Goal: Information Seeking & Learning: Check status

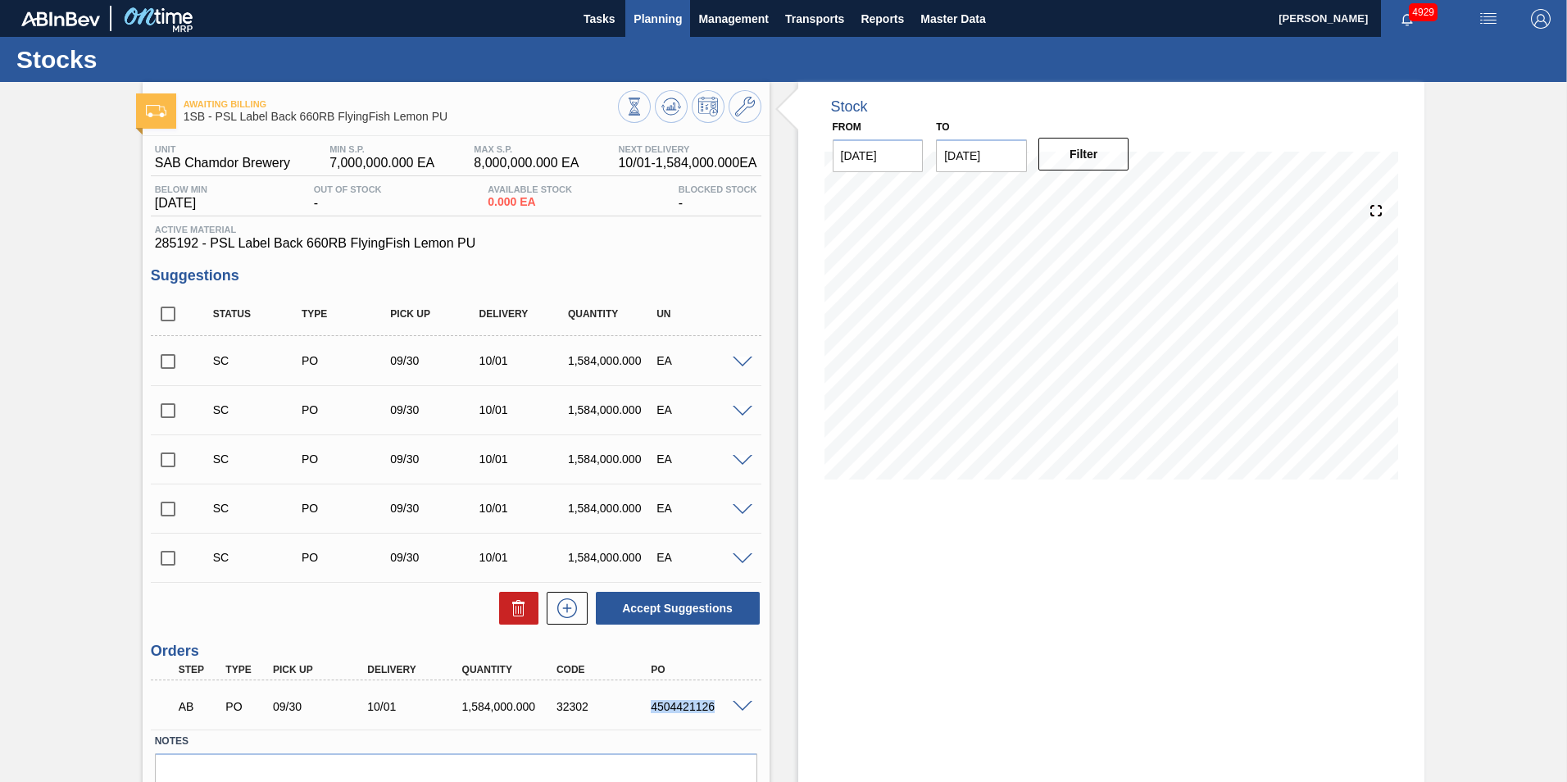
click at [668, 20] on span "Planning" at bounding box center [658, 19] width 48 height 20
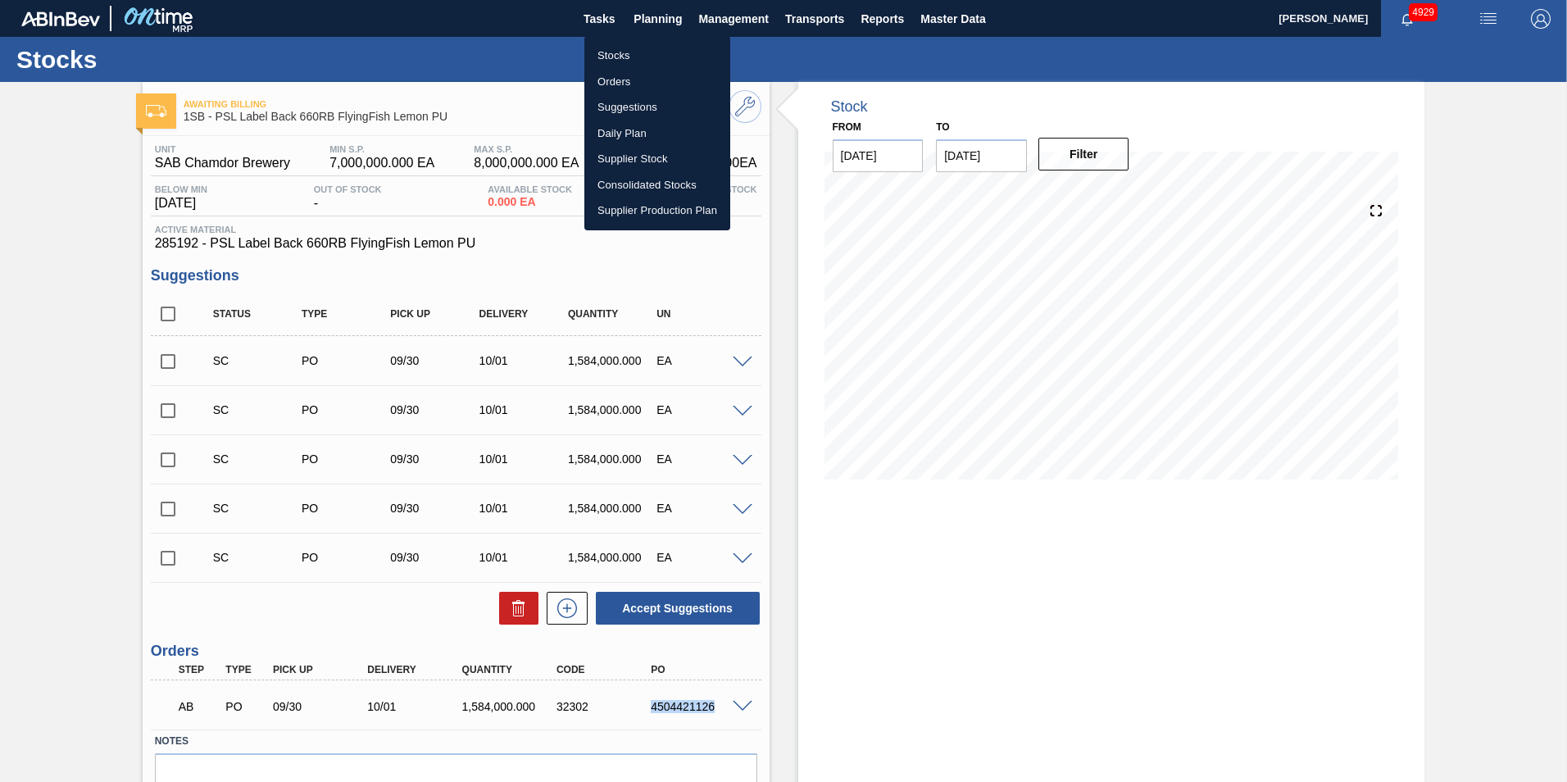
drag, startPoint x: 614, startPoint y: 52, endPoint x: 1011, endPoint y: 194, distance: 421.3
click at [614, 52] on li "Stocks" at bounding box center [657, 56] width 146 height 26
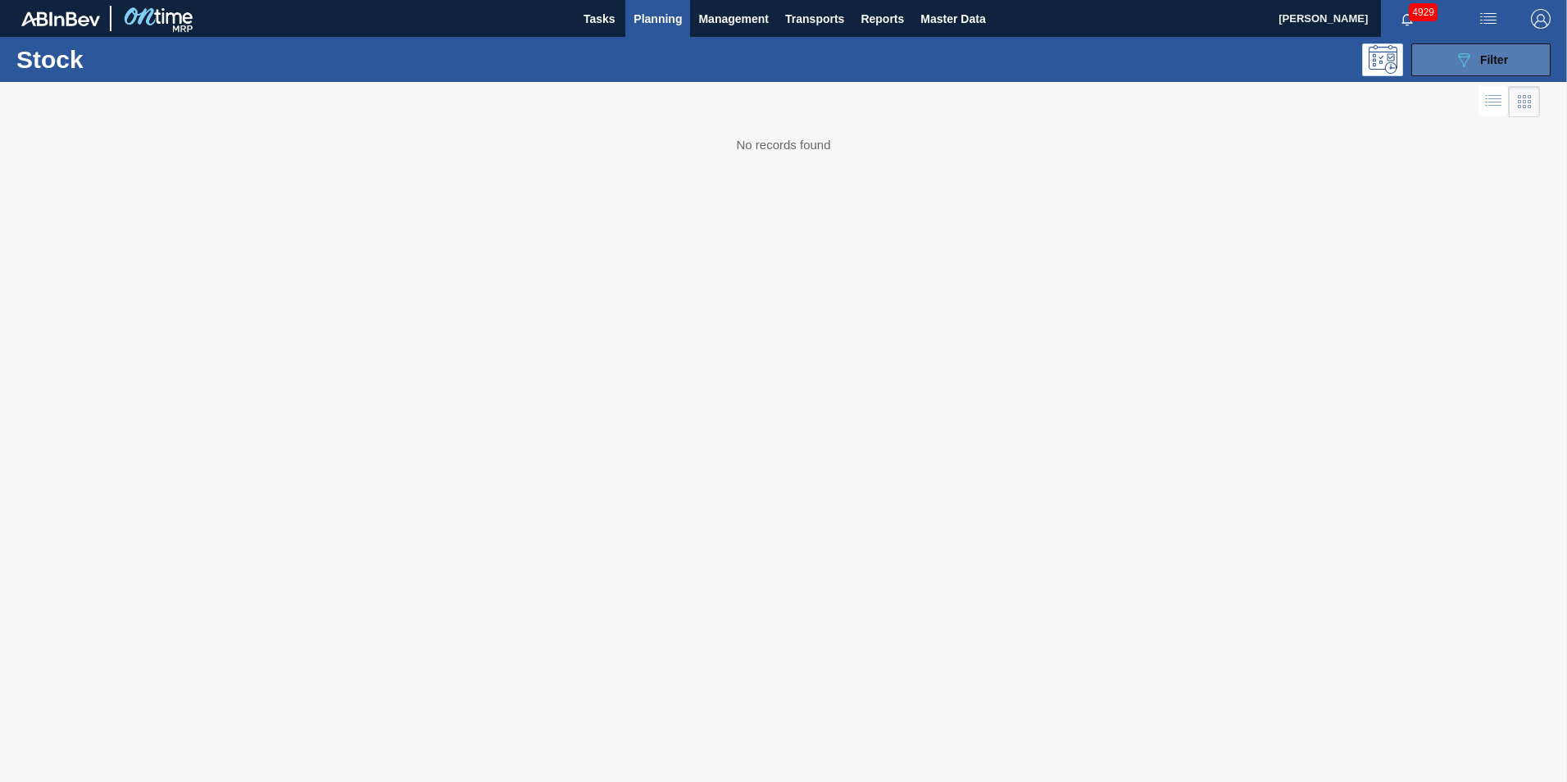
click at [1503, 64] on span "Filter" at bounding box center [1494, 59] width 28 height 13
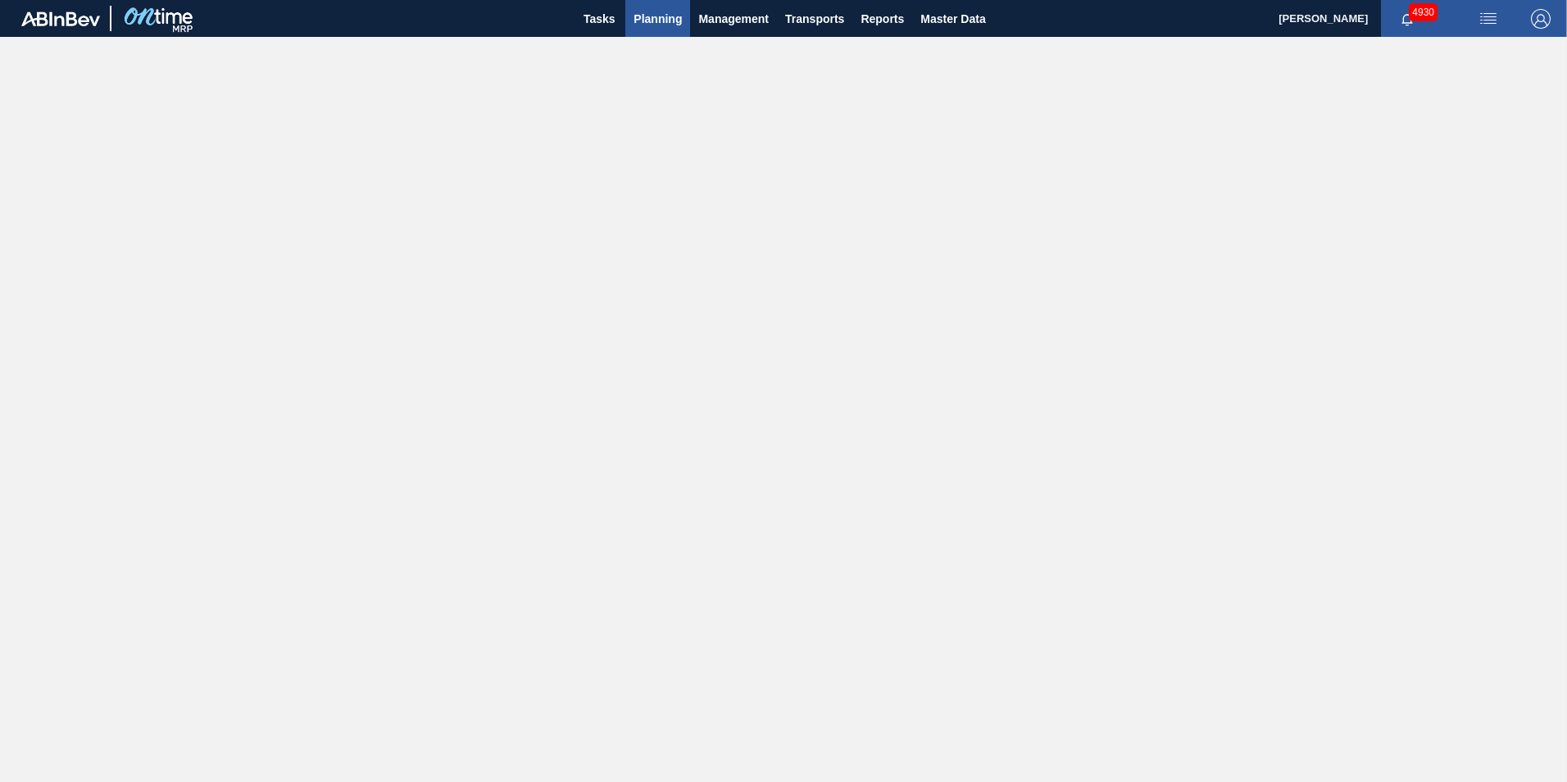
click at [655, 25] on span "Planning" at bounding box center [658, 19] width 48 height 20
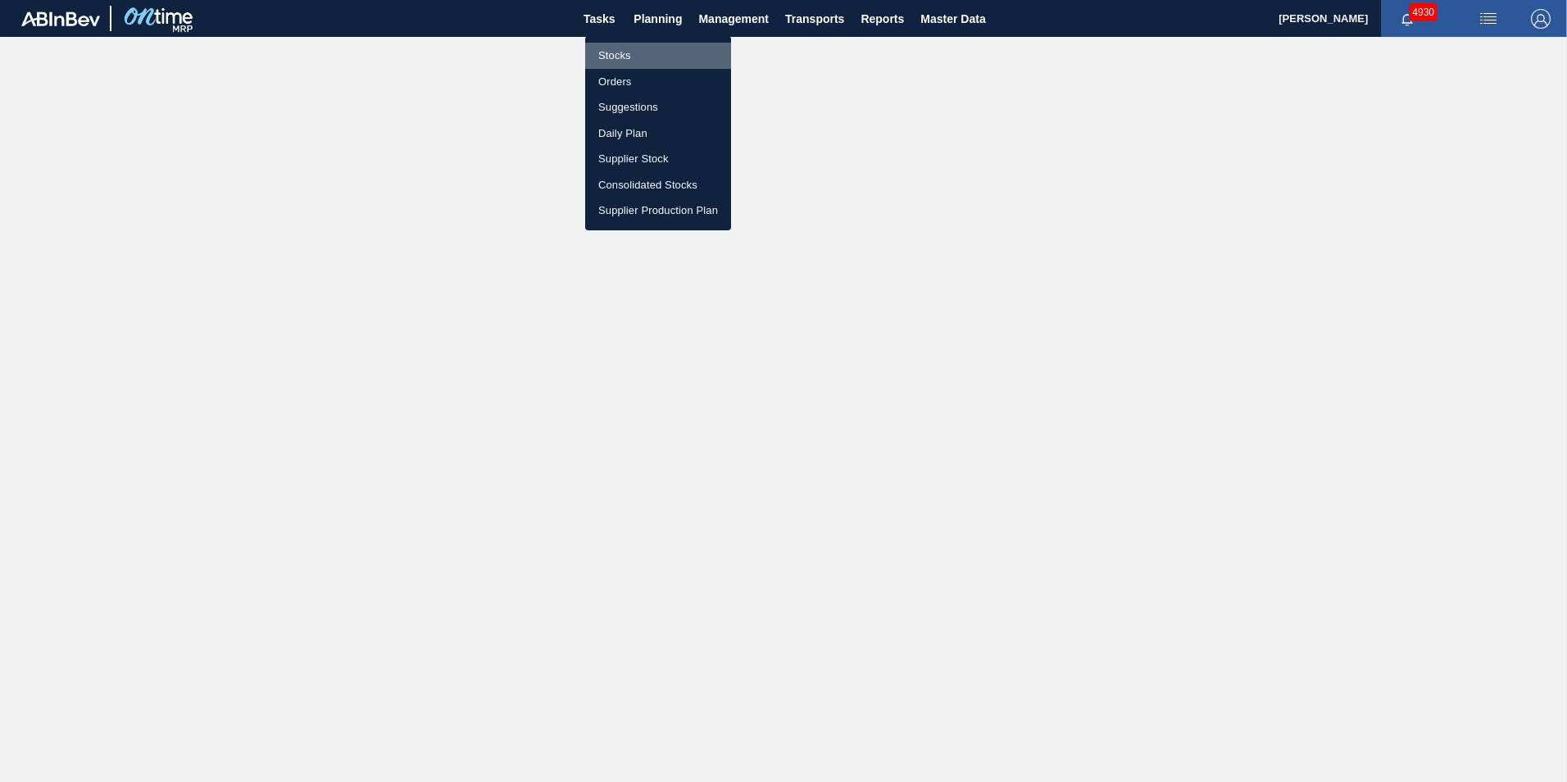
click at [616, 56] on li "Stocks" at bounding box center [658, 56] width 146 height 26
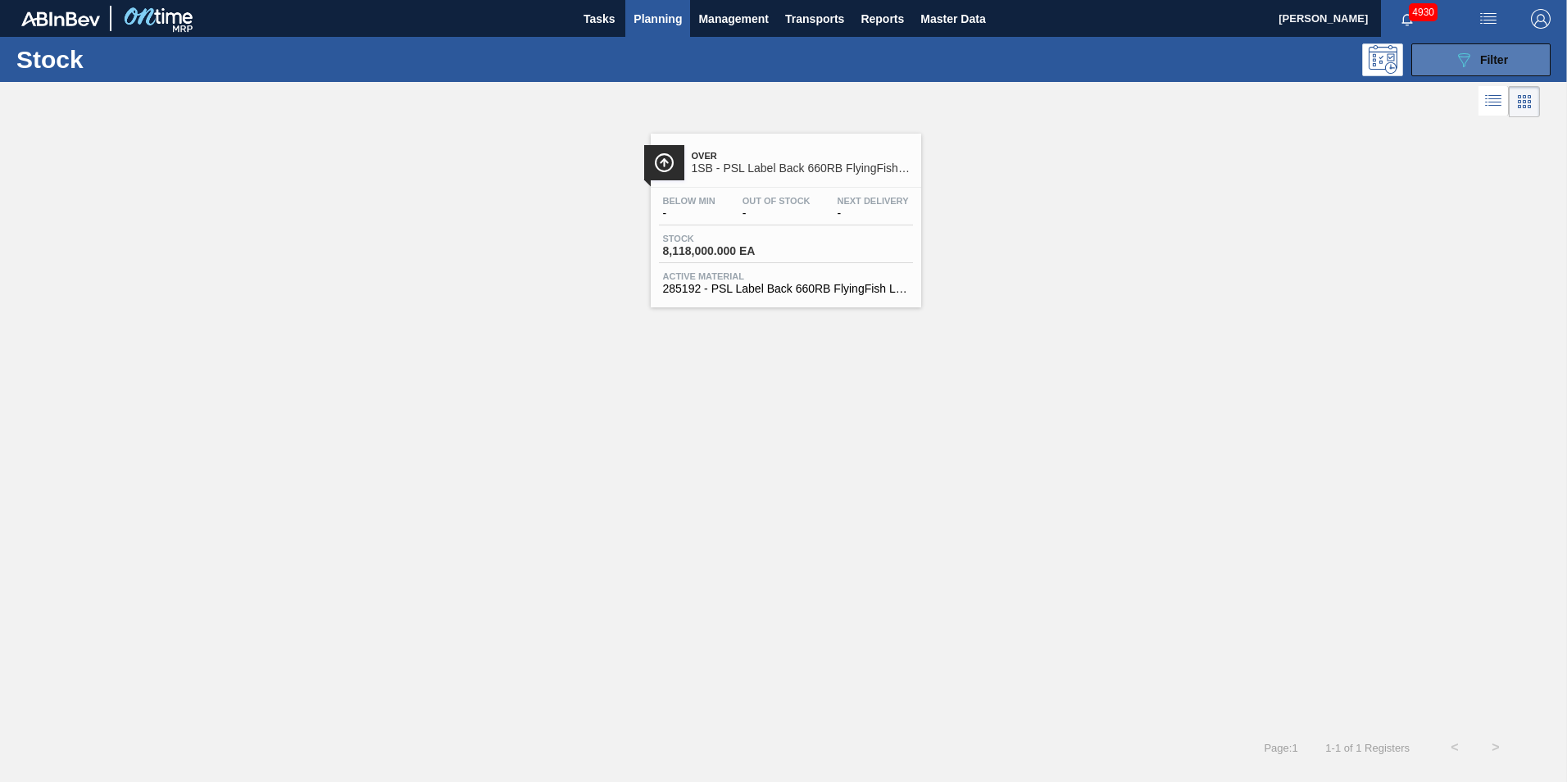
click at [1489, 53] on span "Filter" at bounding box center [1494, 59] width 28 height 13
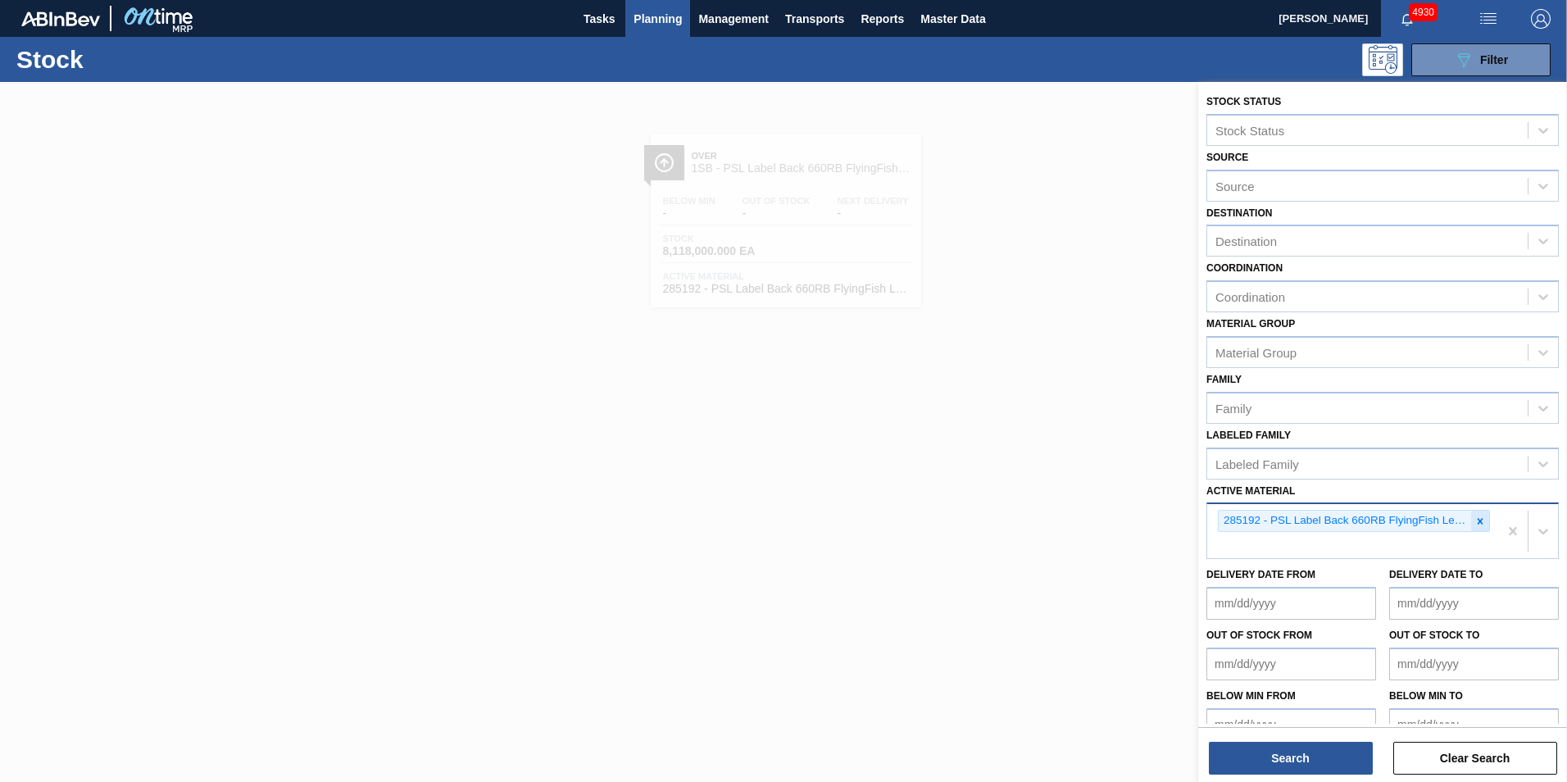
click at [1478, 519] on icon at bounding box center [1480, 521] width 11 height 11
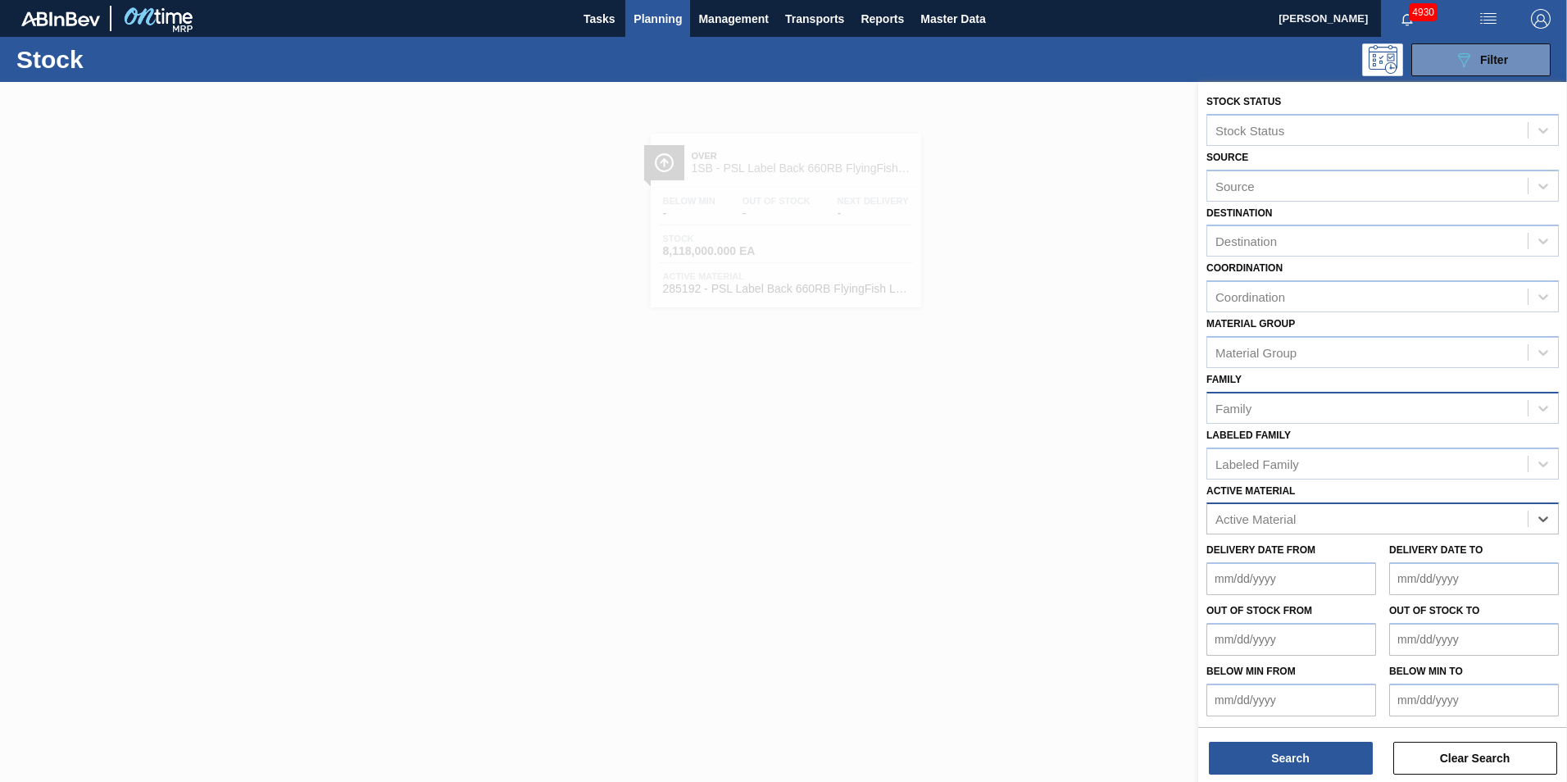
paste Material "283772"
type Material "283772"
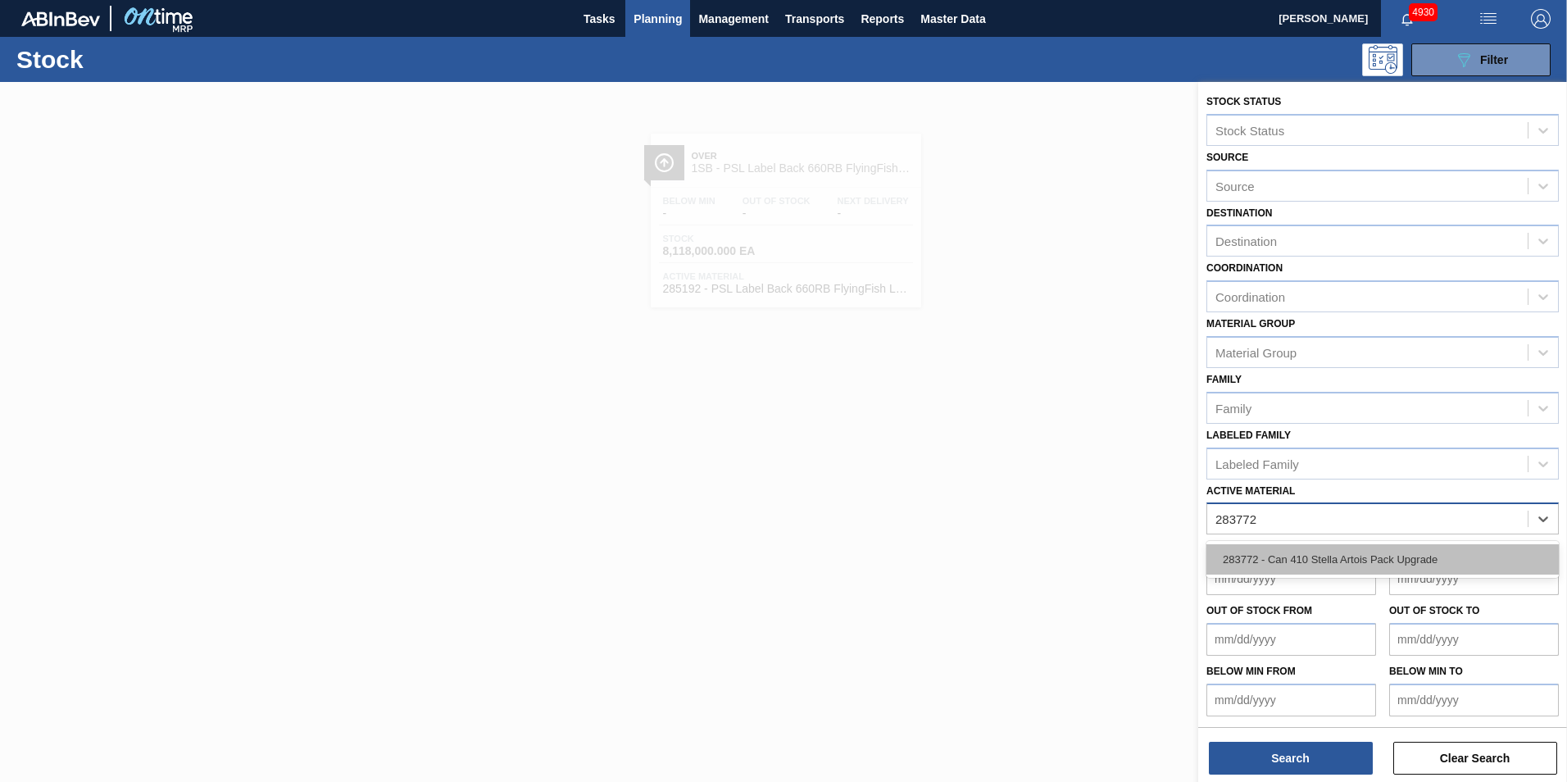
click at [1340, 560] on div "283772 - Can 410 Stella Artois Pack Upgrade" at bounding box center [1383, 559] width 352 height 30
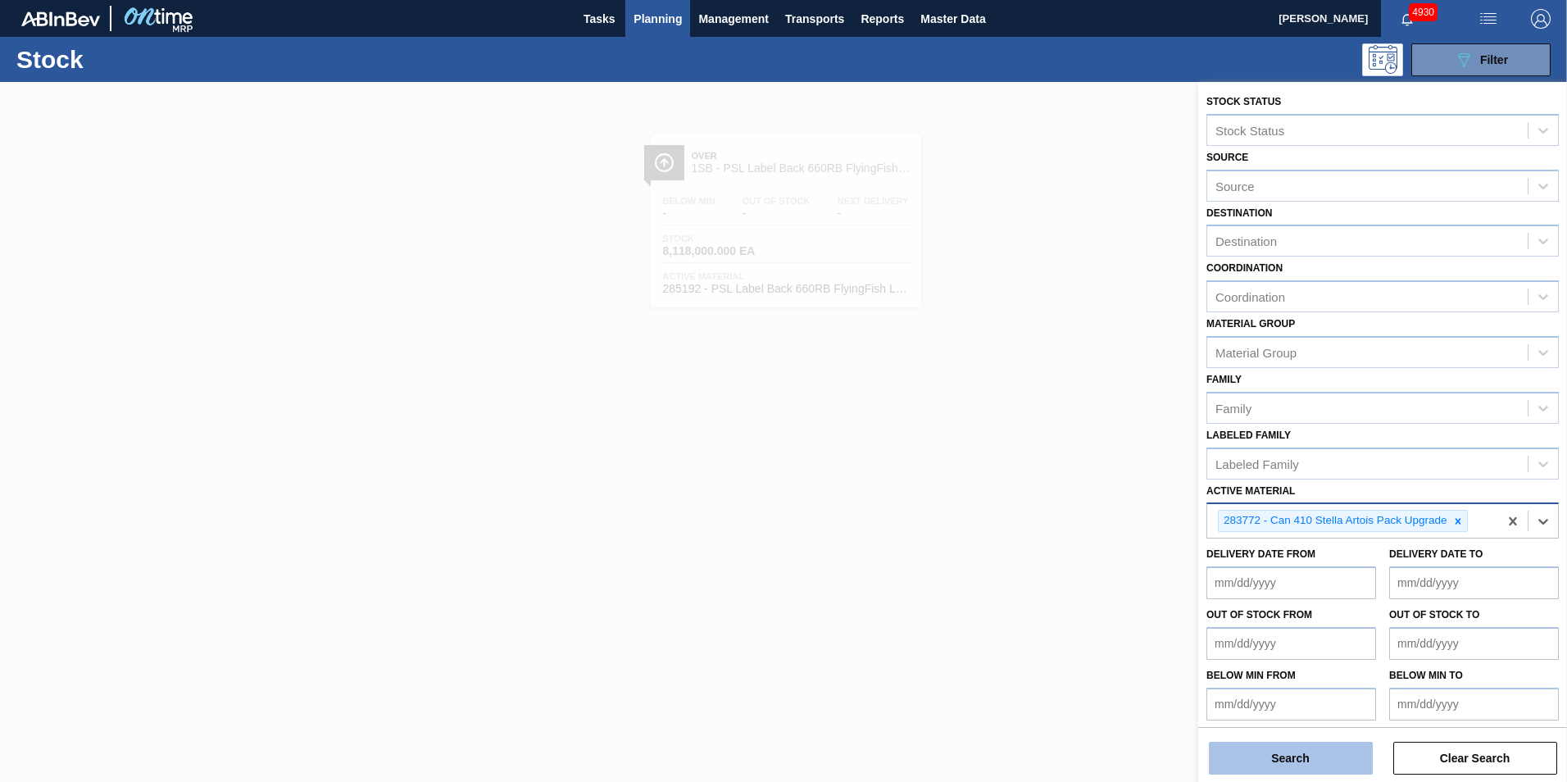
click at [1295, 757] on button "Search" at bounding box center [1291, 758] width 164 height 33
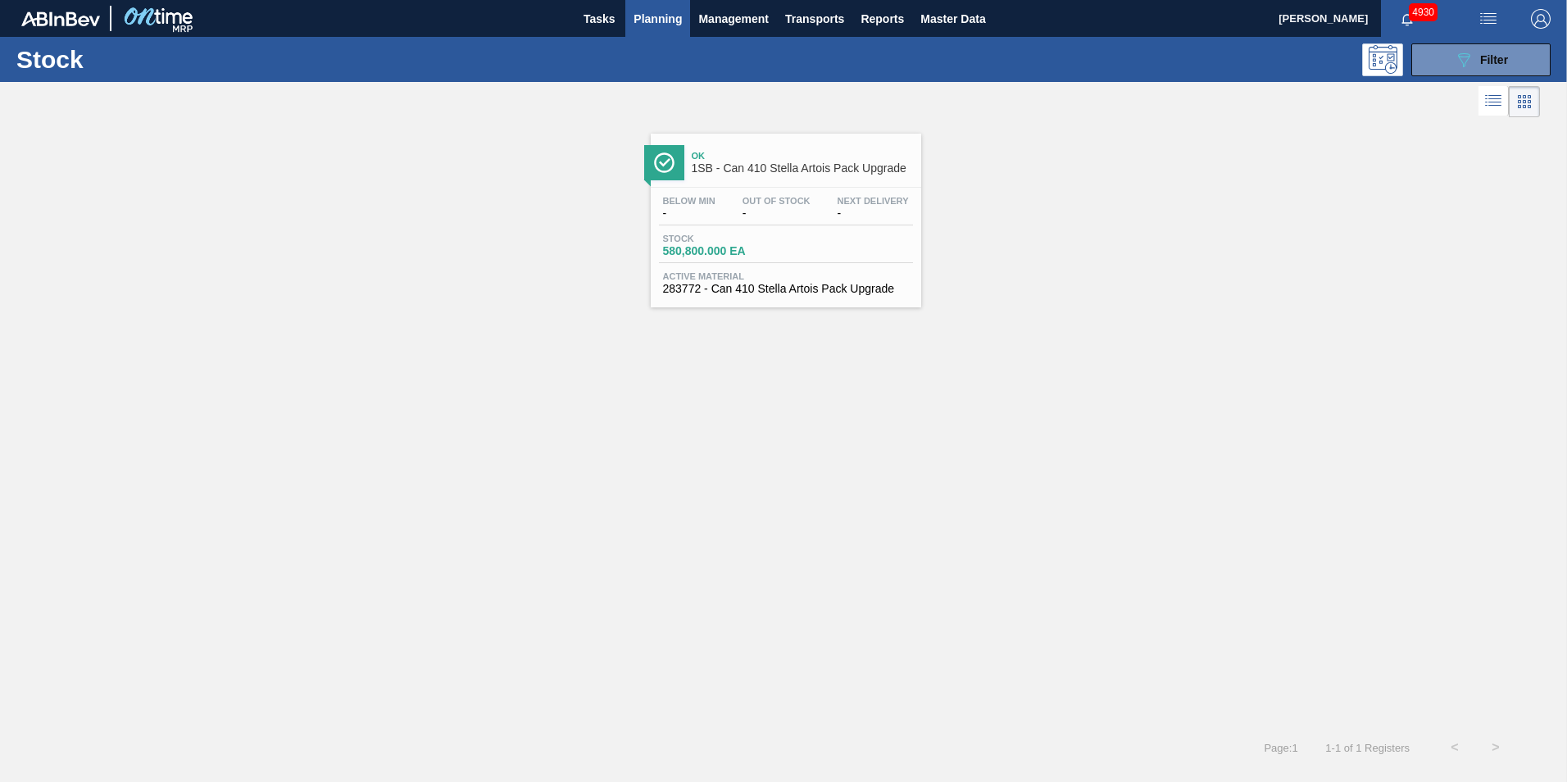
click at [782, 239] on div "Stock 580,800.000 EA" at bounding box center [786, 249] width 254 height 30
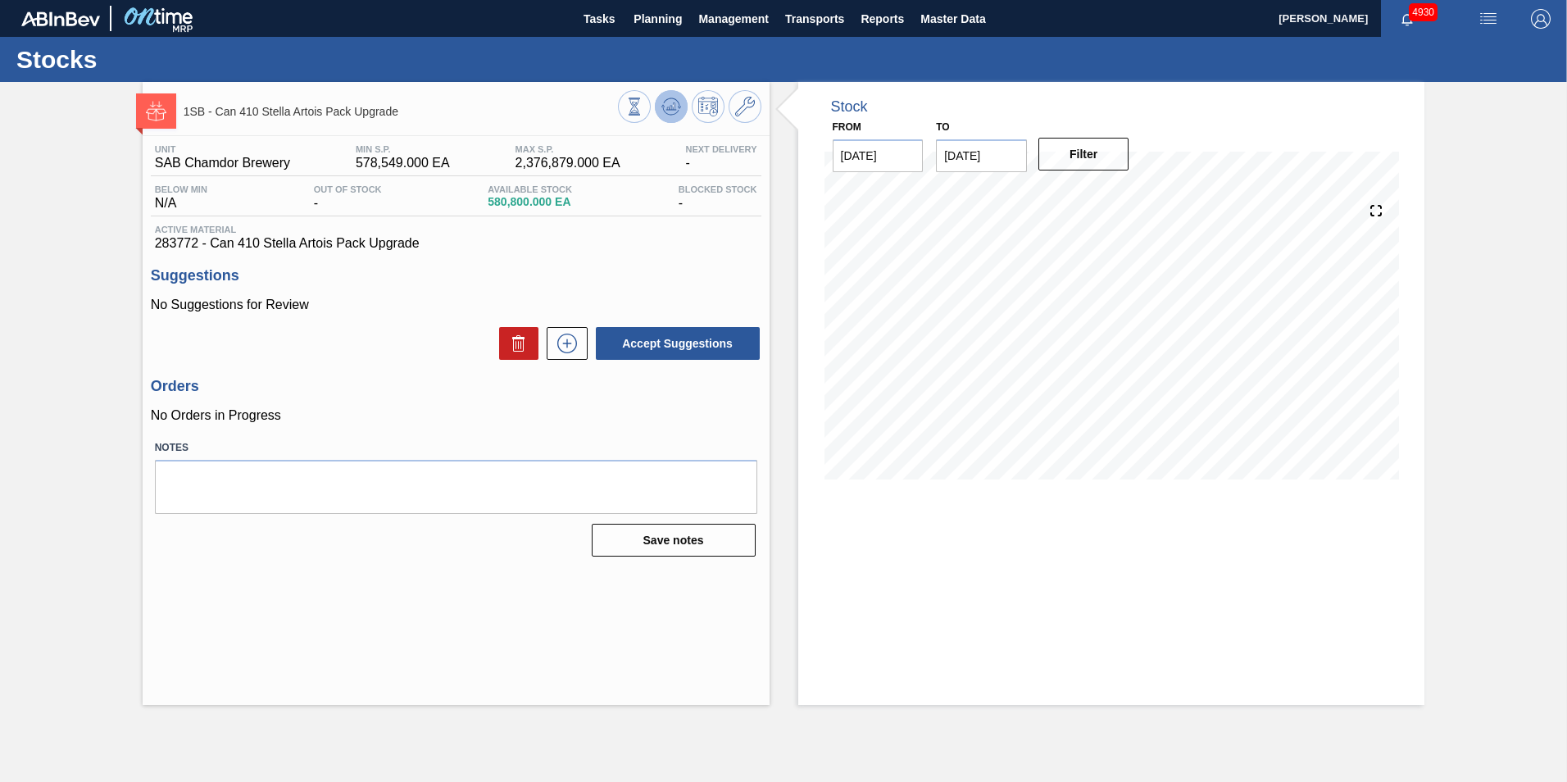
click at [668, 107] on icon at bounding box center [671, 105] width 11 height 7
click at [661, 24] on span "Planning" at bounding box center [658, 19] width 48 height 20
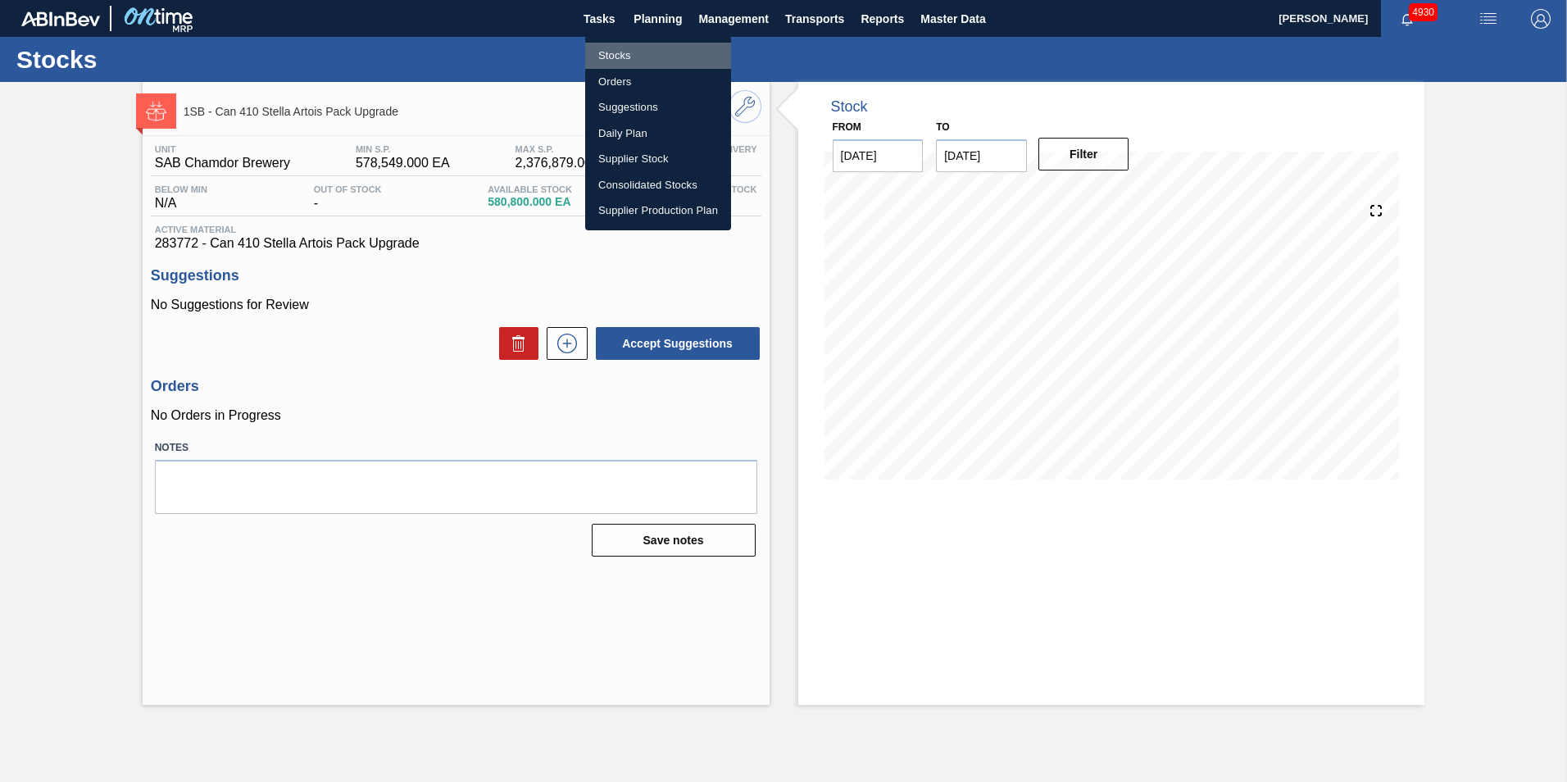
click at [616, 52] on li "Stocks" at bounding box center [658, 56] width 146 height 26
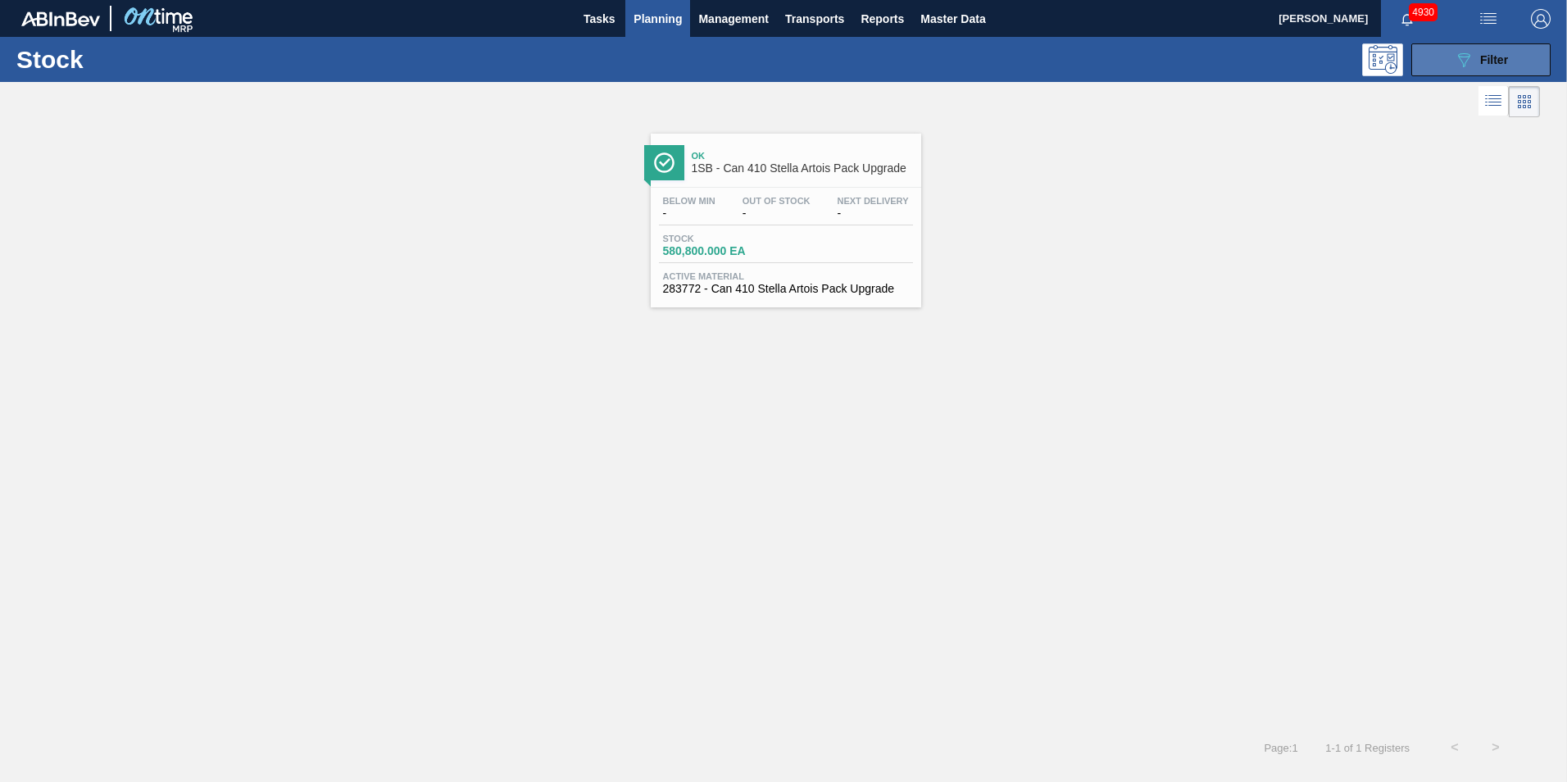
click at [1506, 64] on span "Filter" at bounding box center [1494, 59] width 28 height 13
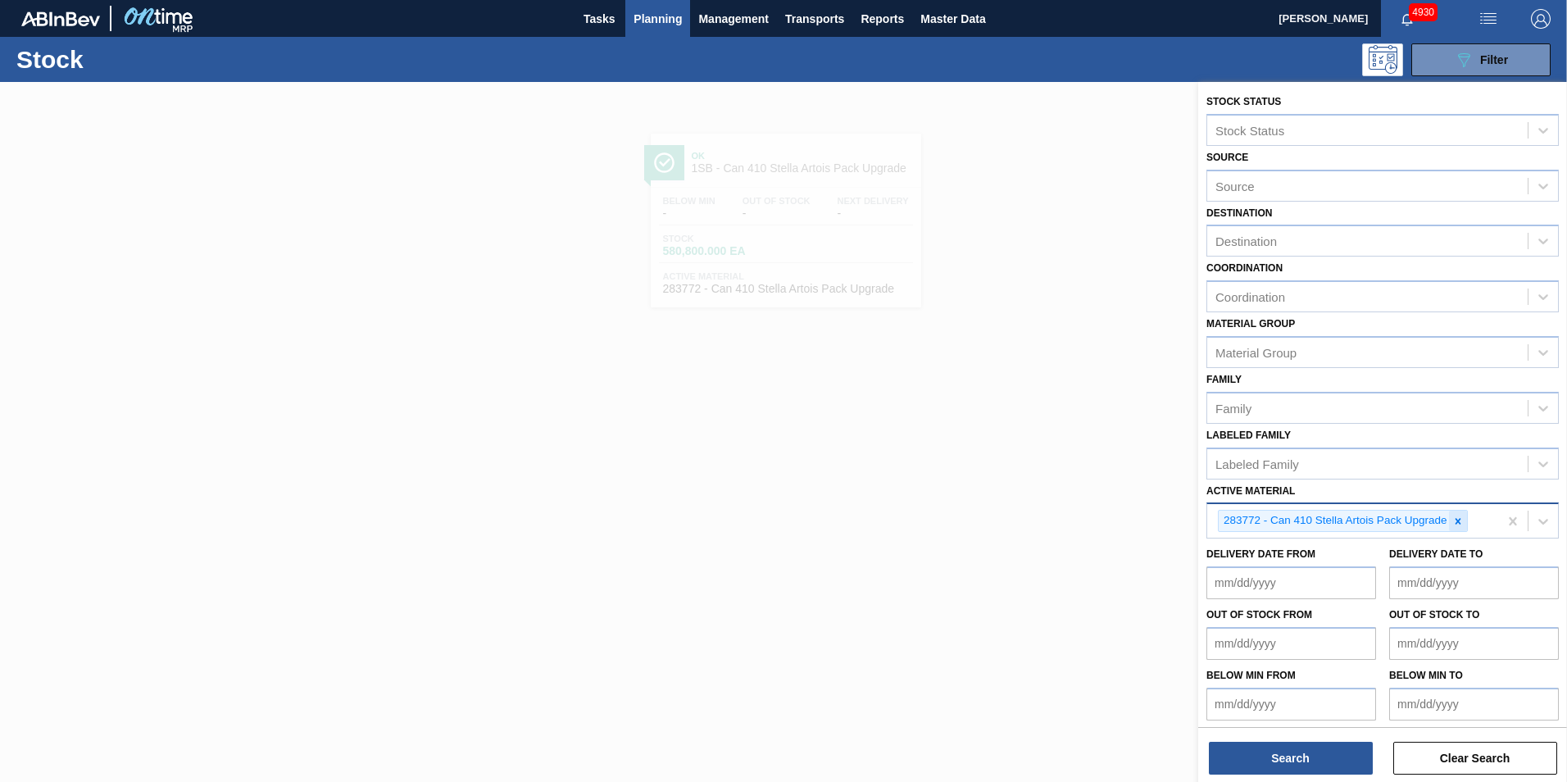
click at [1457, 519] on icon at bounding box center [1459, 521] width 6 height 6
paste Material "283773"
type Material "283773"
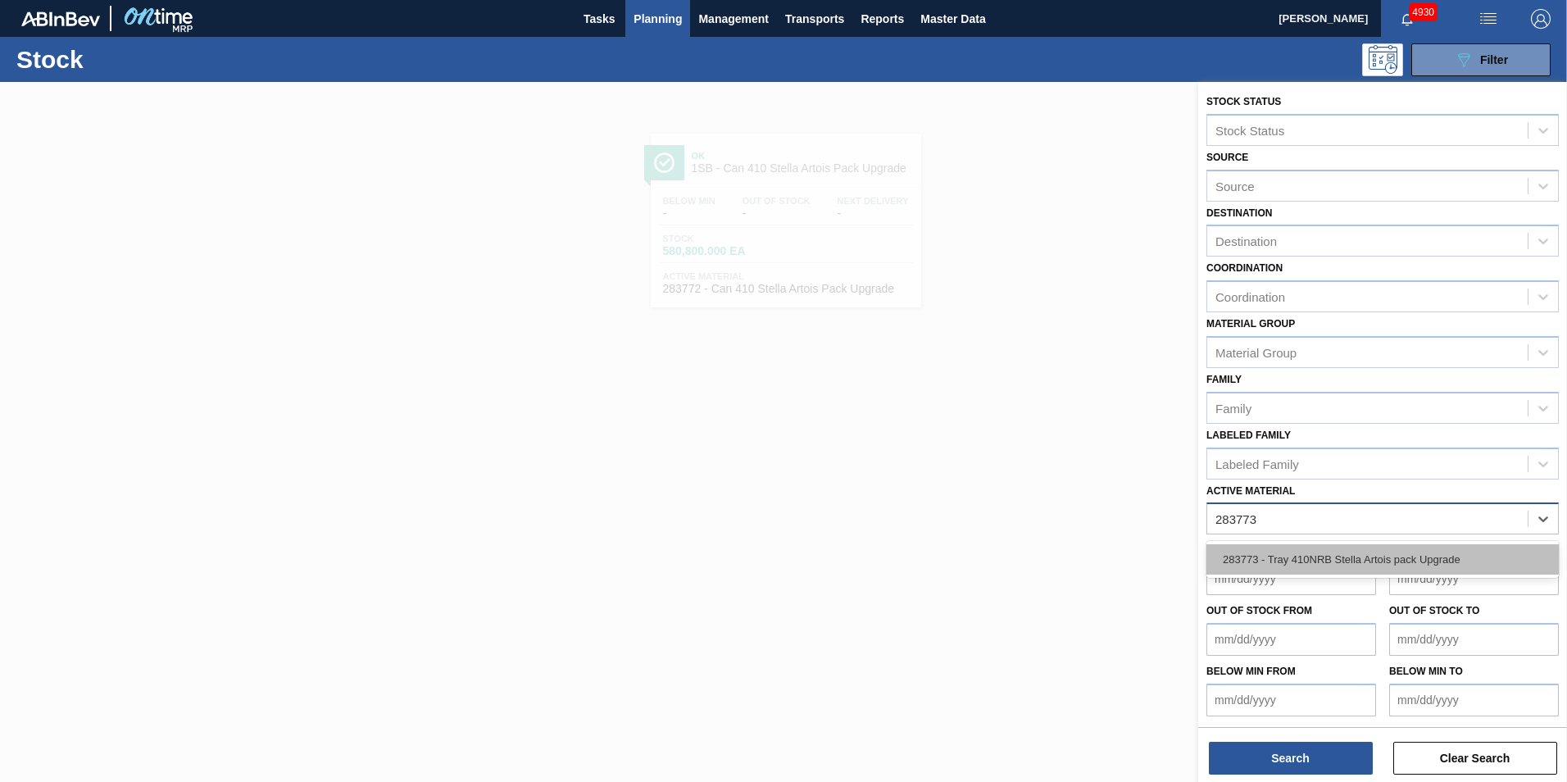
click at [1307, 552] on div "283773 - Tray 410NRB Stella Artois pack Upgrade" at bounding box center [1383, 559] width 352 height 30
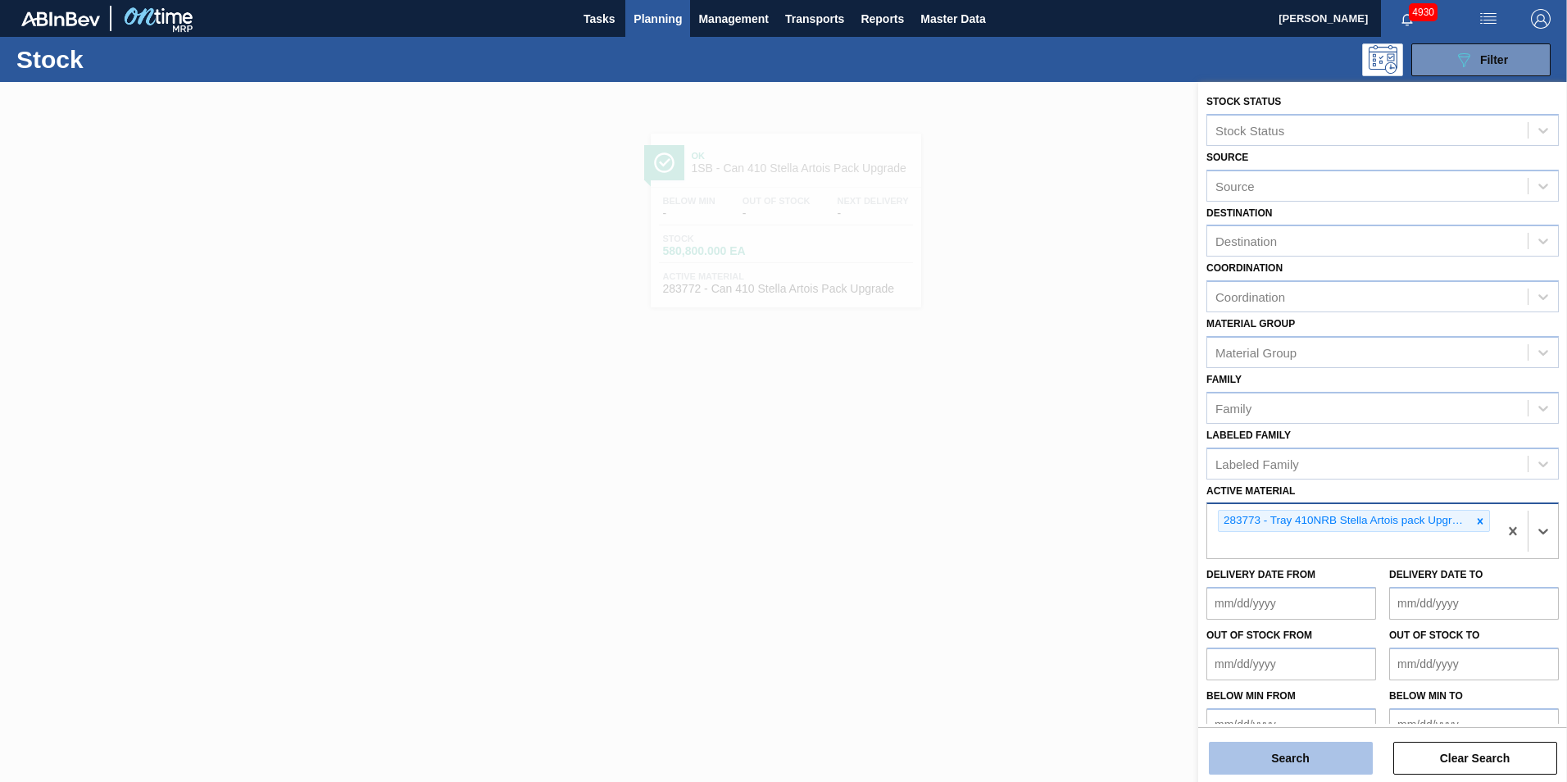
click at [1298, 748] on button "Search" at bounding box center [1291, 758] width 164 height 33
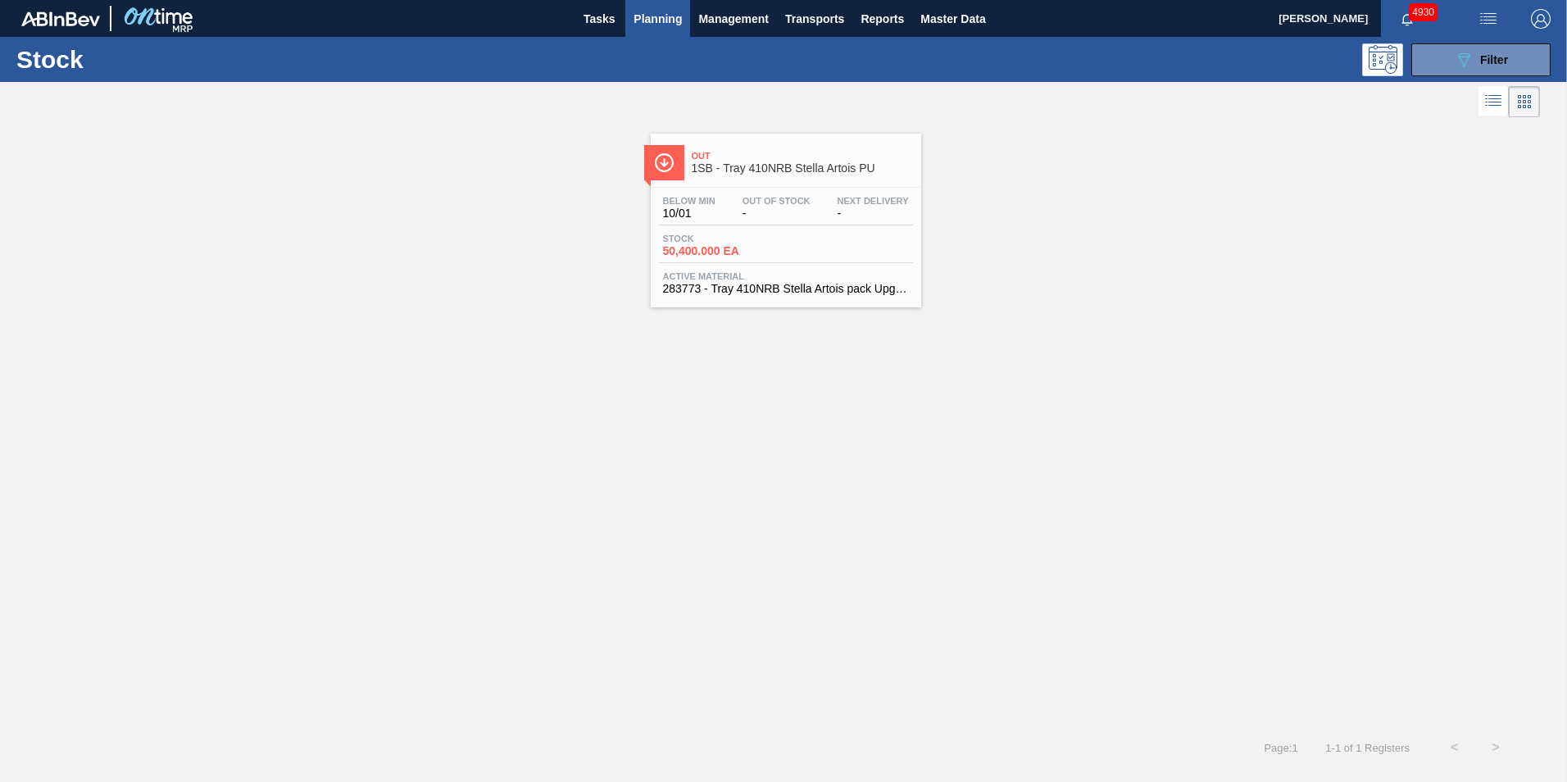
click at [775, 235] on span "Stock" at bounding box center [720, 239] width 115 height 10
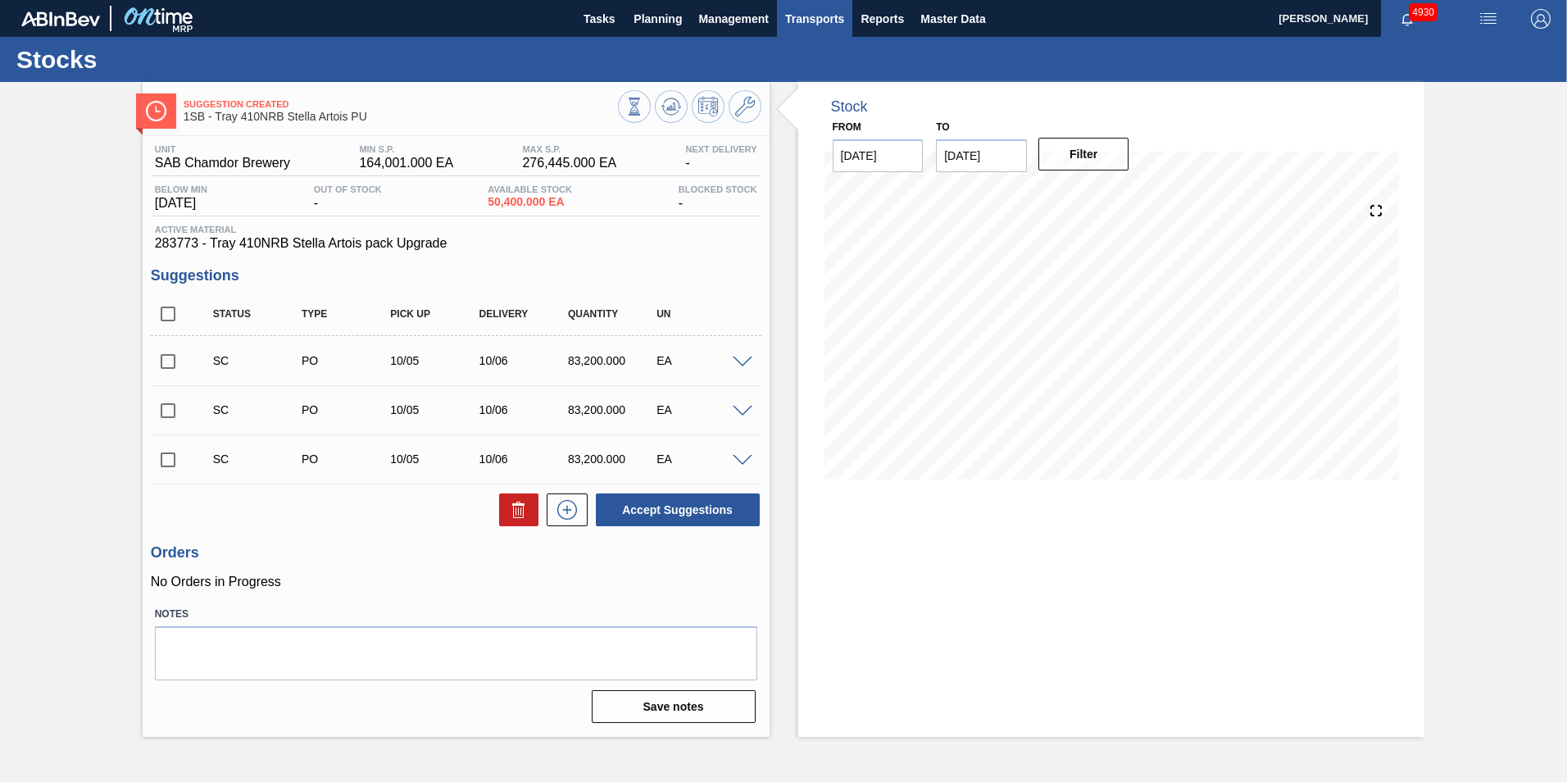
click at [831, 20] on span "Transports" at bounding box center [814, 19] width 59 height 20
click at [815, 48] on li "Load Composition" at bounding box center [814, 56] width 114 height 26
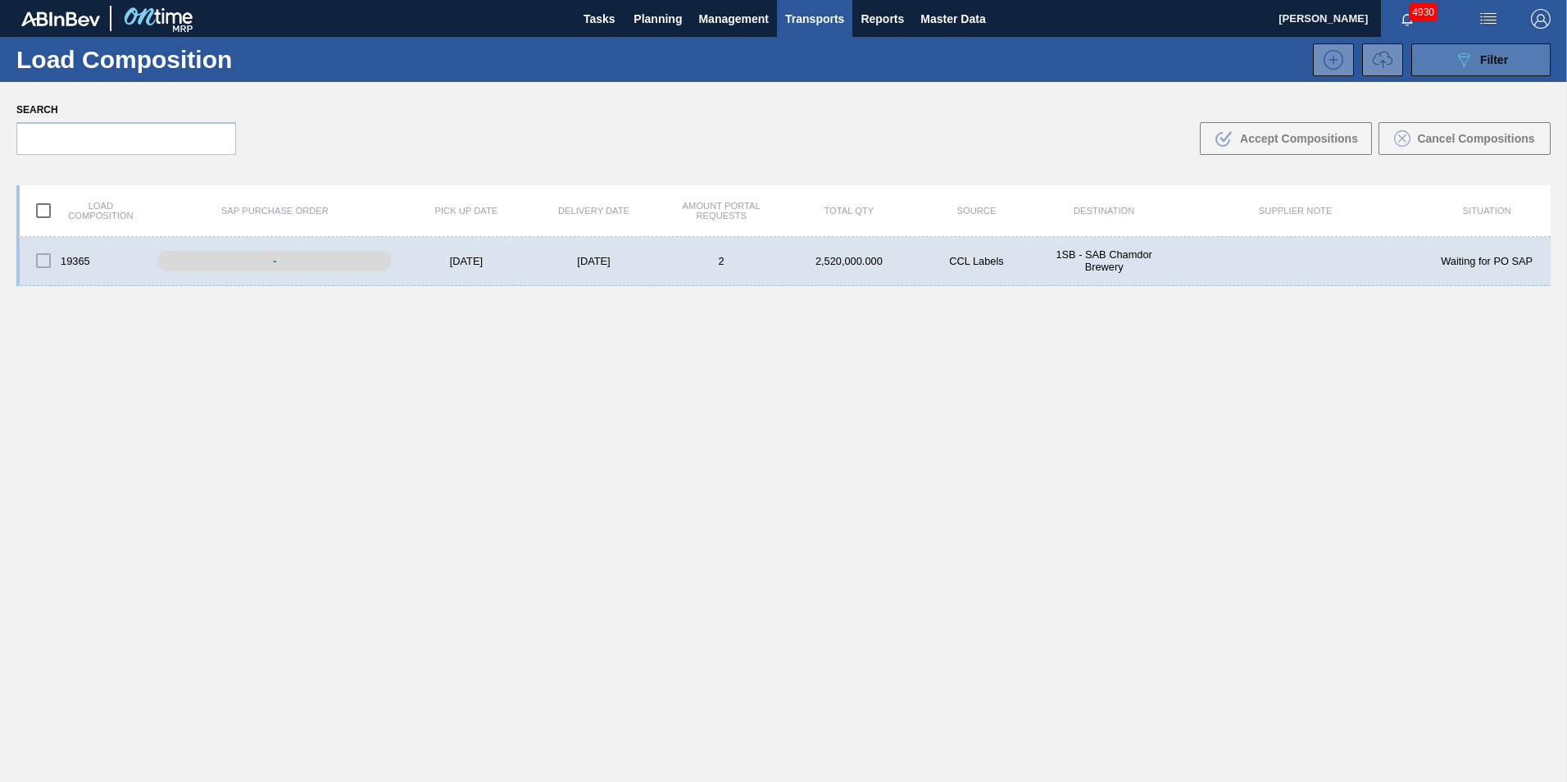
click at [1500, 58] on span "Filter" at bounding box center [1494, 59] width 28 height 13
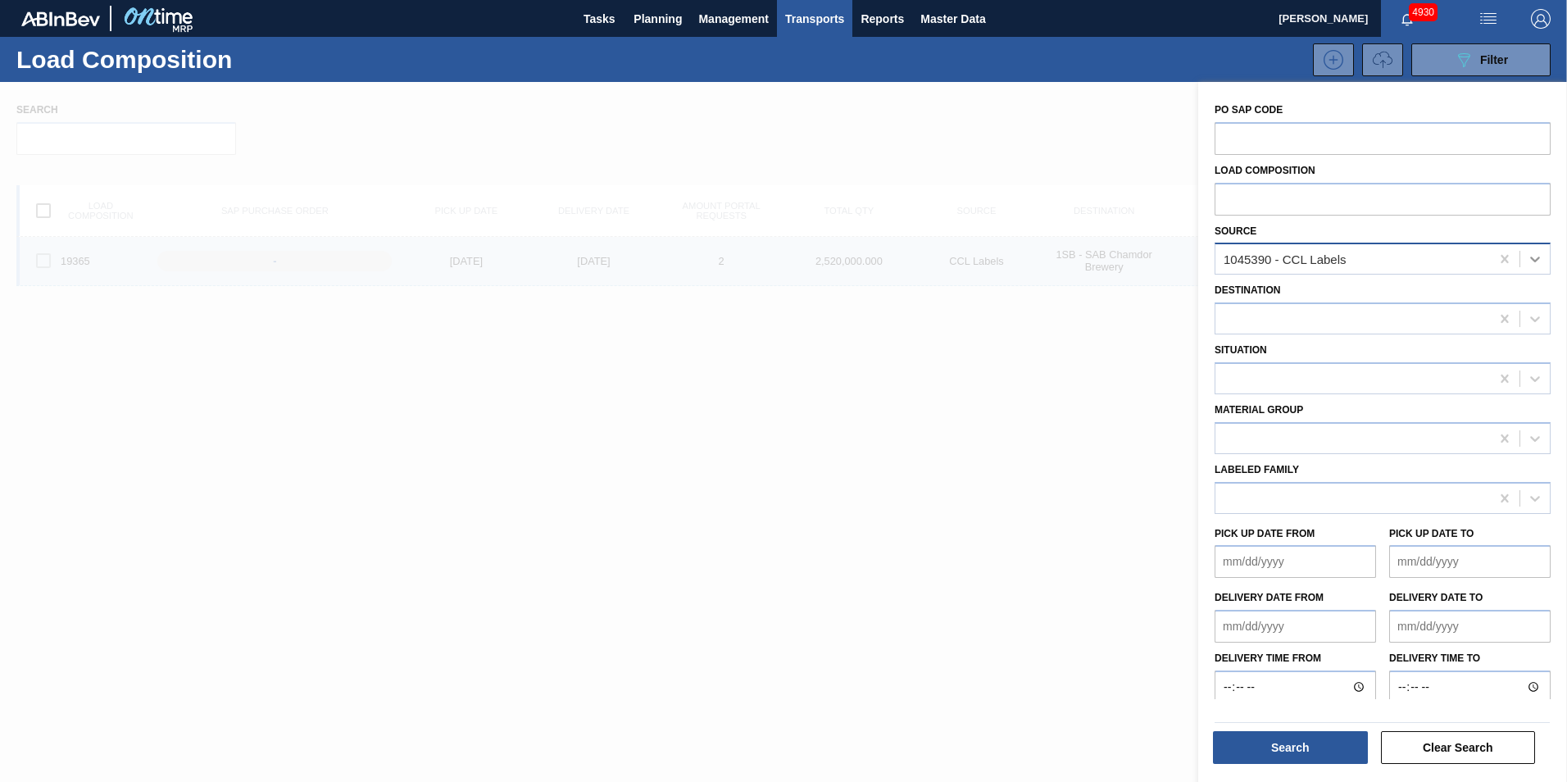
click at [1530, 258] on icon at bounding box center [1535, 260] width 10 height 6
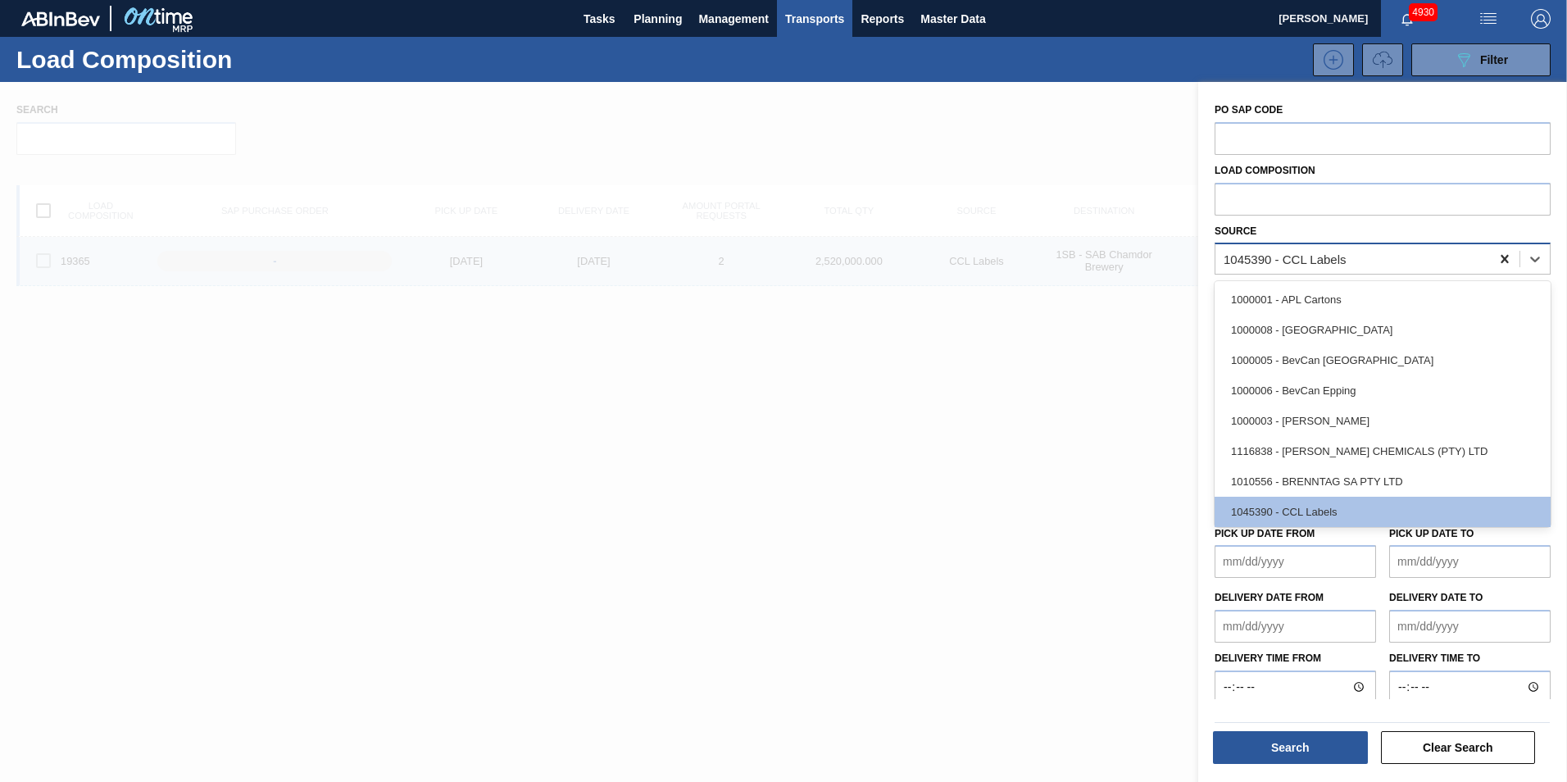
click at [1501, 257] on icon at bounding box center [1504, 259] width 7 height 8
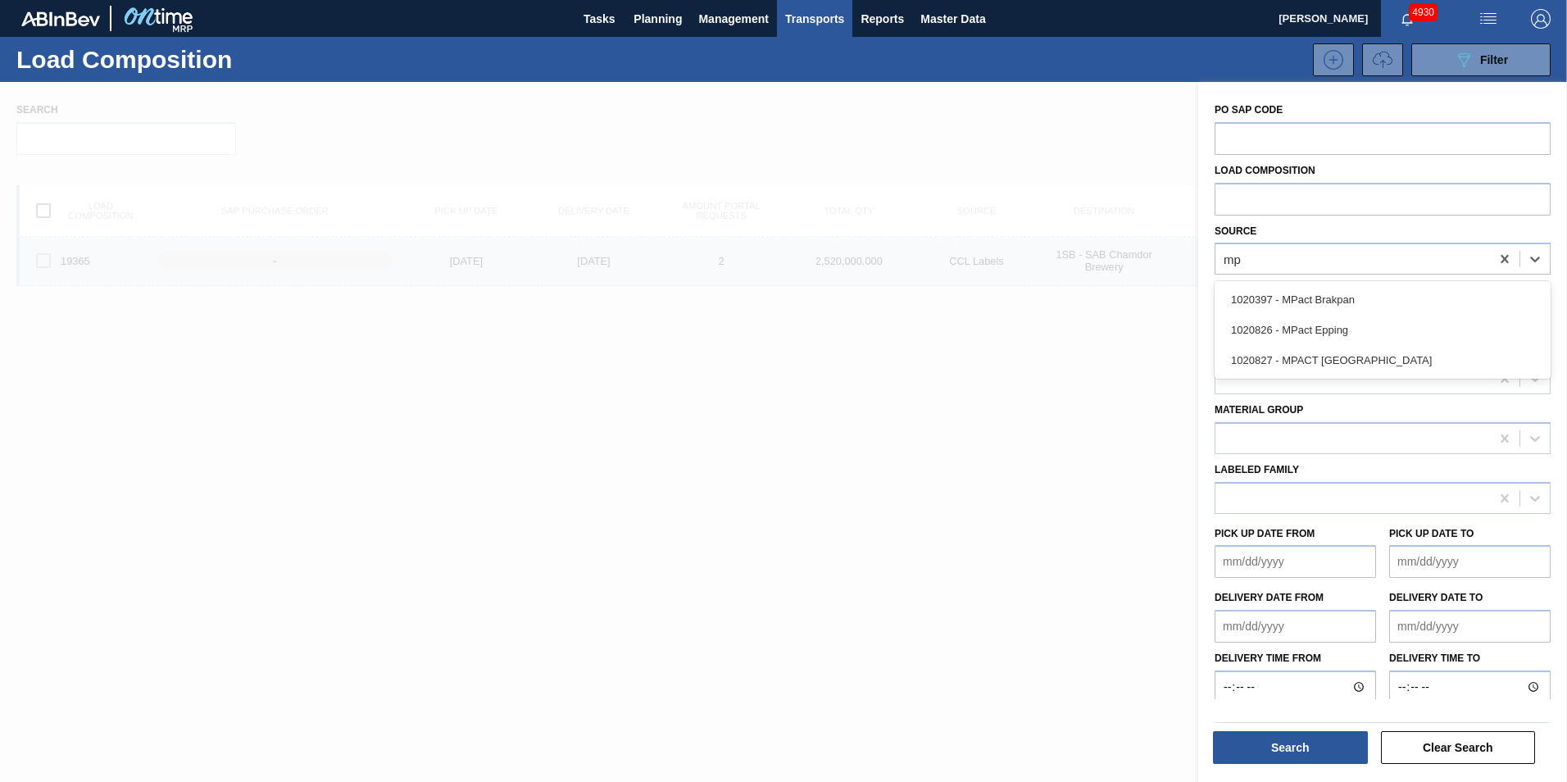
type input "mpa"
click at [1336, 293] on div "1020397 - MPact Brakpan" at bounding box center [1383, 299] width 336 height 30
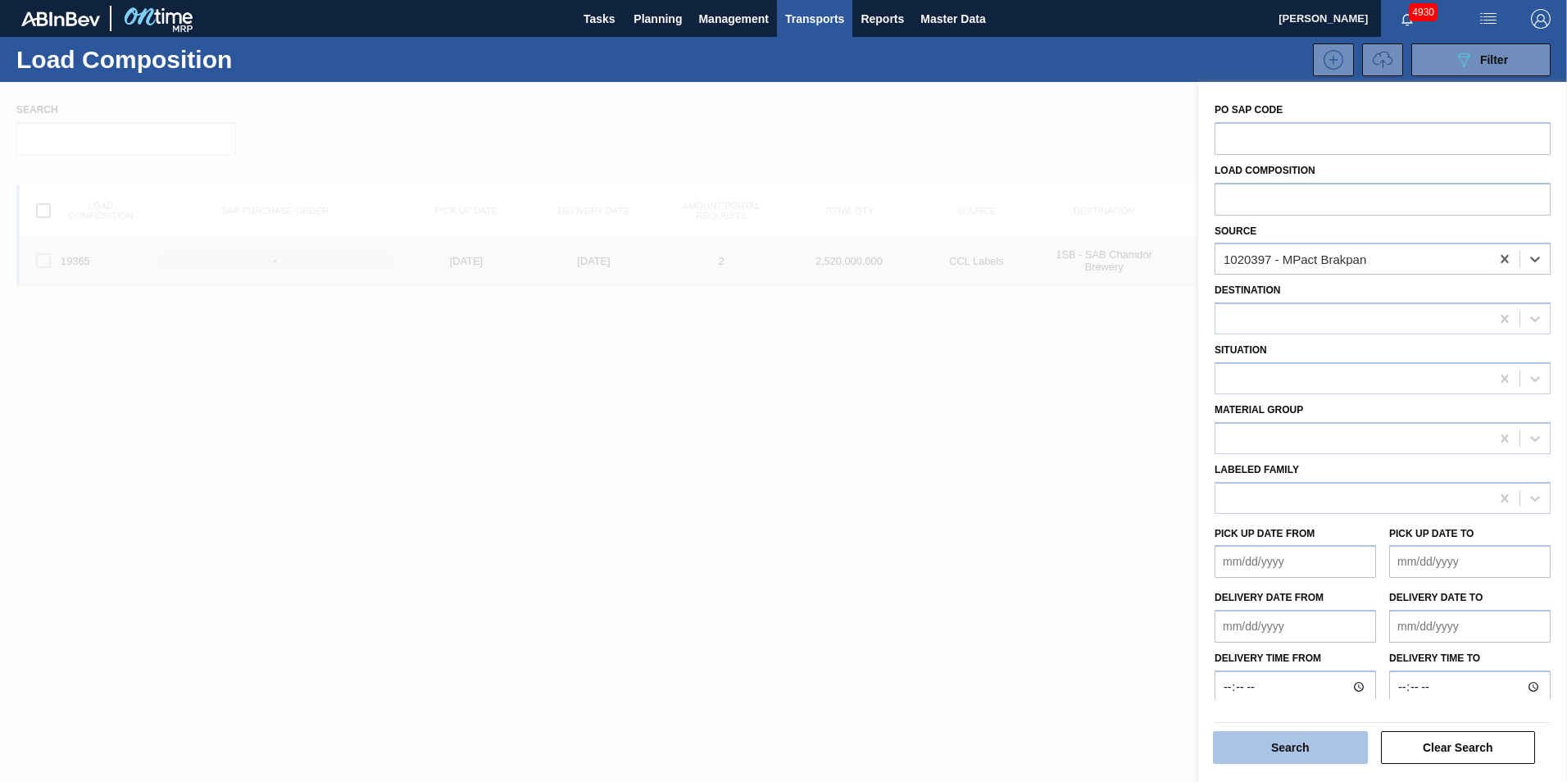
click at [1332, 752] on button "Search" at bounding box center [1290, 747] width 155 height 33
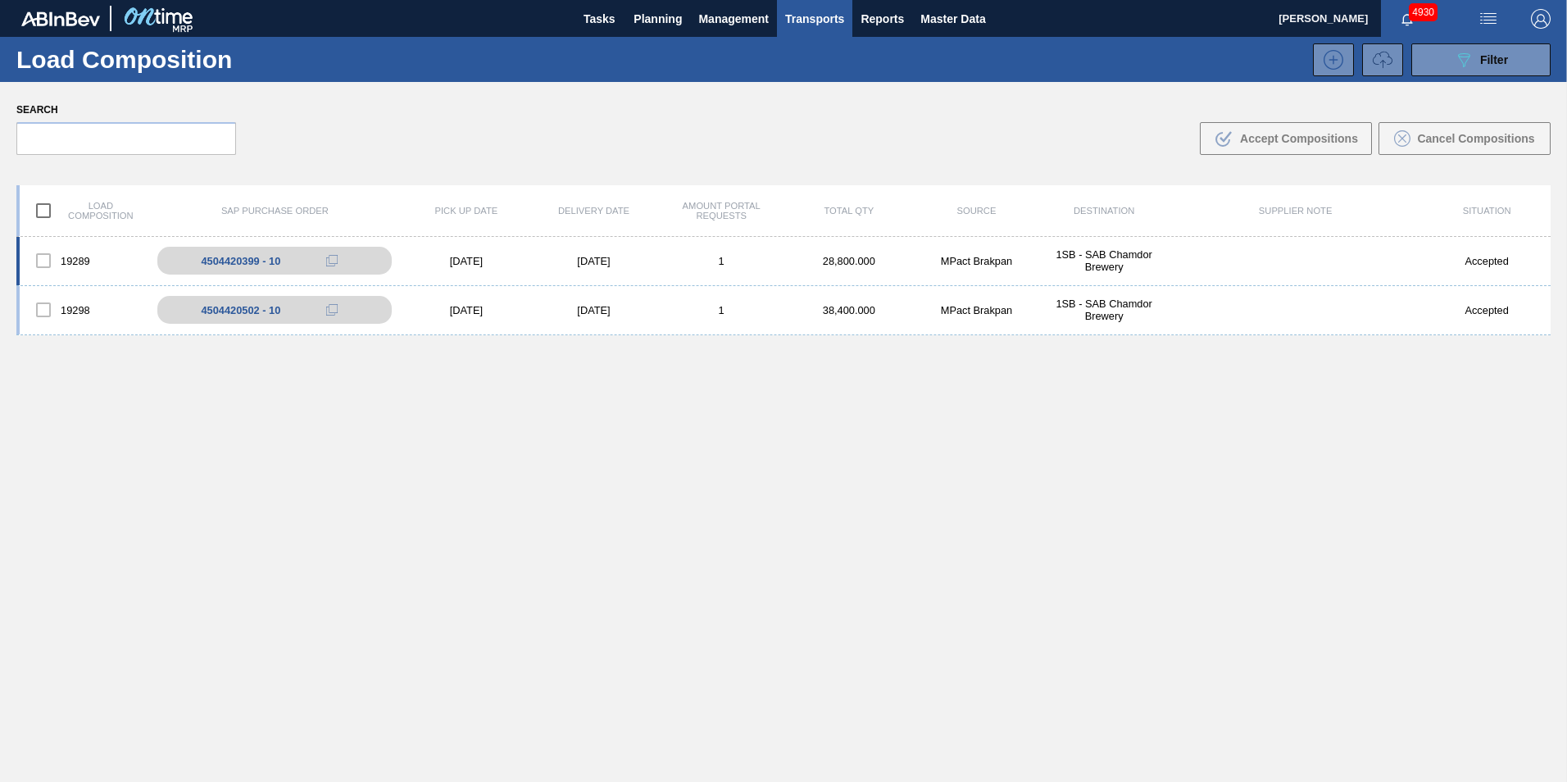
click at [645, 257] on div "[DATE]" at bounding box center [594, 261] width 128 height 12
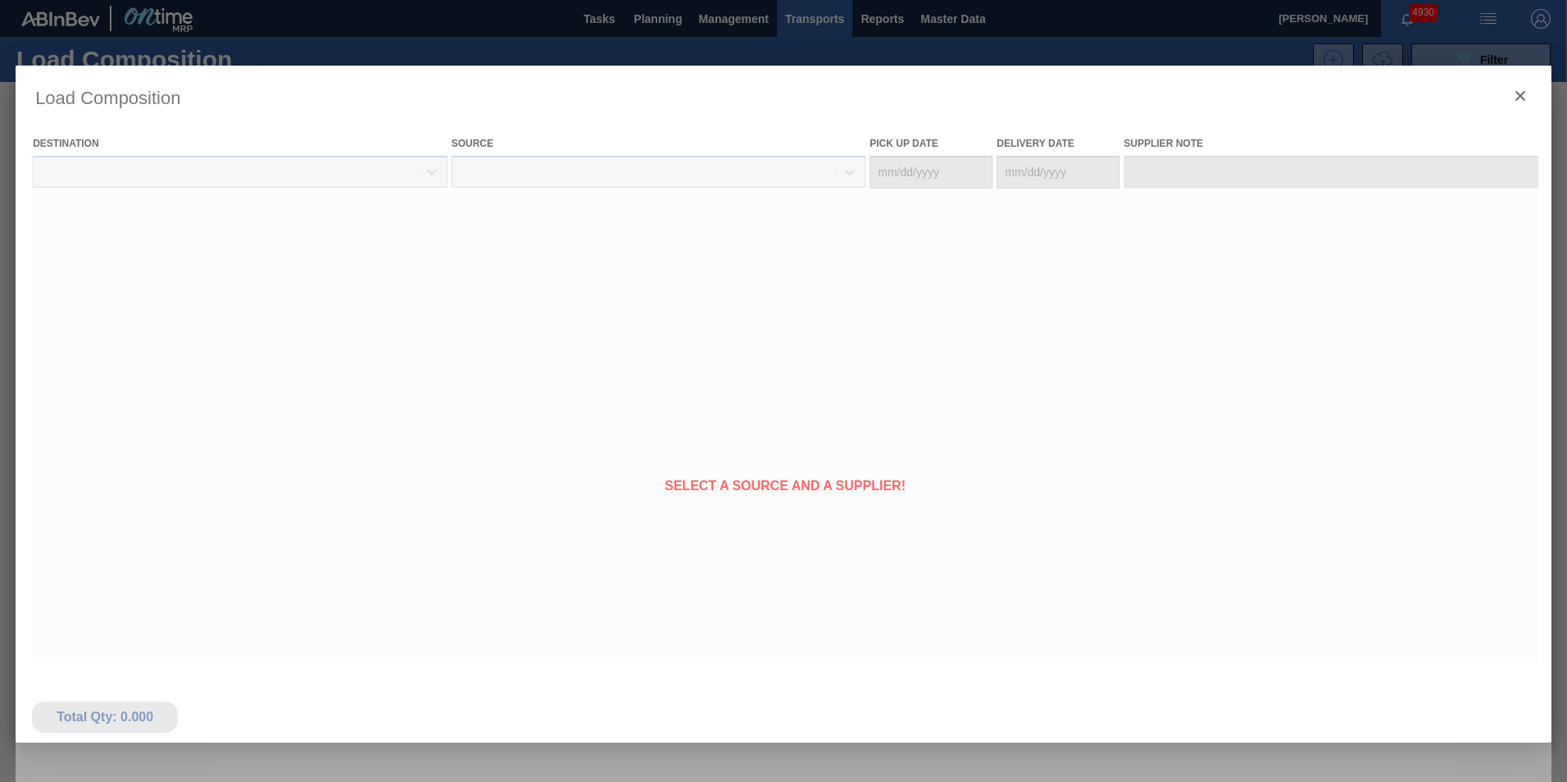
type Date "[DATE]"
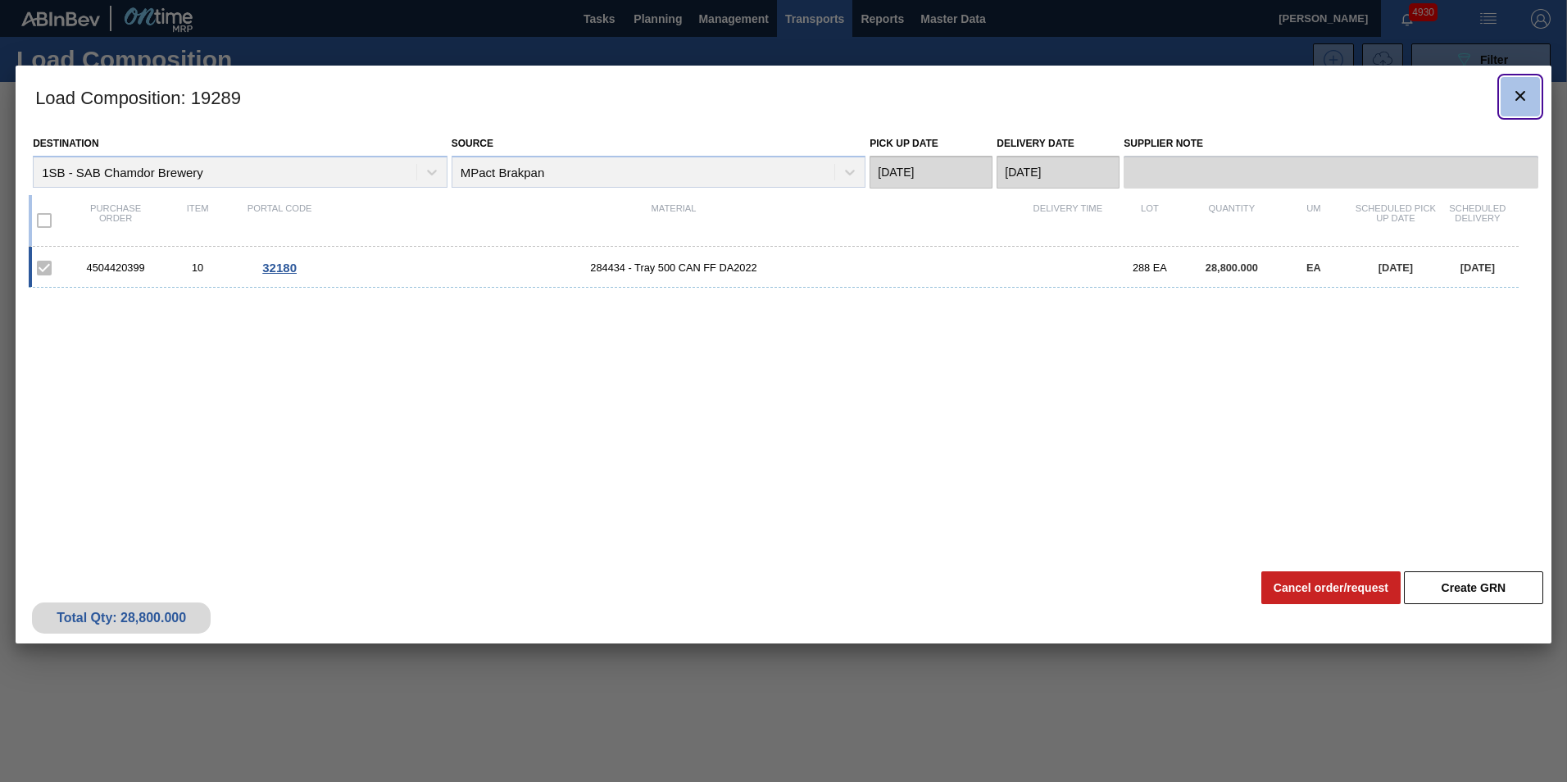
click at [1525, 100] on icon "botão de ícone" at bounding box center [1521, 96] width 10 height 10
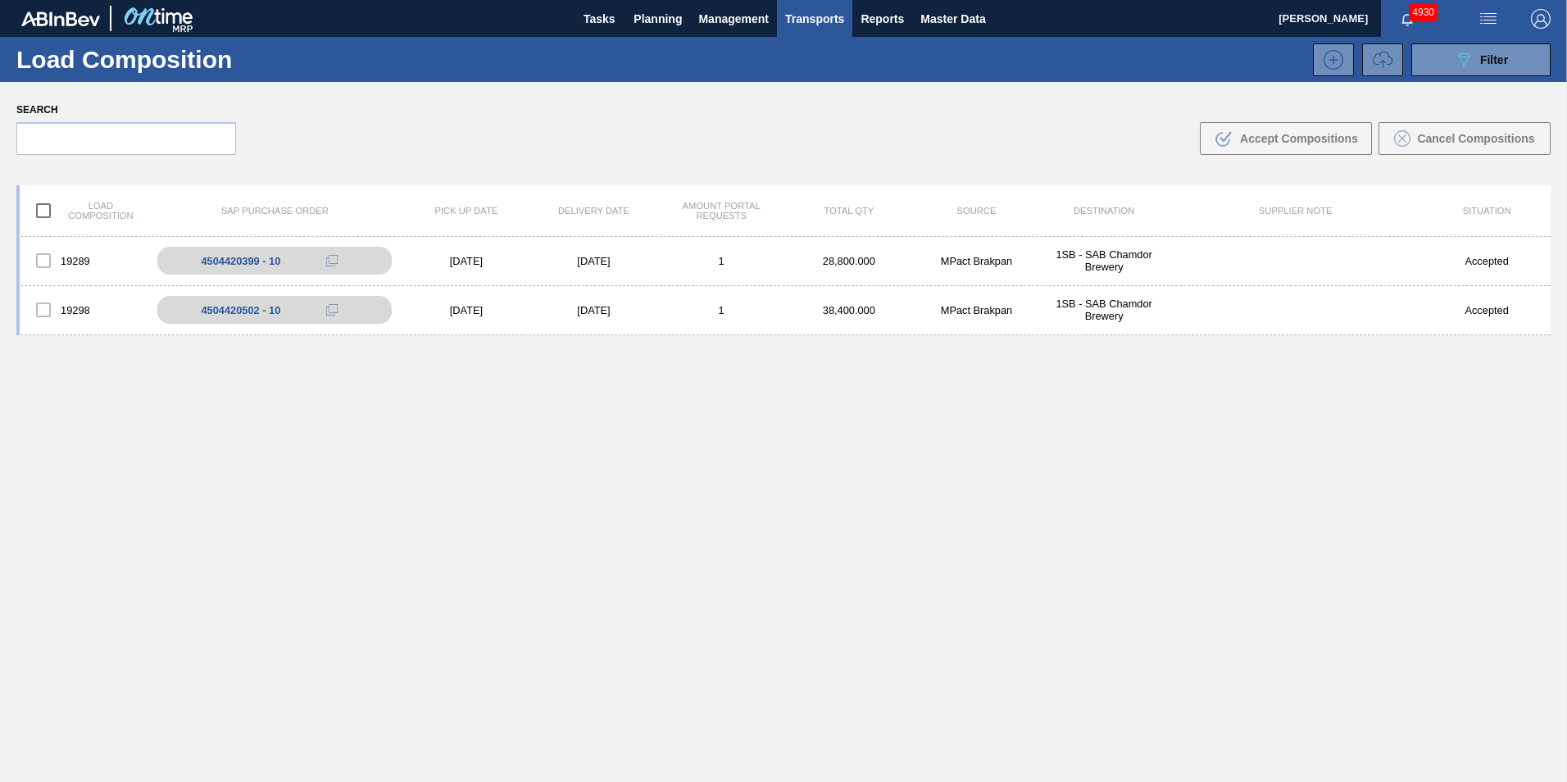
click at [630, 312] on div "[DATE]" at bounding box center [594, 310] width 128 height 12
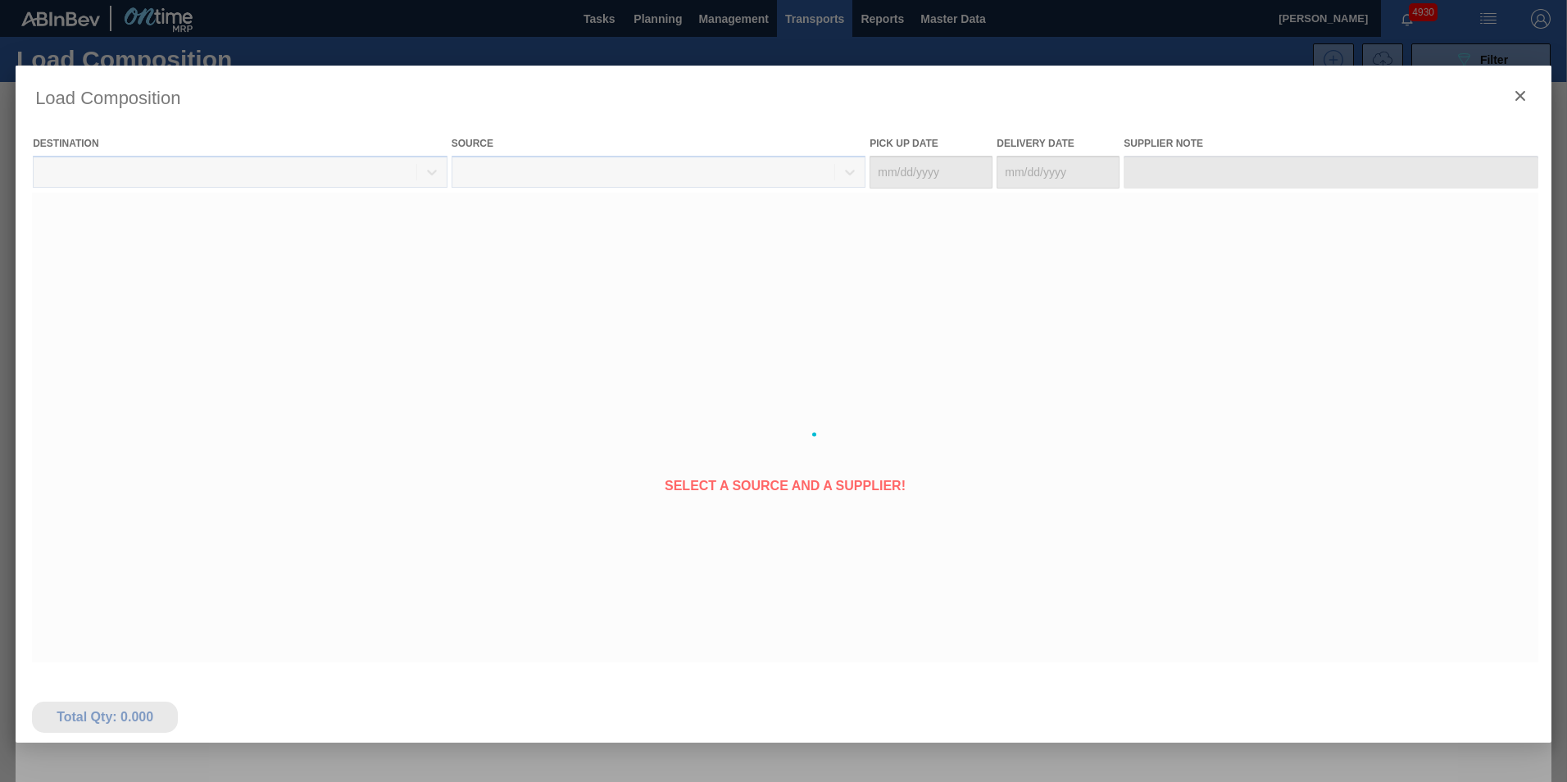
type Date "[DATE]"
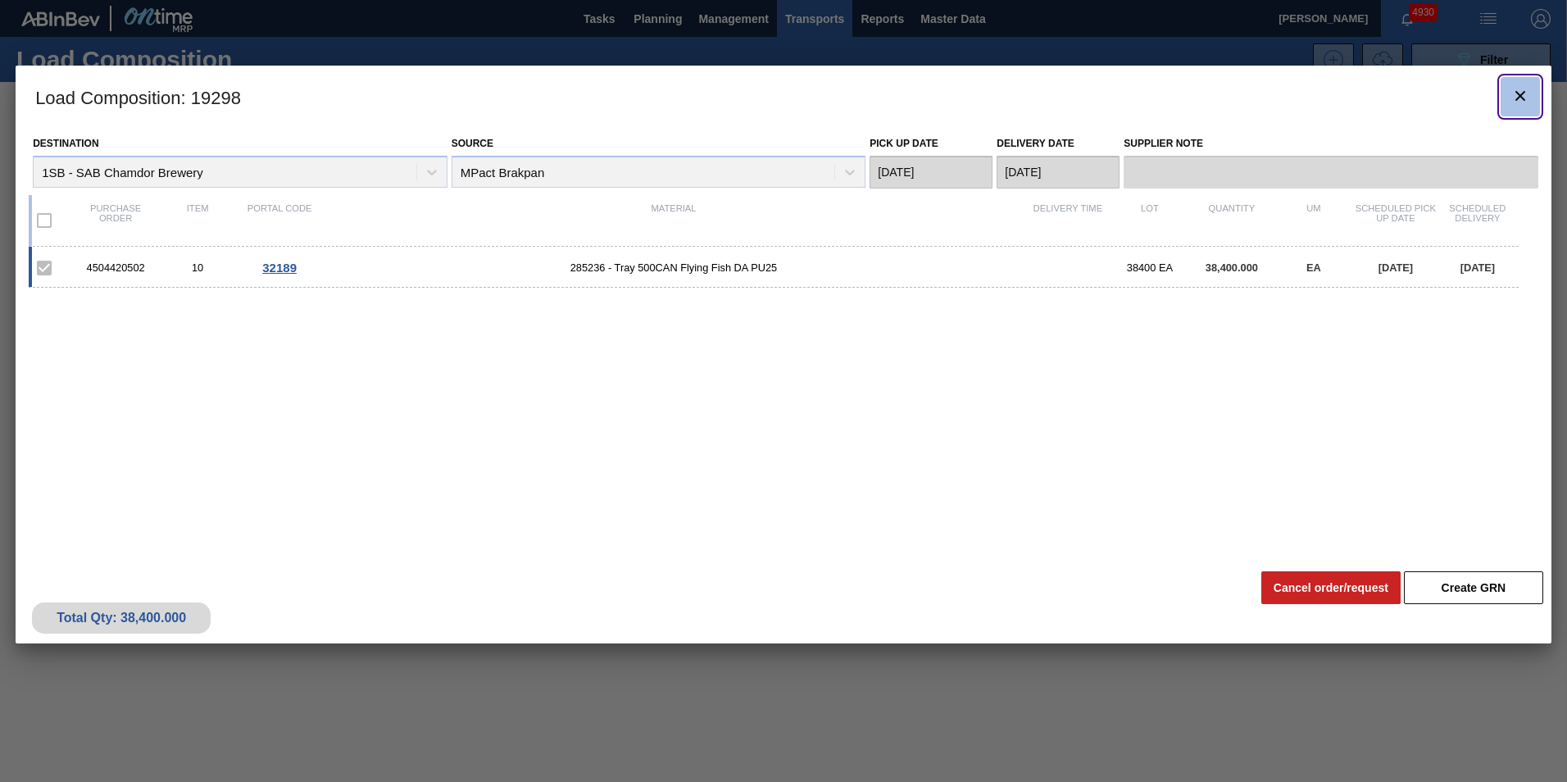
click at [1525, 98] on icon "botão de ícone" at bounding box center [1521, 96] width 20 height 20
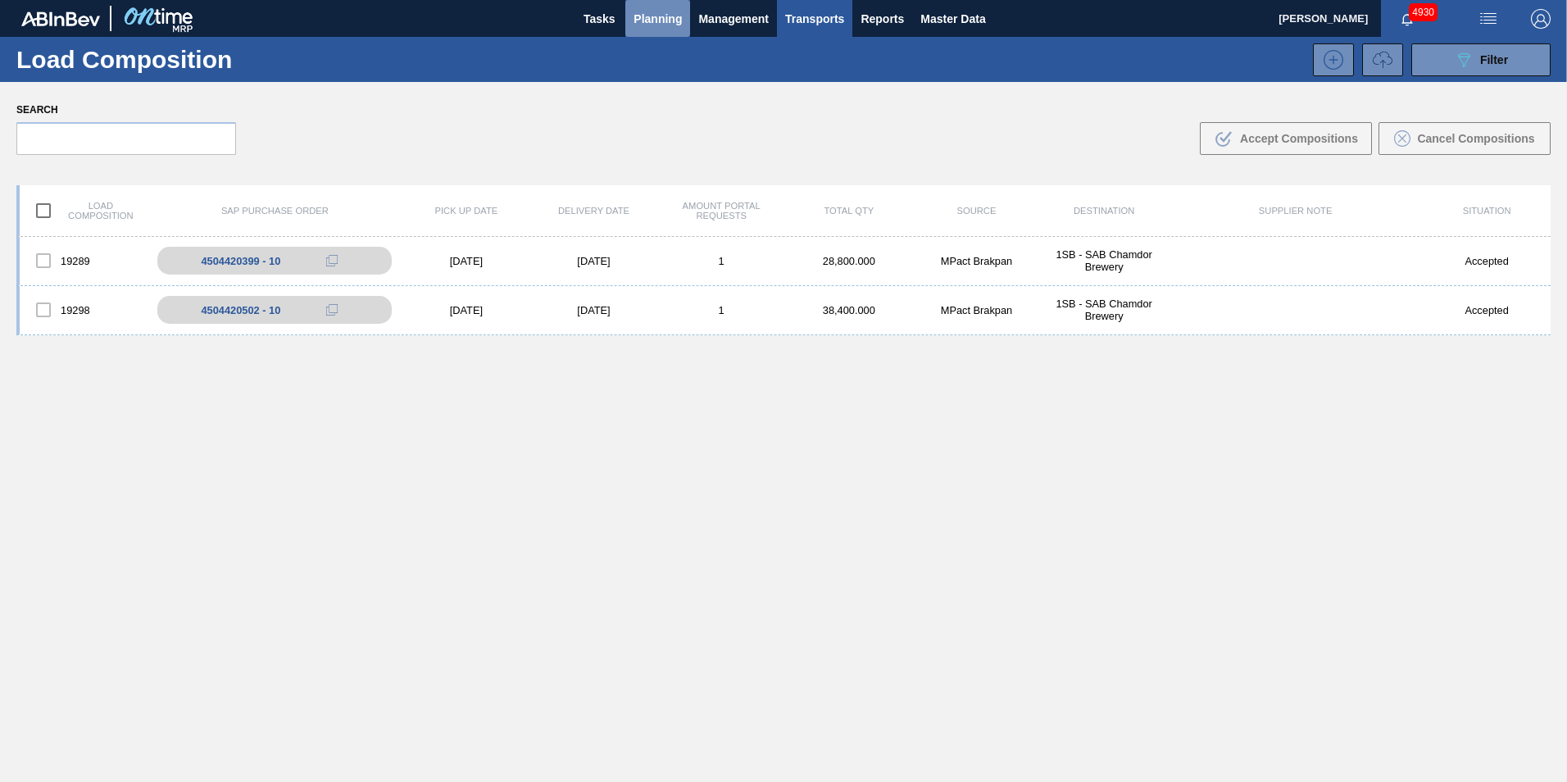
click at [671, 25] on span "Planning" at bounding box center [658, 19] width 48 height 20
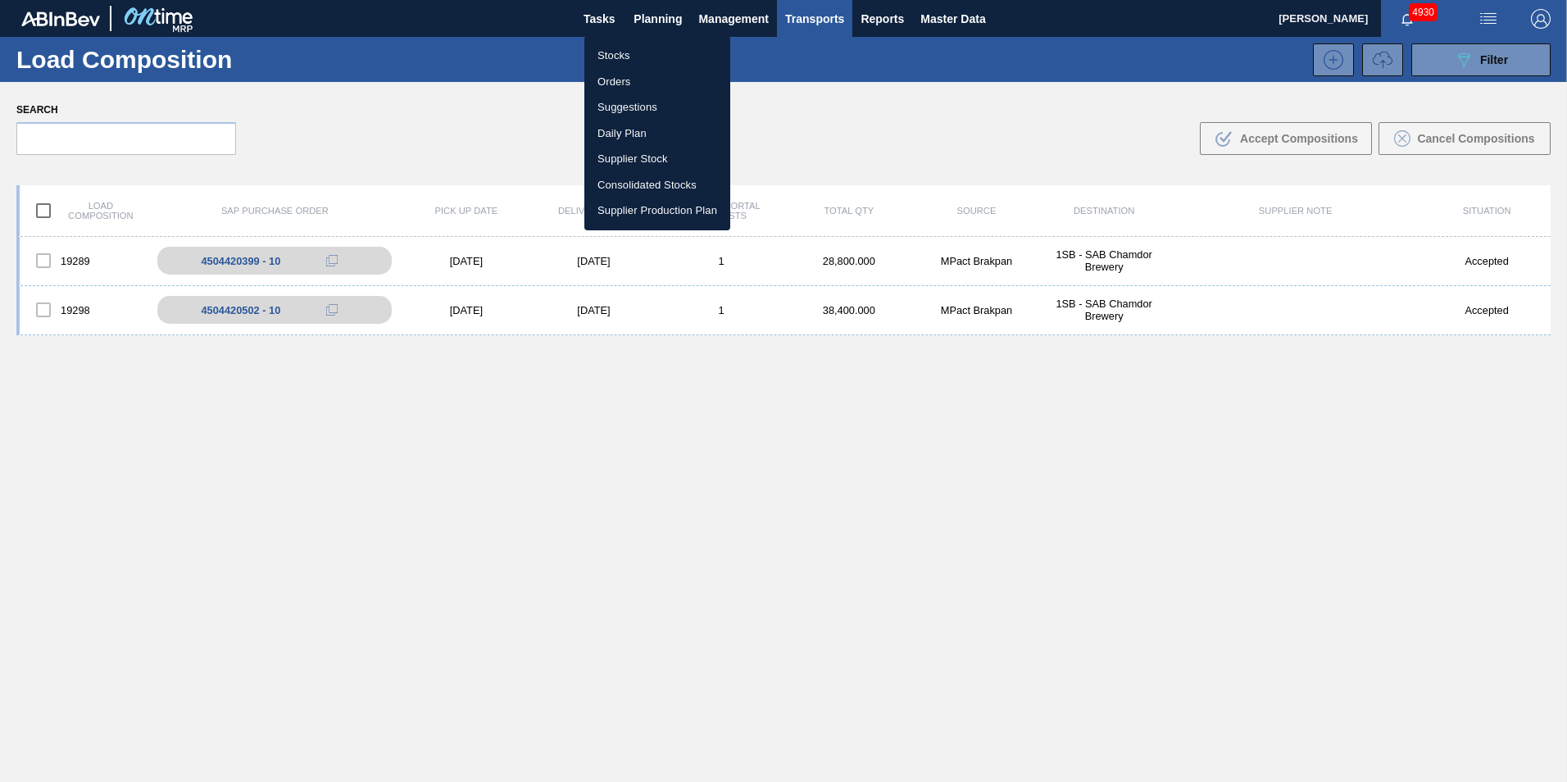
click at [621, 55] on li "Stocks" at bounding box center [657, 56] width 146 height 26
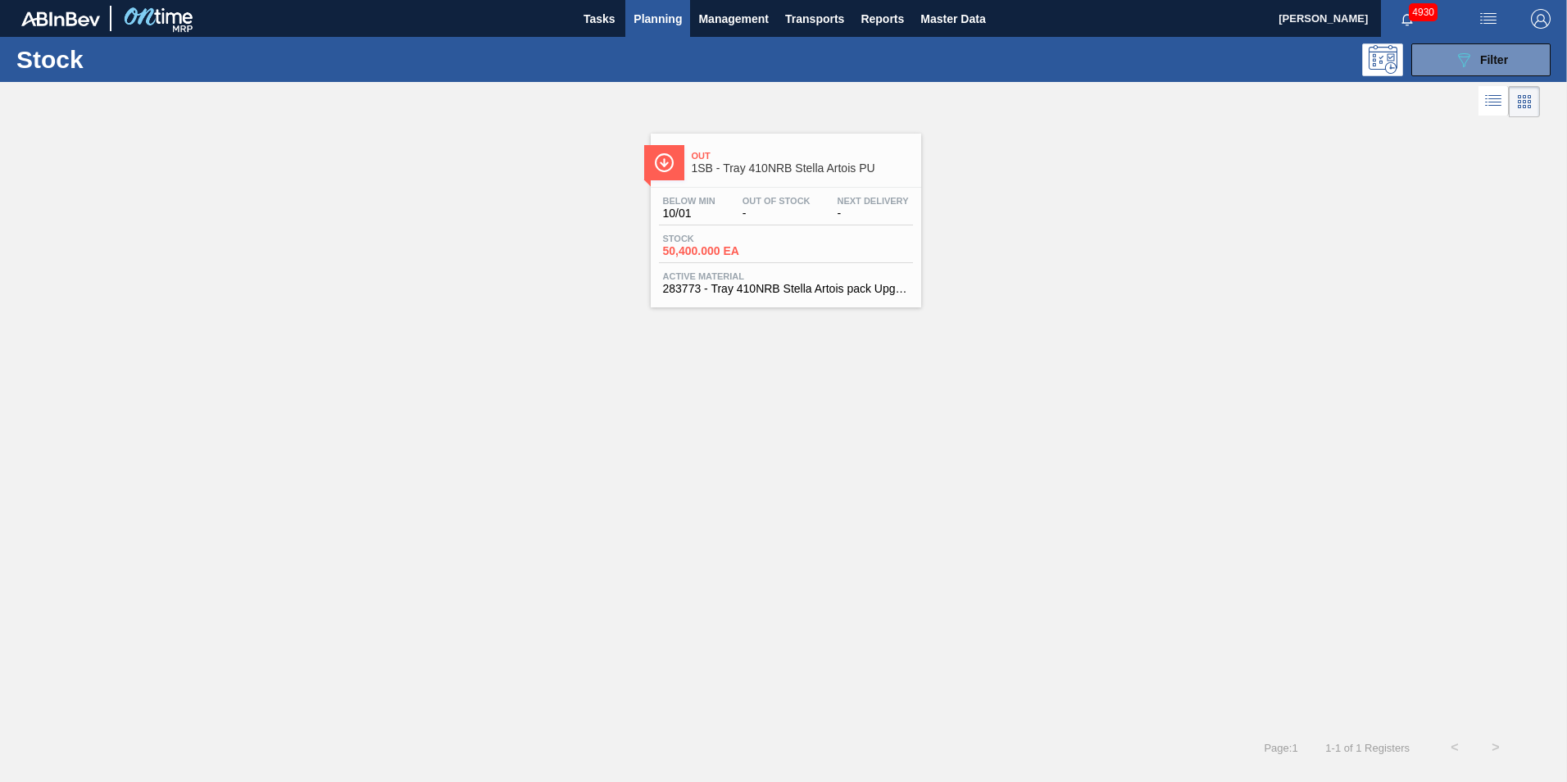
click at [825, 188] on div "Below Min 10/01 Out Of Stock - Next Delivery - Stock 50,400.000 EA Active Mater…" at bounding box center [786, 243] width 271 height 111
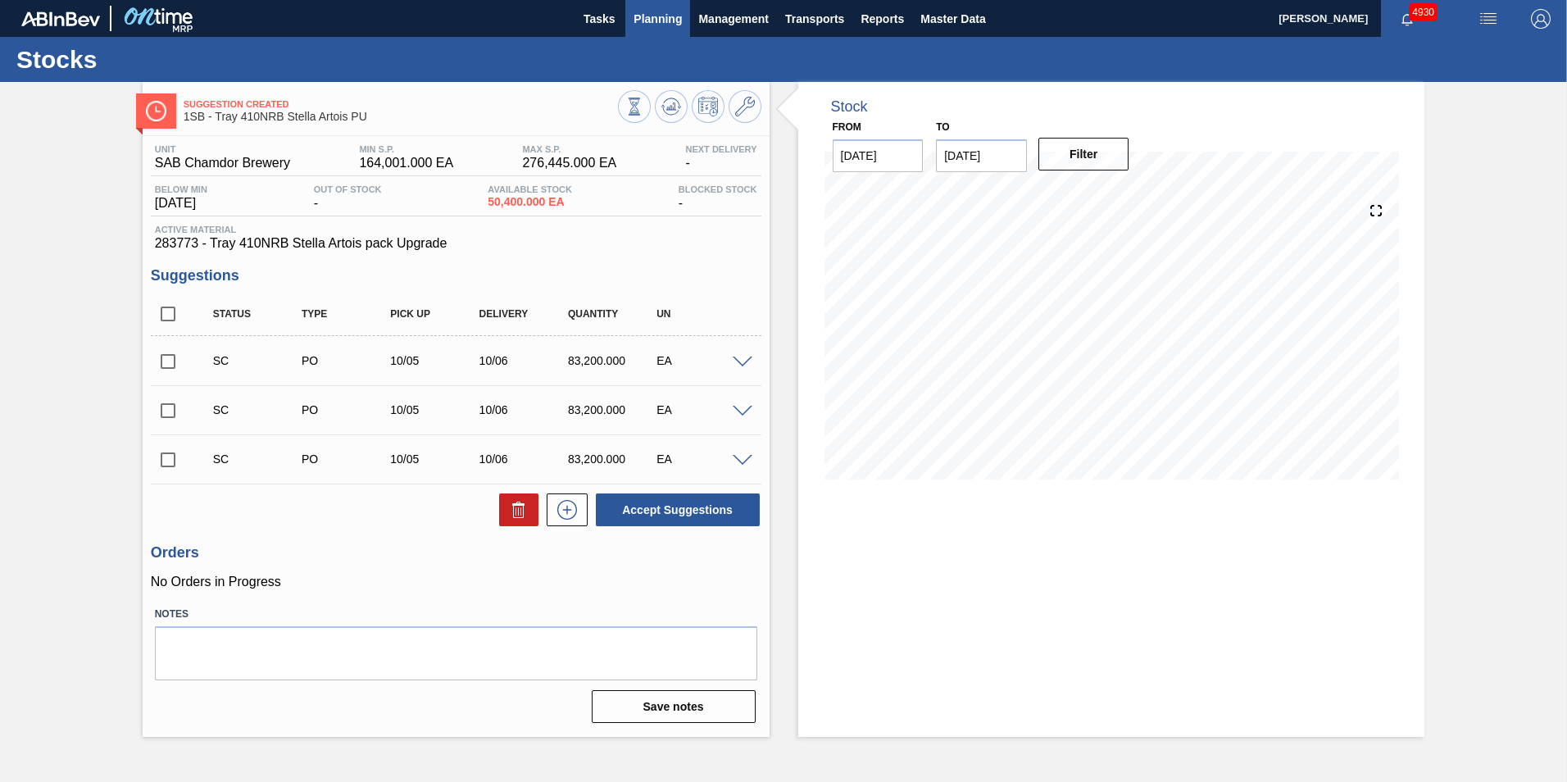
click at [659, 25] on span "Planning" at bounding box center [658, 19] width 48 height 20
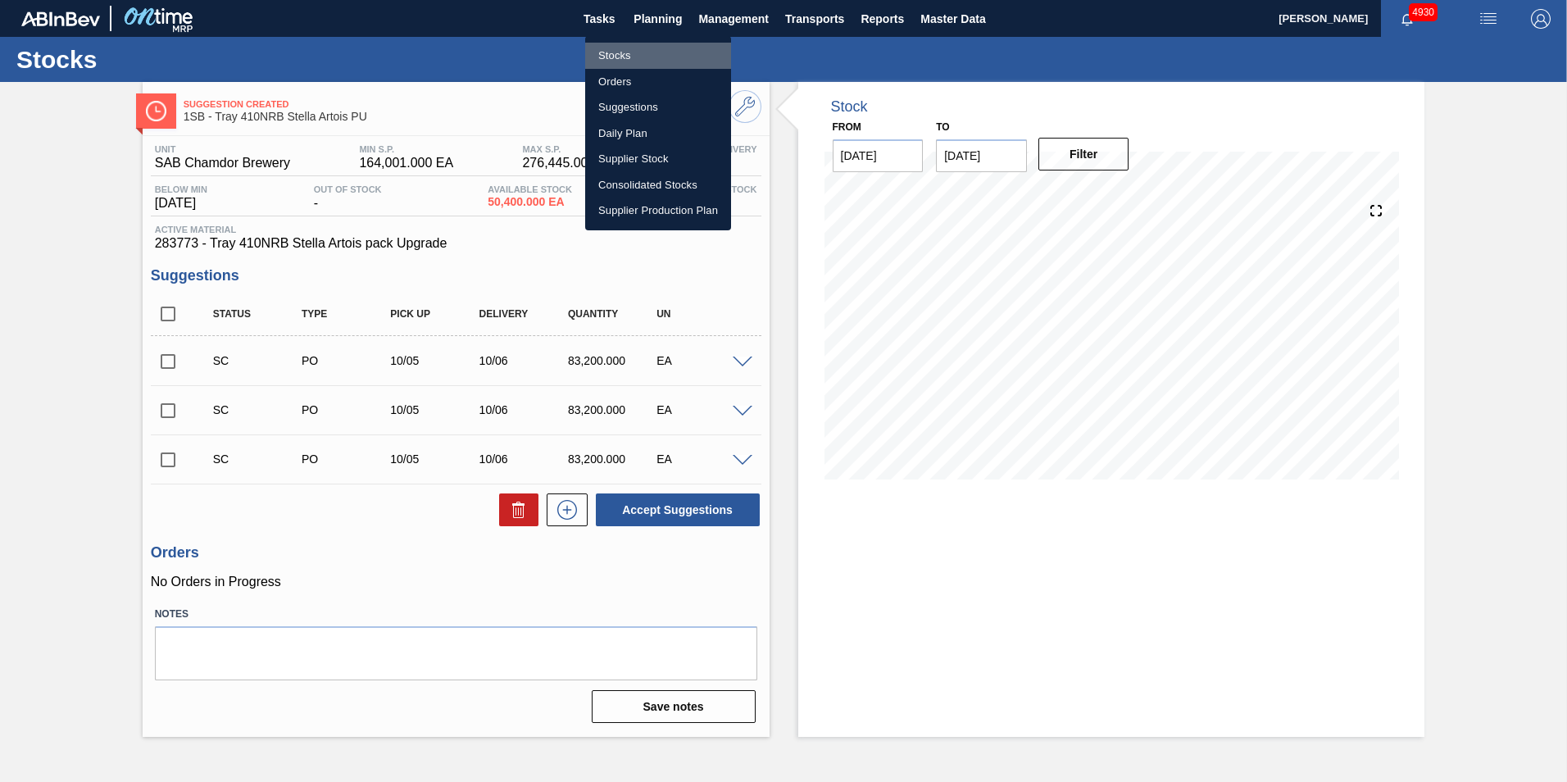
click at [616, 59] on li "Stocks" at bounding box center [658, 56] width 146 height 26
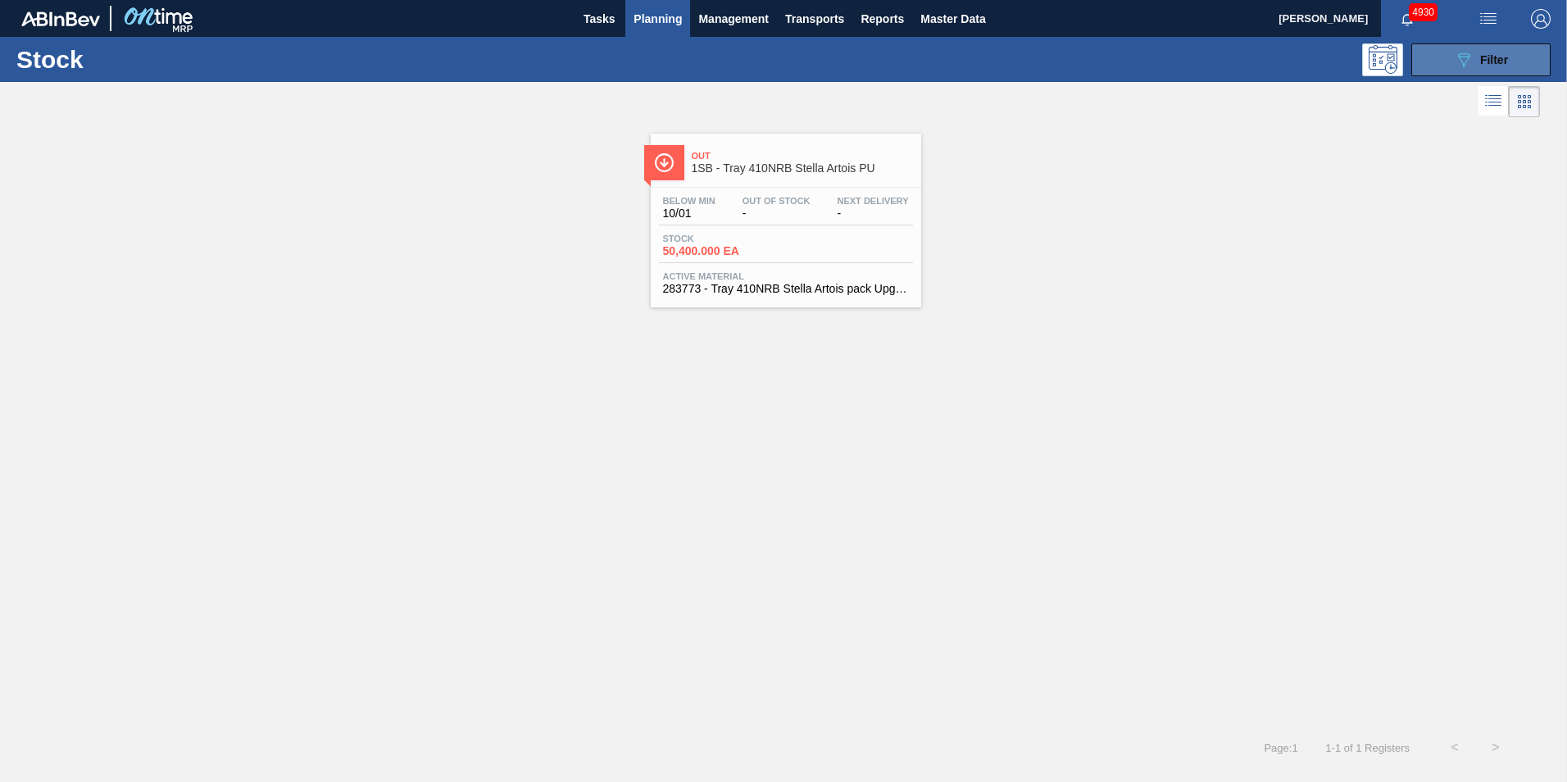
click at [1487, 66] on span "Filter" at bounding box center [1494, 59] width 28 height 13
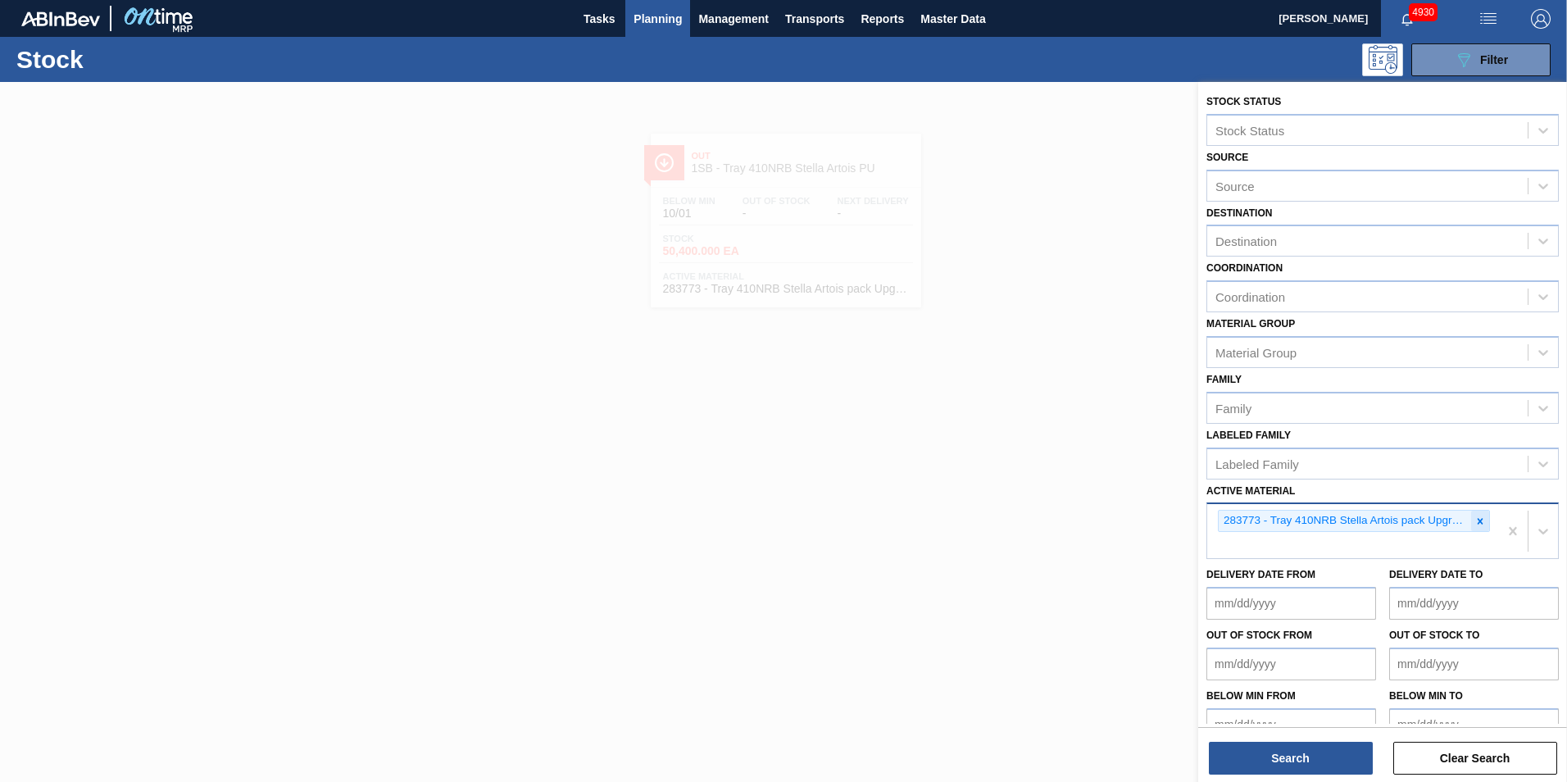
click at [1481, 522] on icon at bounding box center [1480, 521] width 11 height 11
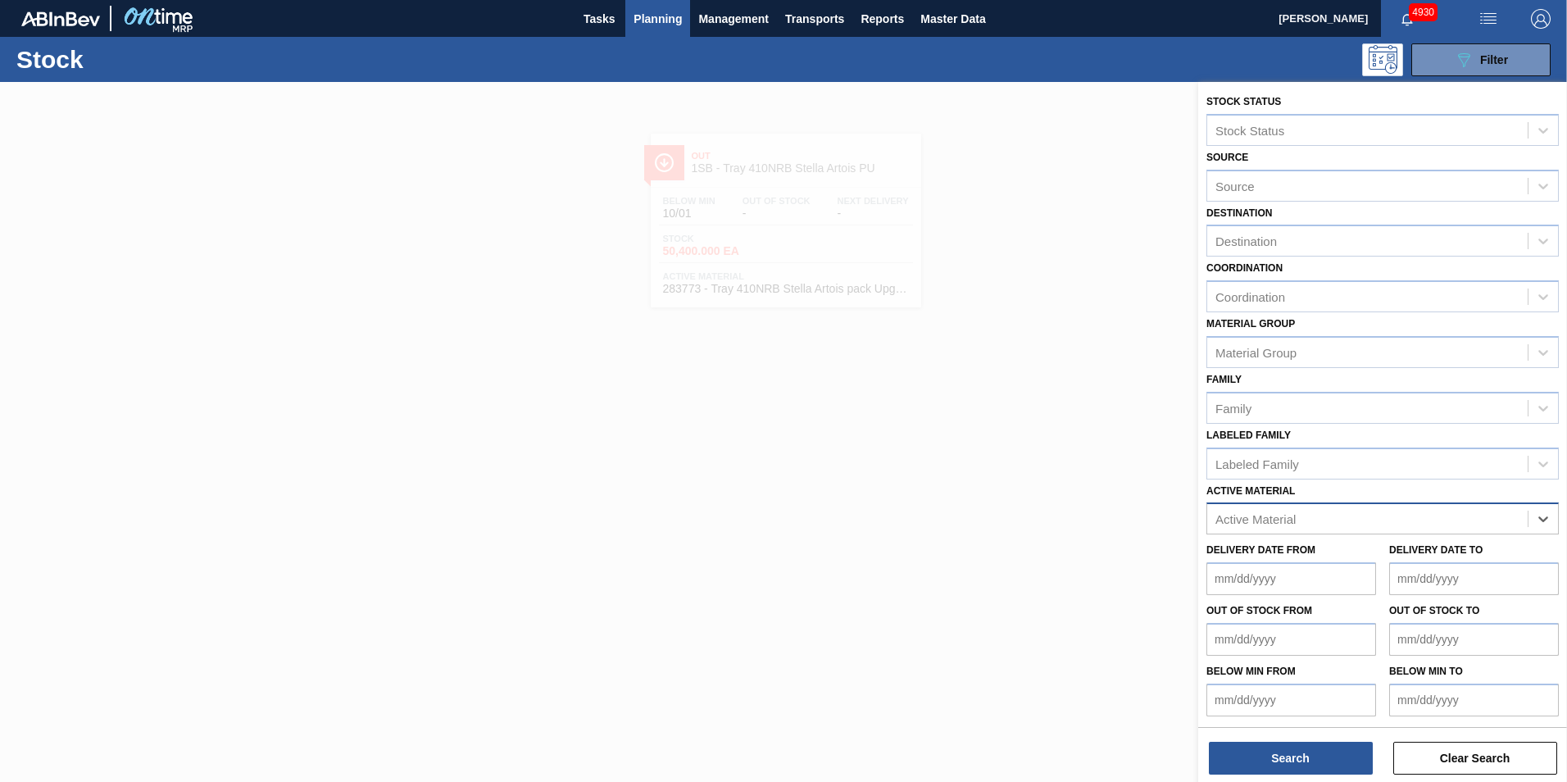
paste Material "283772"
type Material "283772"
click at [1301, 560] on div "283772 - Can 410 Stella Artois Pack Upgrade" at bounding box center [1383, 559] width 352 height 30
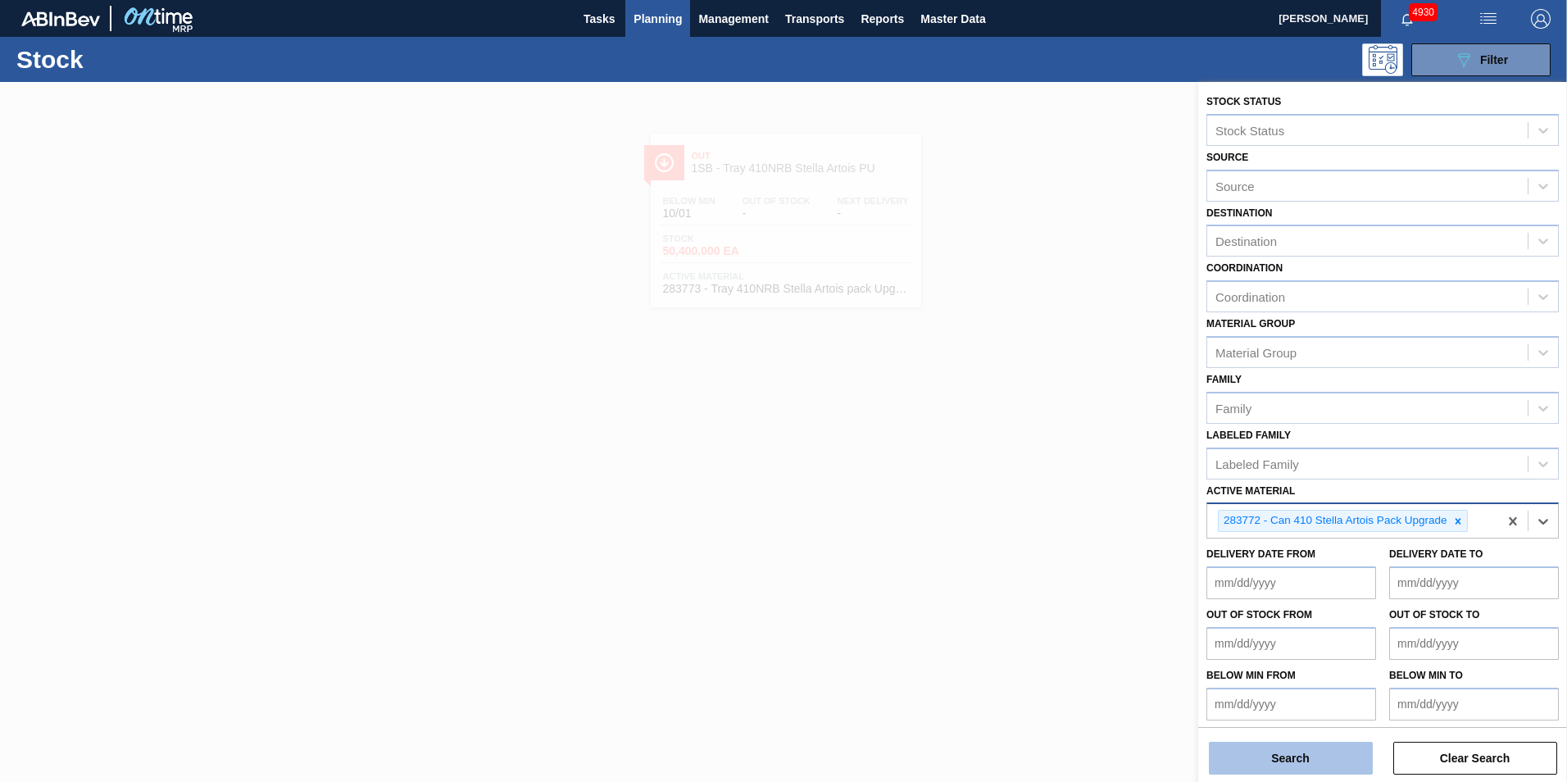
click at [1326, 758] on button "Search" at bounding box center [1291, 758] width 164 height 33
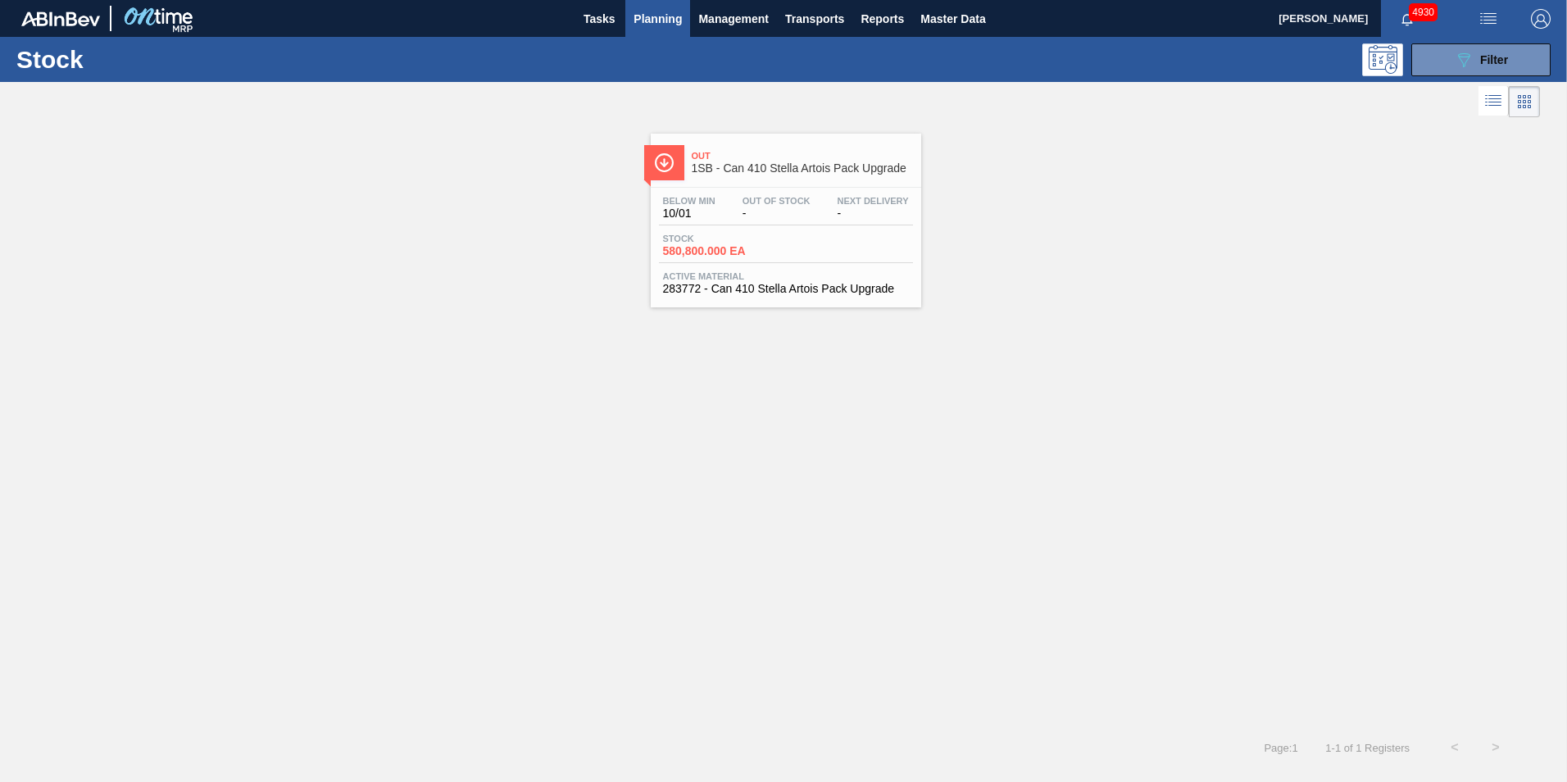
drag, startPoint x: 971, startPoint y: 211, endPoint x: 926, endPoint y: 211, distance: 44.3
click at [971, 211] on div "Out 1SB - Can 410 Stella Artois Pack Upgrade Below Min 10/01 Out Of Stock - Nex…" at bounding box center [783, 214] width 1567 height 186
click at [824, 241] on div "Stock 580,800.000 EA" at bounding box center [786, 249] width 254 height 30
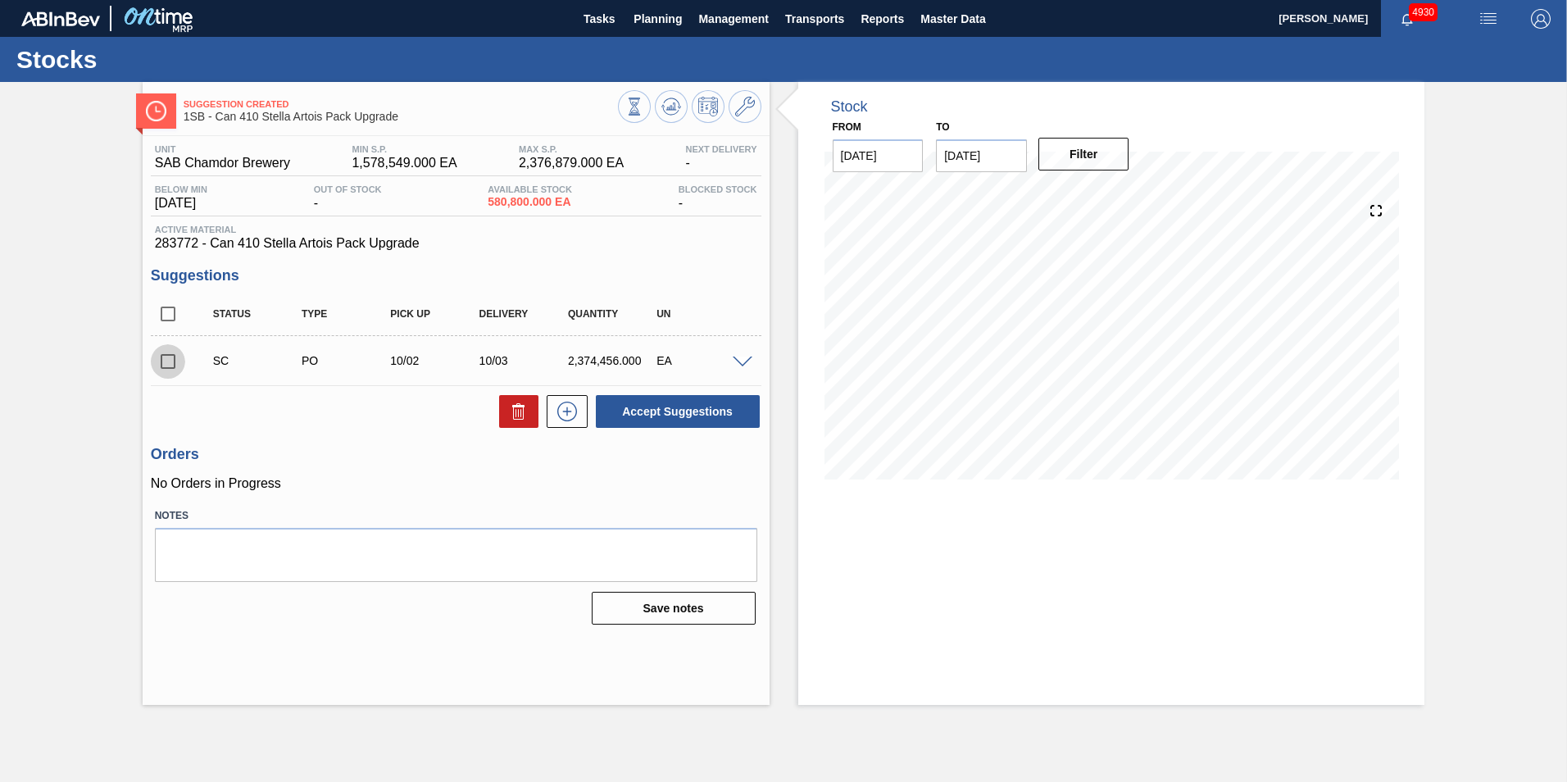
click at [166, 366] on input "checkbox" at bounding box center [168, 361] width 34 height 34
click at [744, 366] on span at bounding box center [743, 363] width 20 height 12
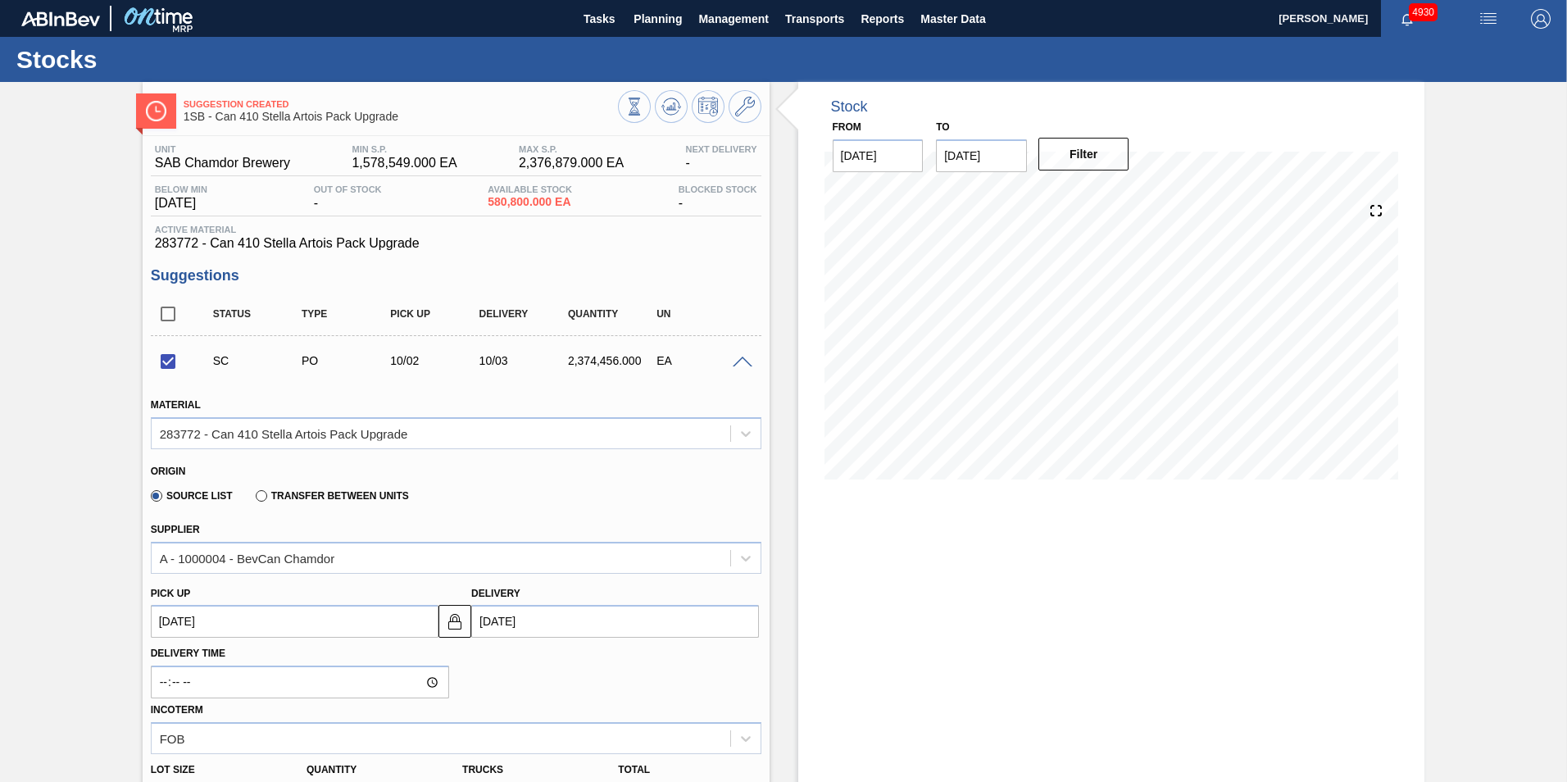
click at [741, 362] on span at bounding box center [743, 363] width 20 height 12
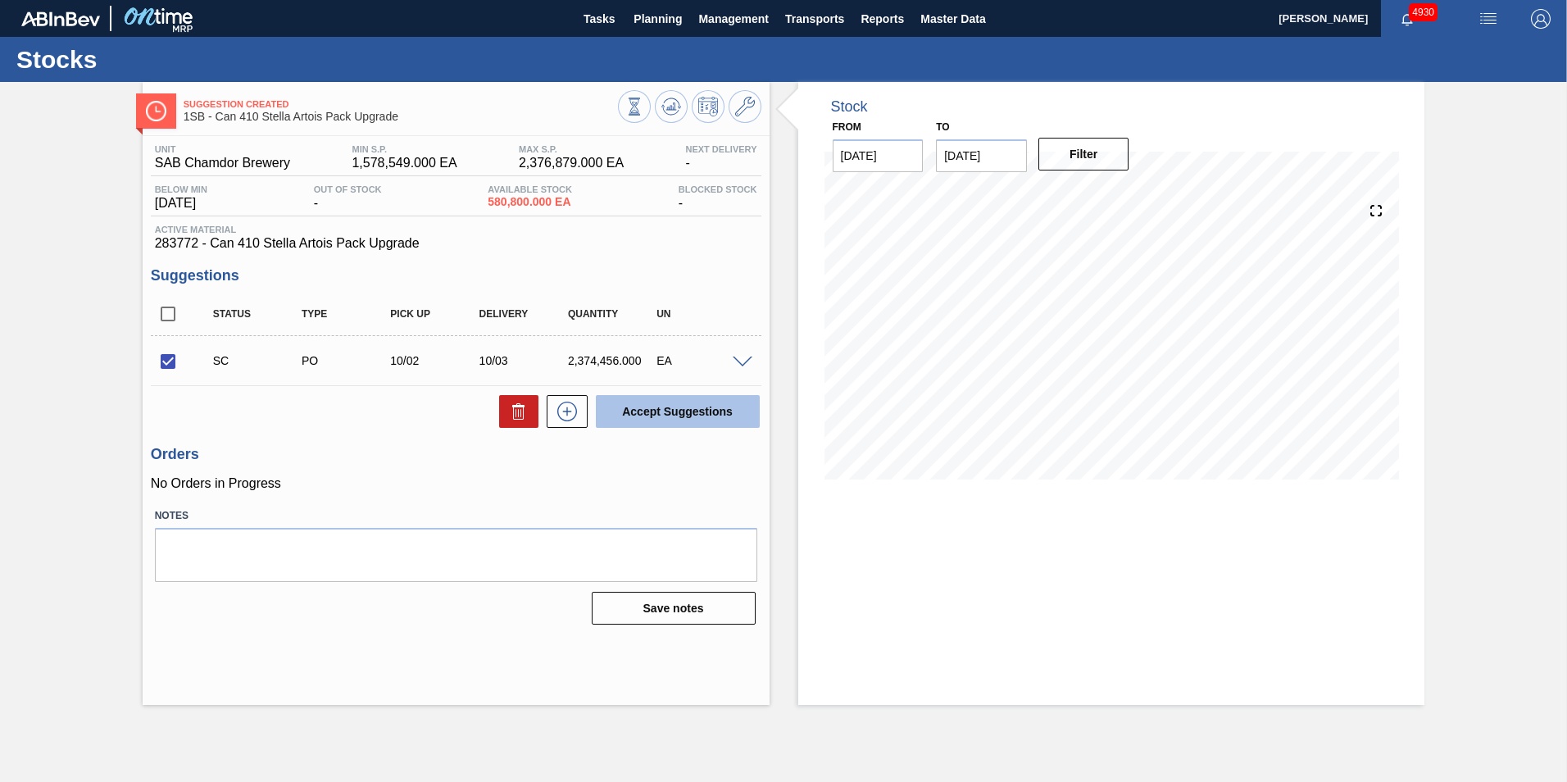
click at [723, 408] on button "Accept Suggestions" at bounding box center [678, 411] width 164 height 33
checkbox input "false"
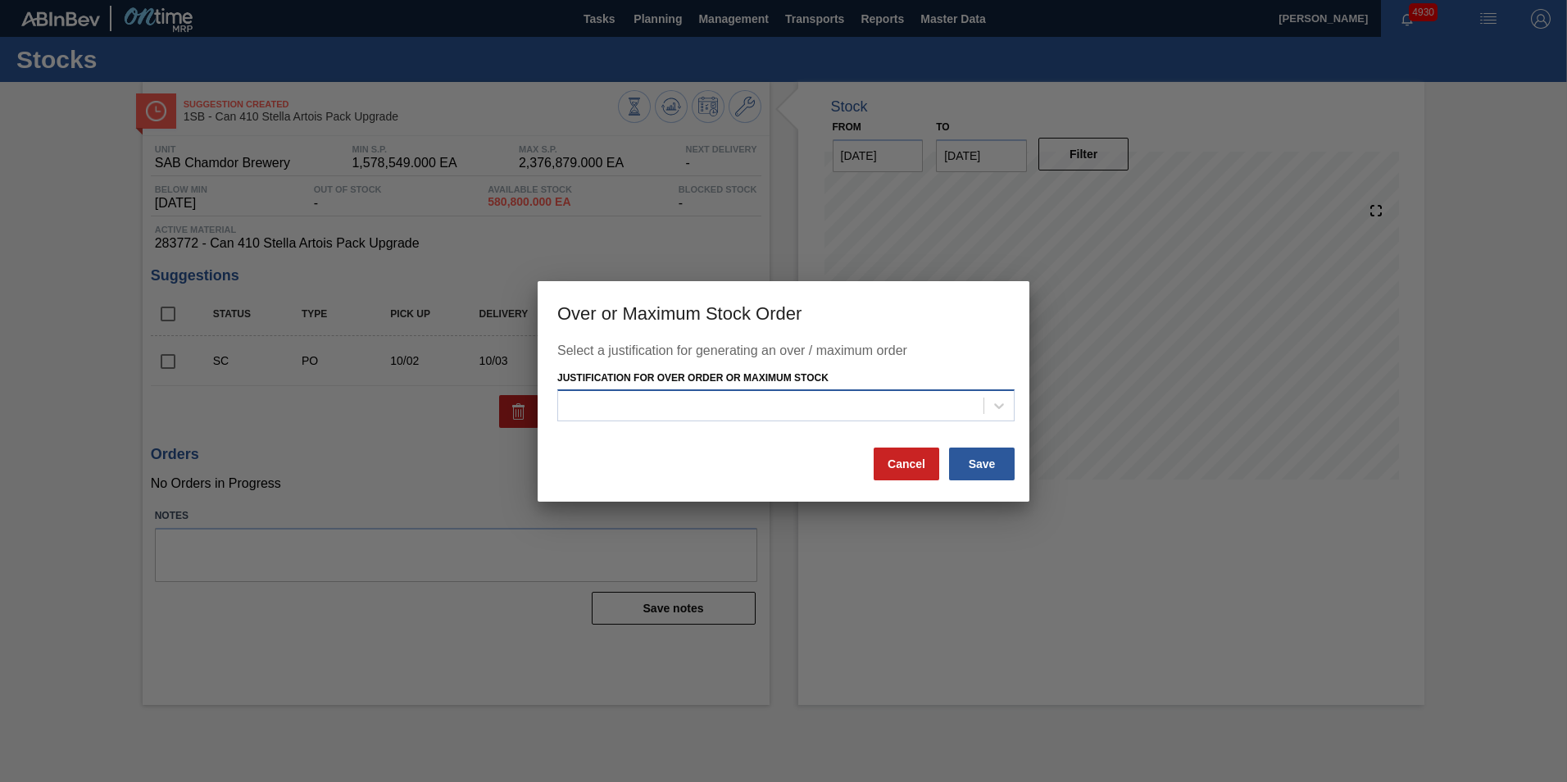
click at [719, 408] on div at bounding box center [770, 406] width 425 height 24
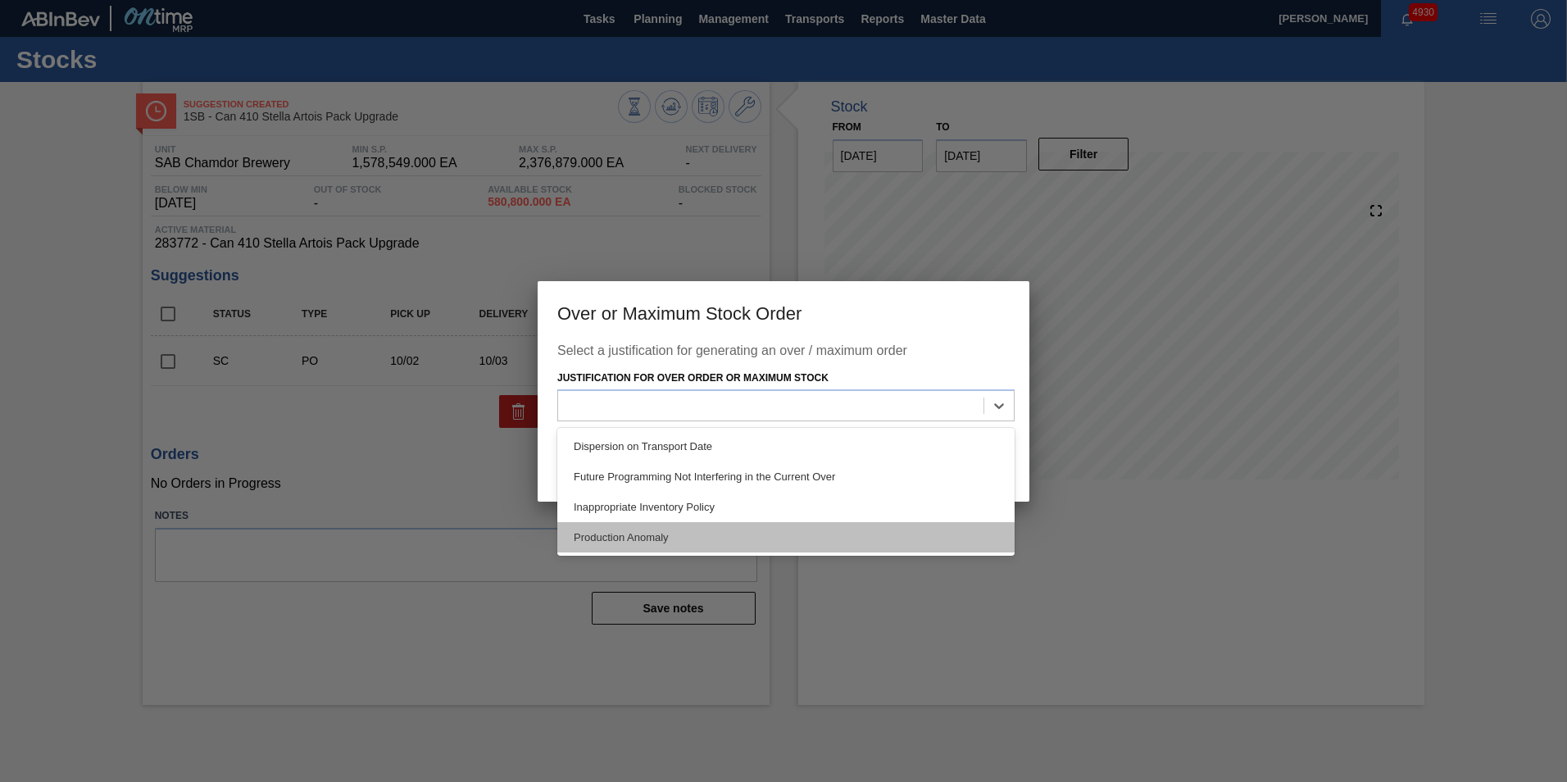
click at [641, 536] on div "Production Anomaly" at bounding box center [785, 537] width 457 height 30
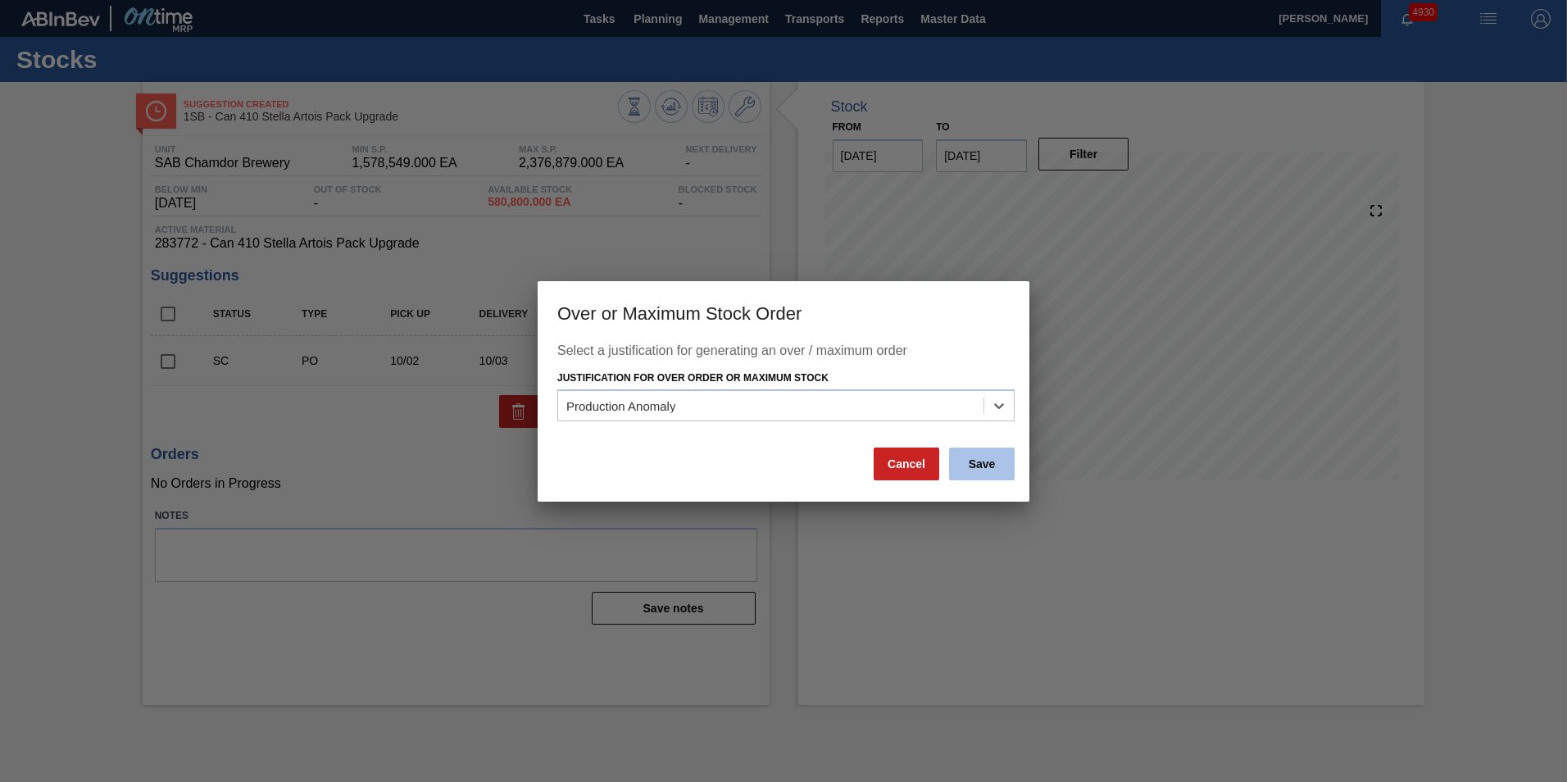
click at [970, 467] on button "Save" at bounding box center [982, 464] width 66 height 33
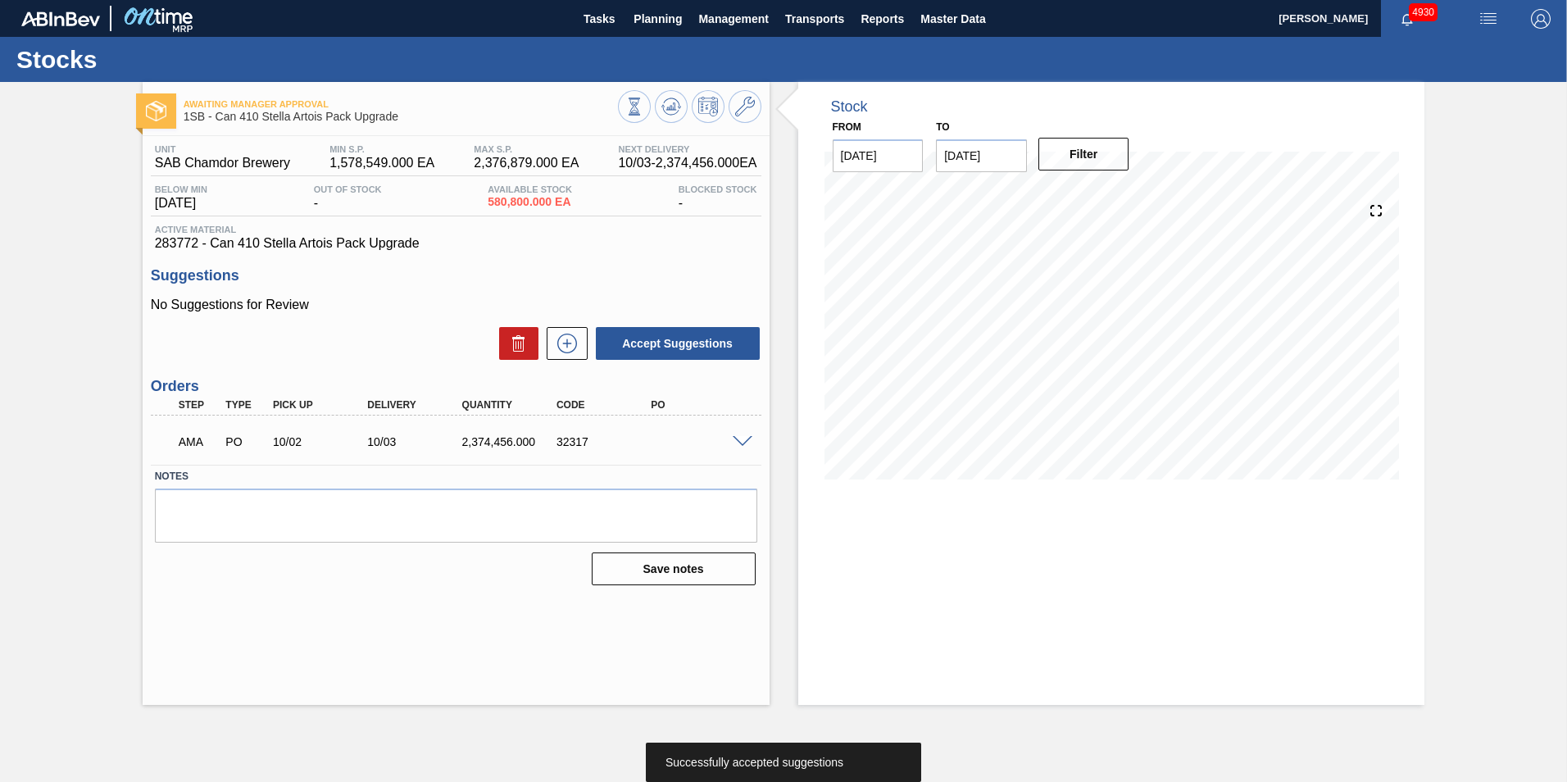
click at [743, 443] on span at bounding box center [743, 442] width 20 height 12
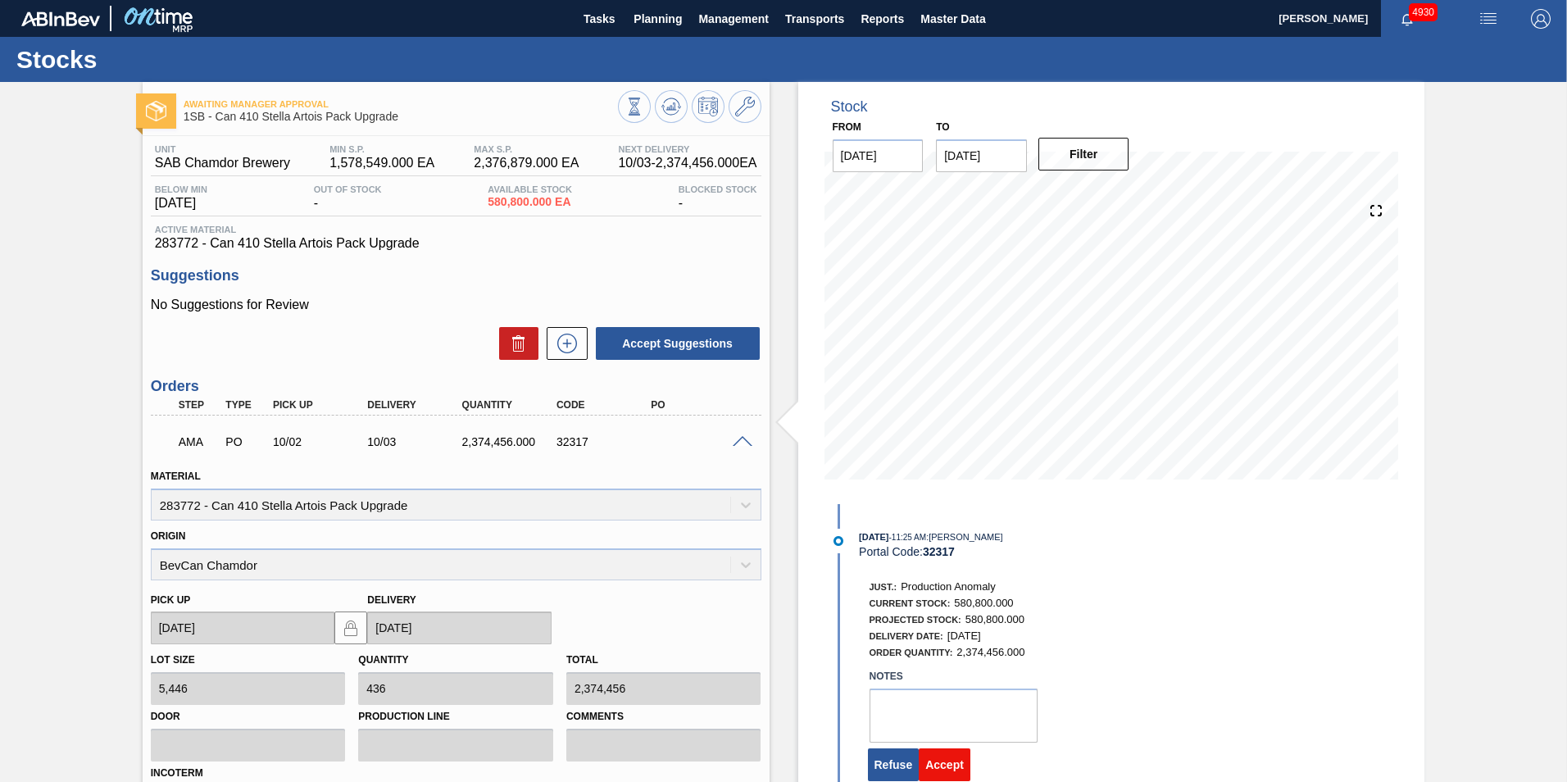
click at [953, 760] on button "Accept" at bounding box center [945, 764] width 52 height 33
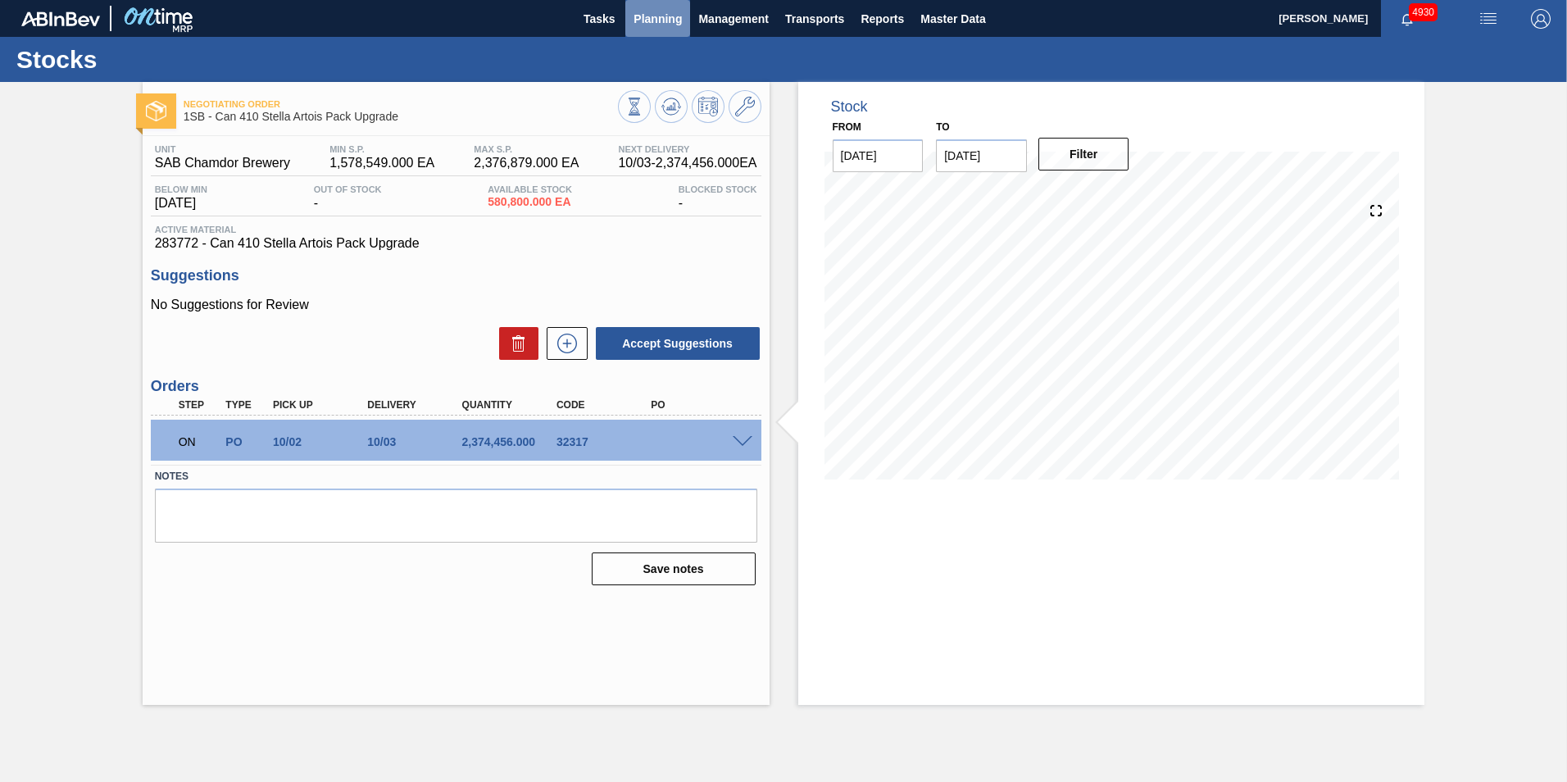
click at [666, 21] on span "Planning" at bounding box center [658, 19] width 48 height 20
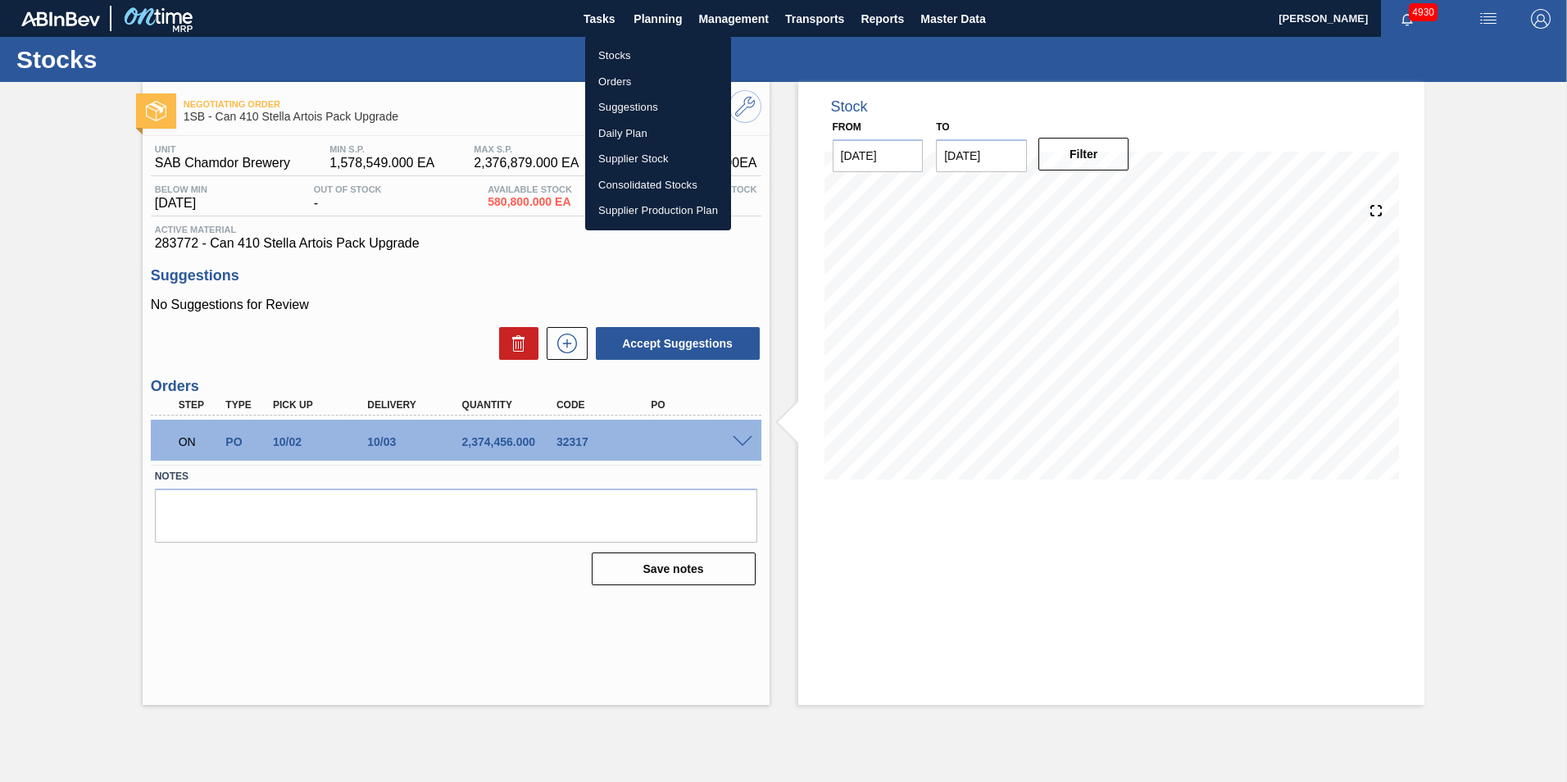
click at [617, 61] on li "Stocks" at bounding box center [658, 56] width 146 height 26
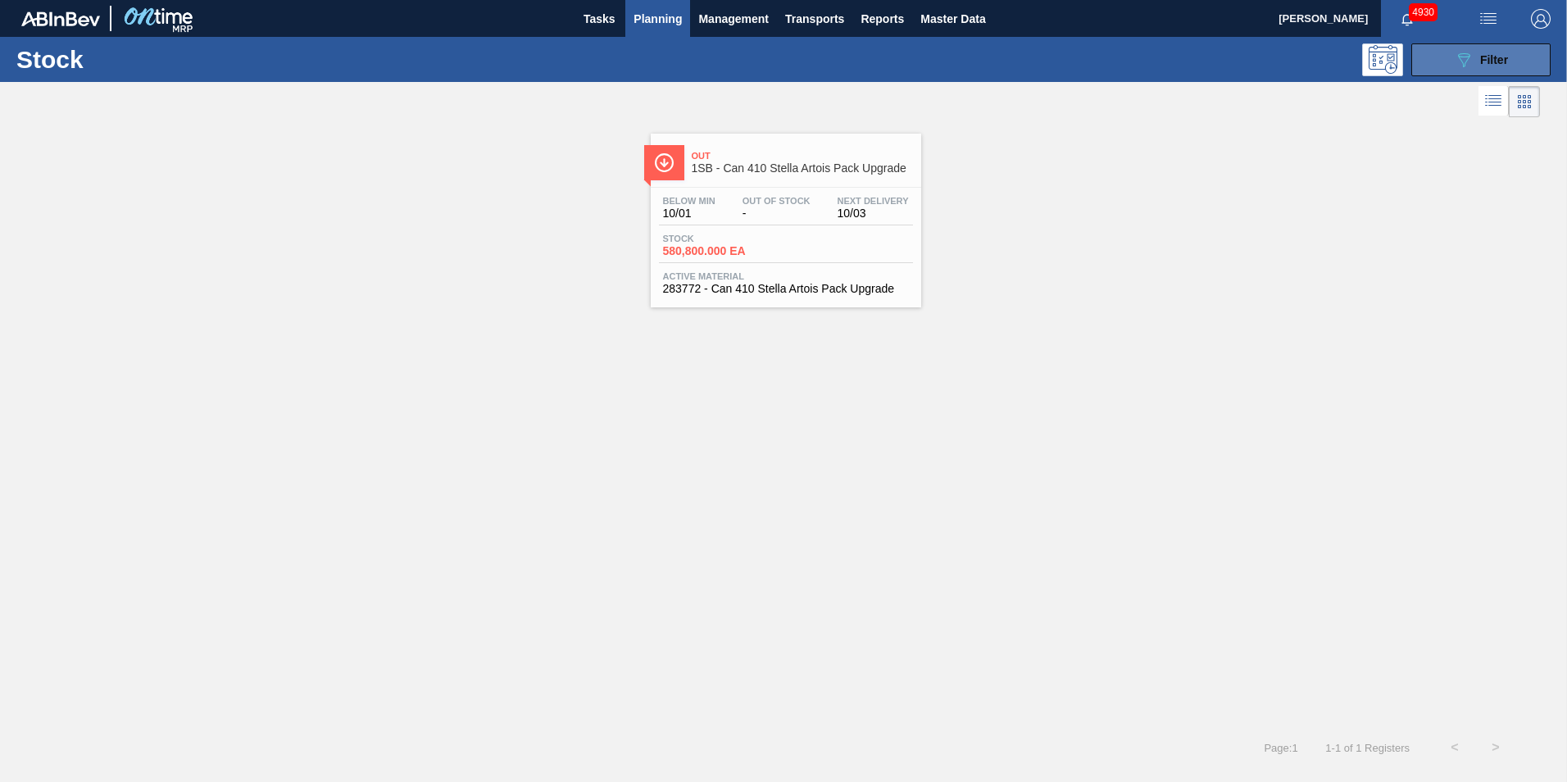
click at [1483, 53] on span "Filter" at bounding box center [1494, 59] width 28 height 13
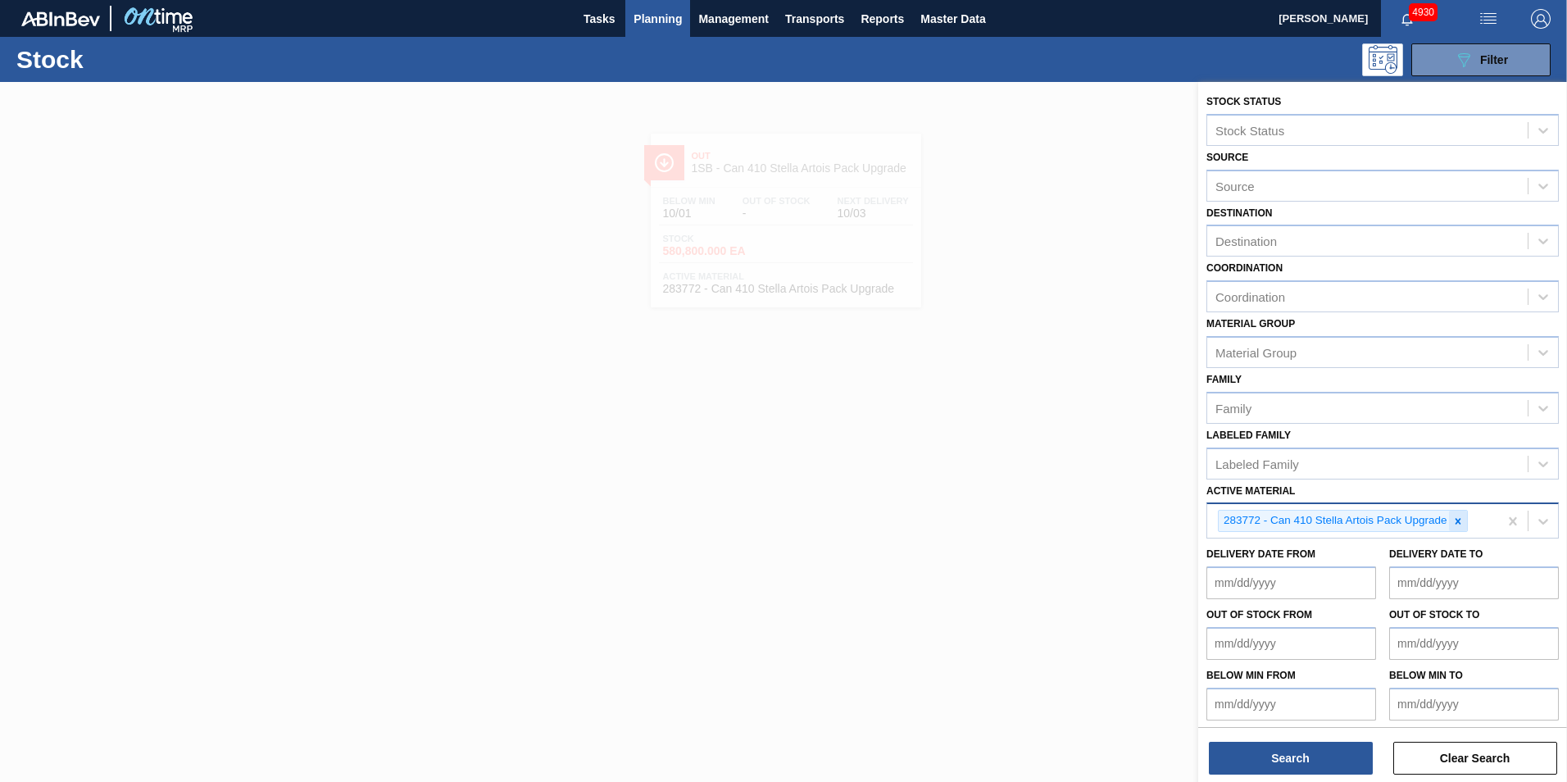
click at [1457, 521] on icon at bounding box center [1458, 521] width 11 height 11
paste Material "283773"
type Material "283773"
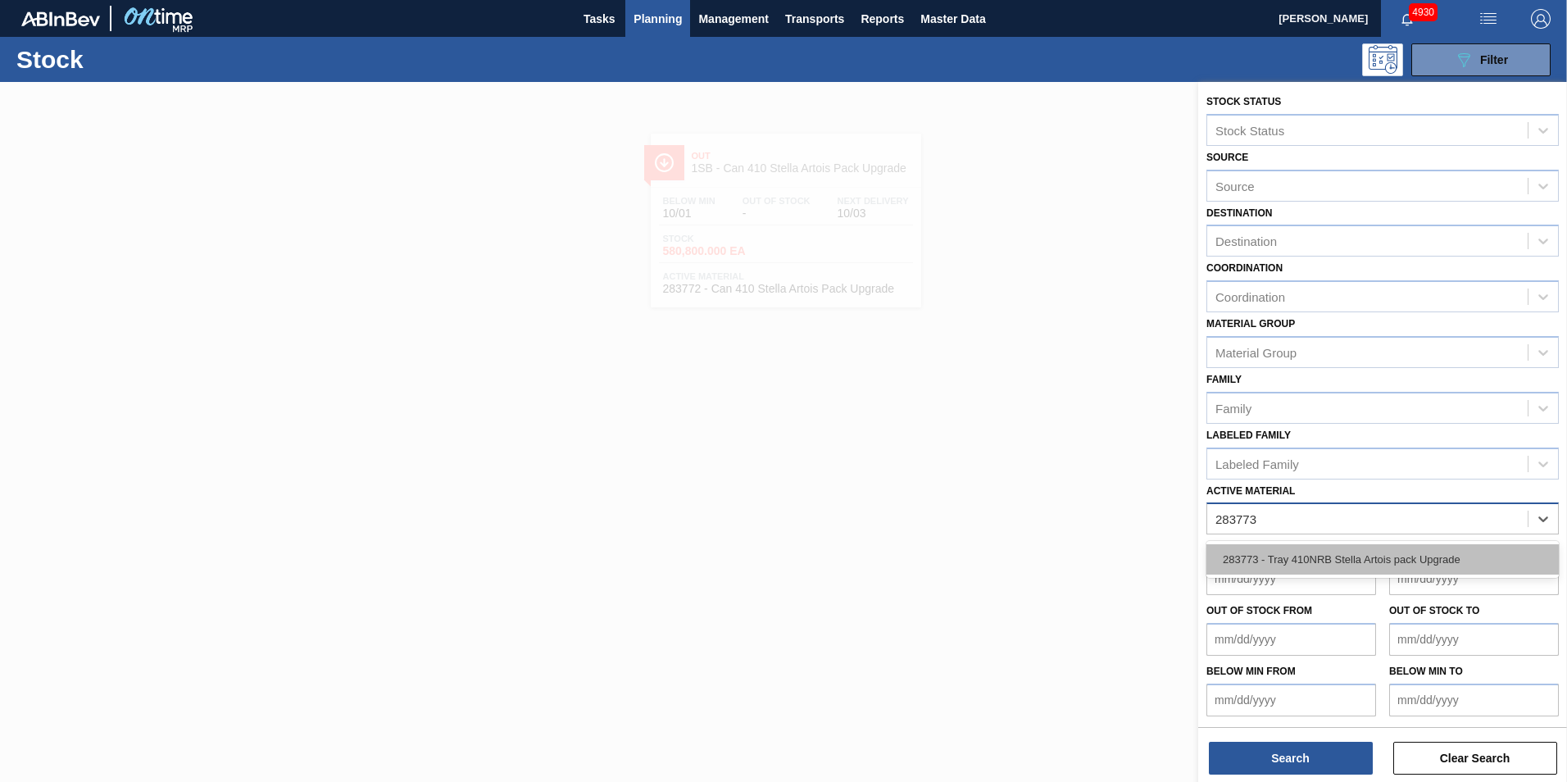
click at [1374, 560] on div "283773 - Tray 410NRB Stella Artois pack Upgrade" at bounding box center [1383, 559] width 352 height 30
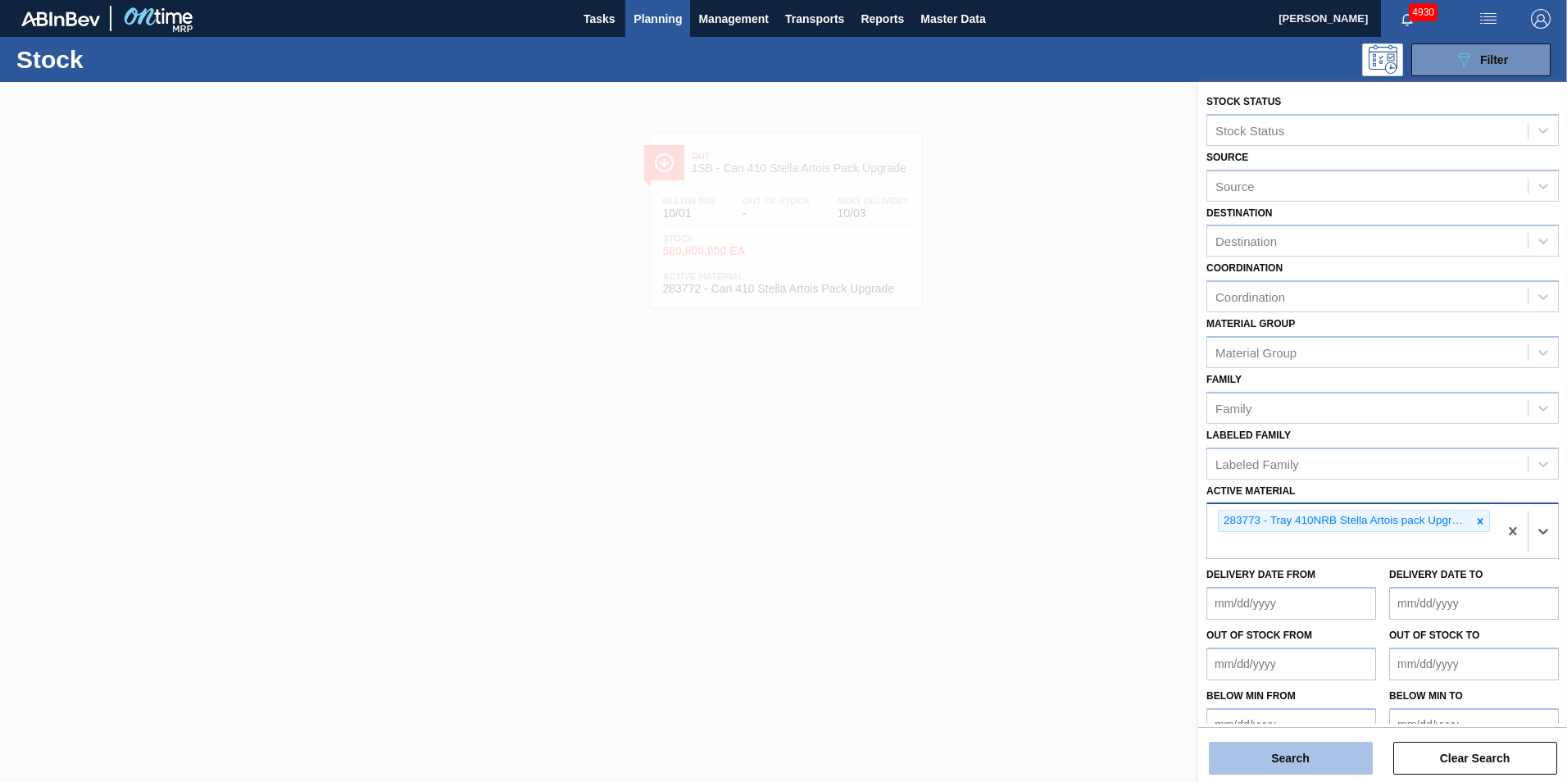
click at [1279, 765] on button "Search" at bounding box center [1291, 758] width 164 height 33
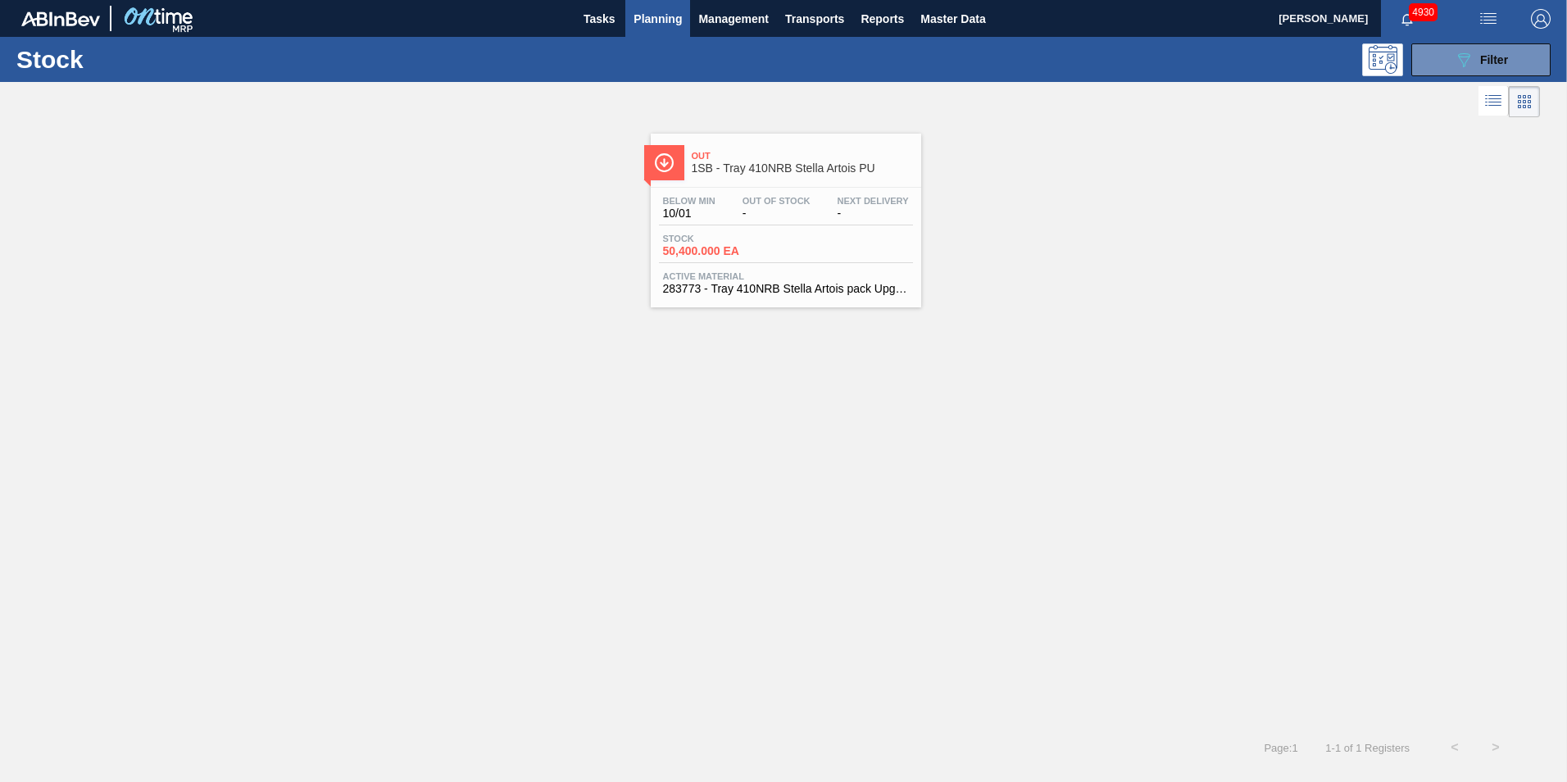
click at [768, 272] on span "Active Material" at bounding box center [786, 276] width 246 height 10
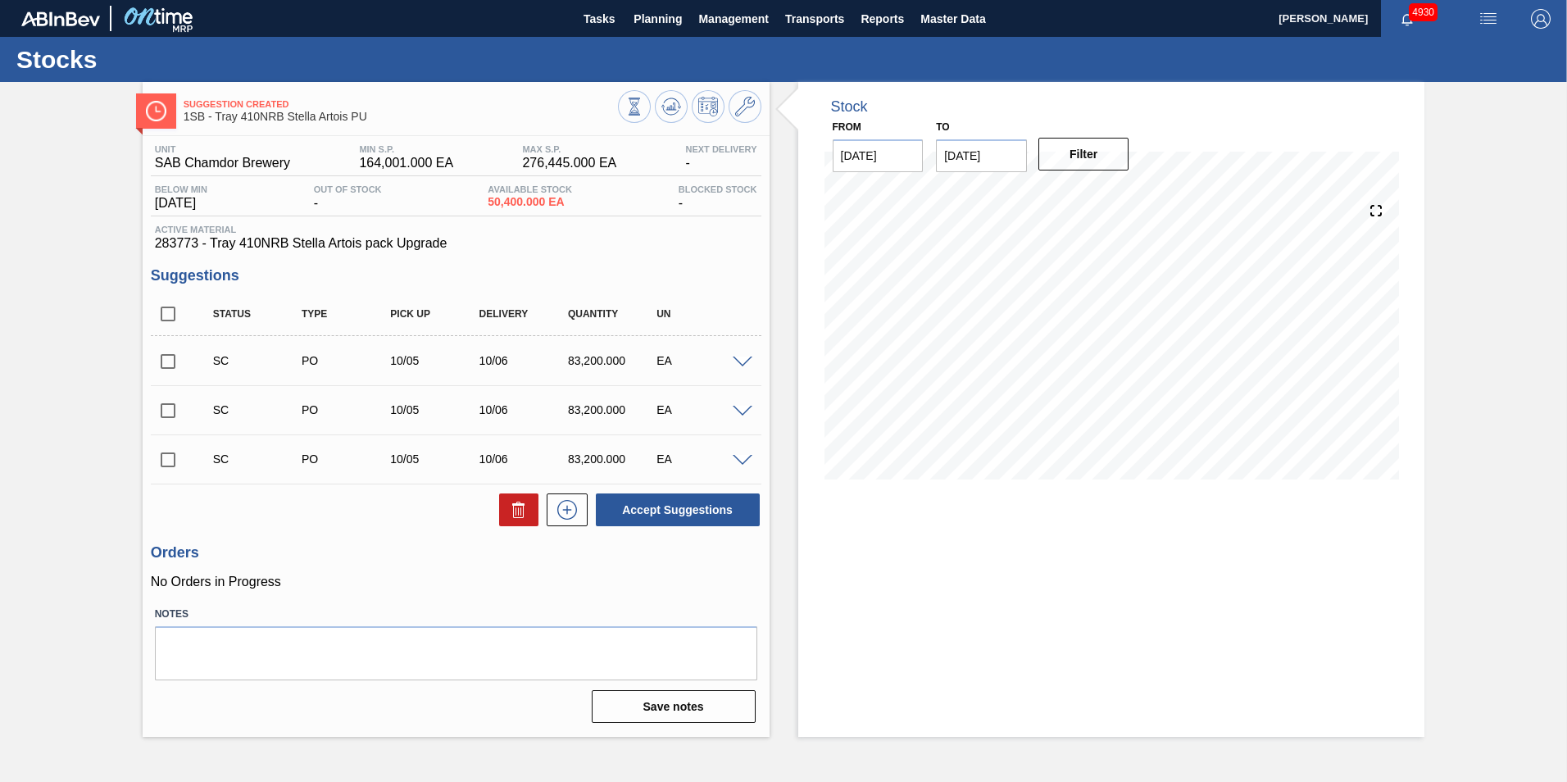
click at [171, 359] on input "checkbox" at bounding box center [168, 361] width 34 height 34
click at [681, 507] on button "Accept Suggestions" at bounding box center [678, 509] width 164 height 33
checkbox input "false"
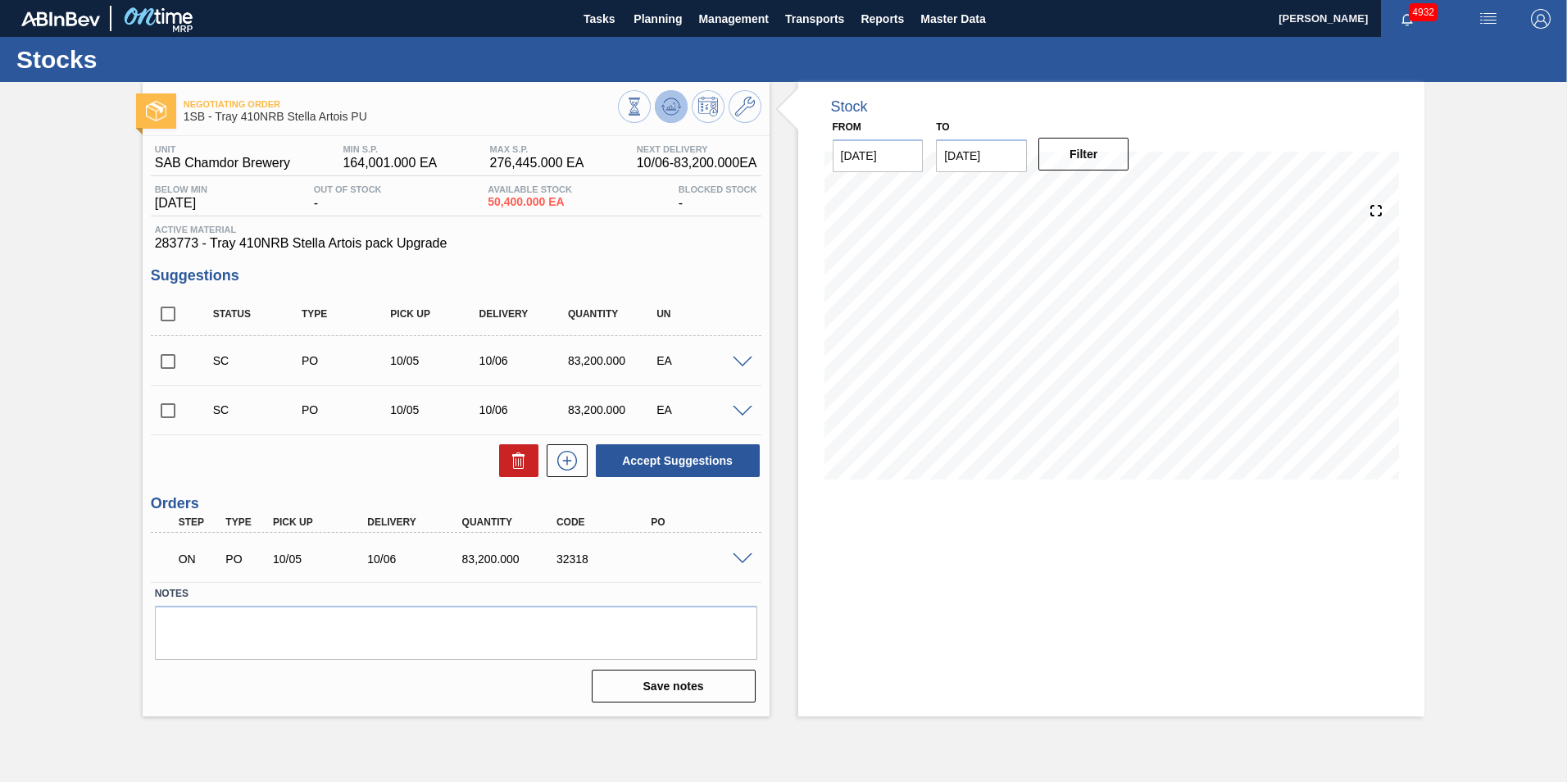
click at [671, 105] on icon at bounding box center [672, 107] width 20 height 20
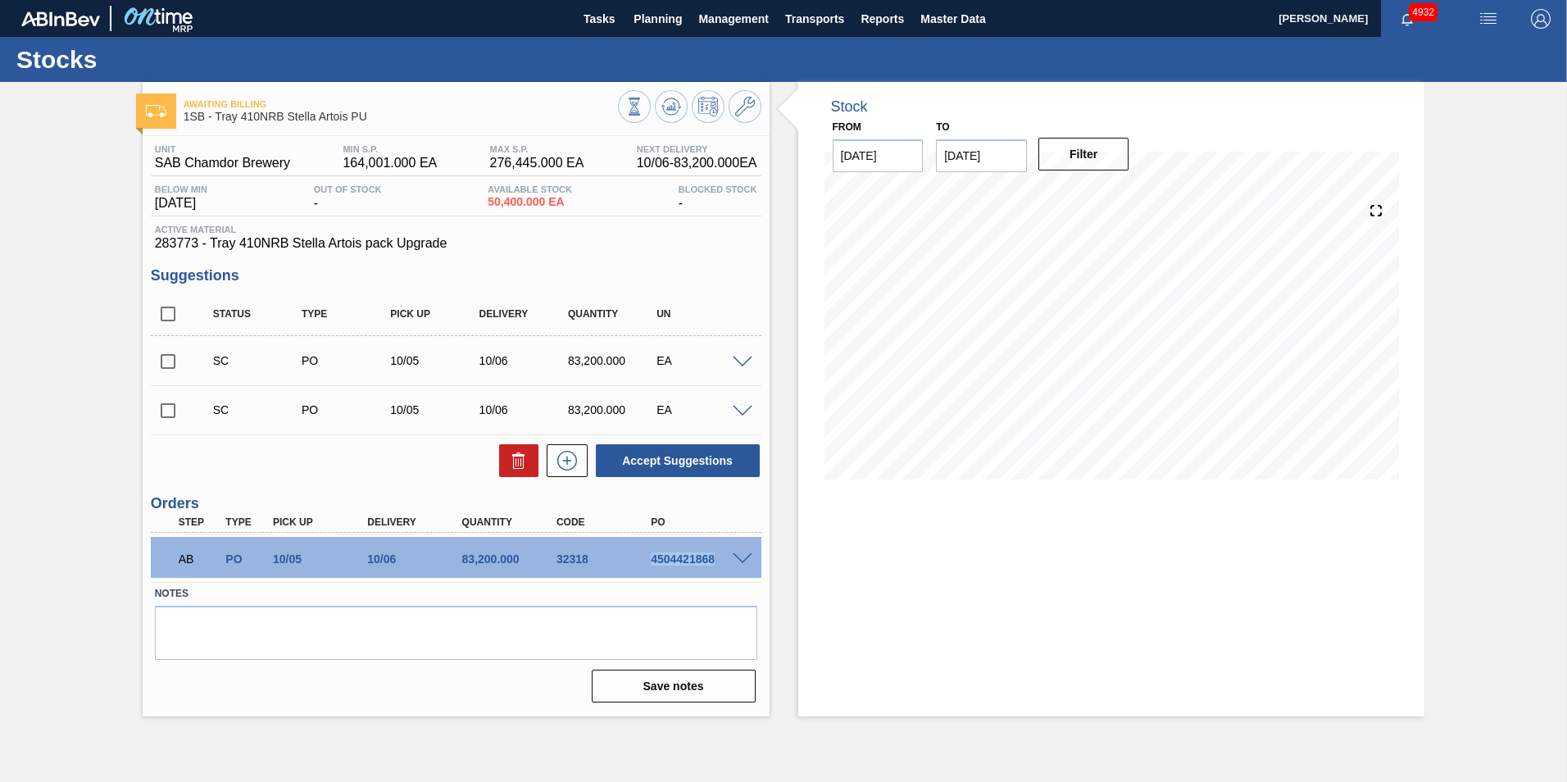
drag, startPoint x: 715, startPoint y: 556, endPoint x: 653, endPoint y: 556, distance: 61.5
click at [653, 556] on div "4504421868" at bounding box center [700, 558] width 106 height 13
copy div "4504421868"
click at [655, 20] on span "Planning" at bounding box center [658, 19] width 48 height 20
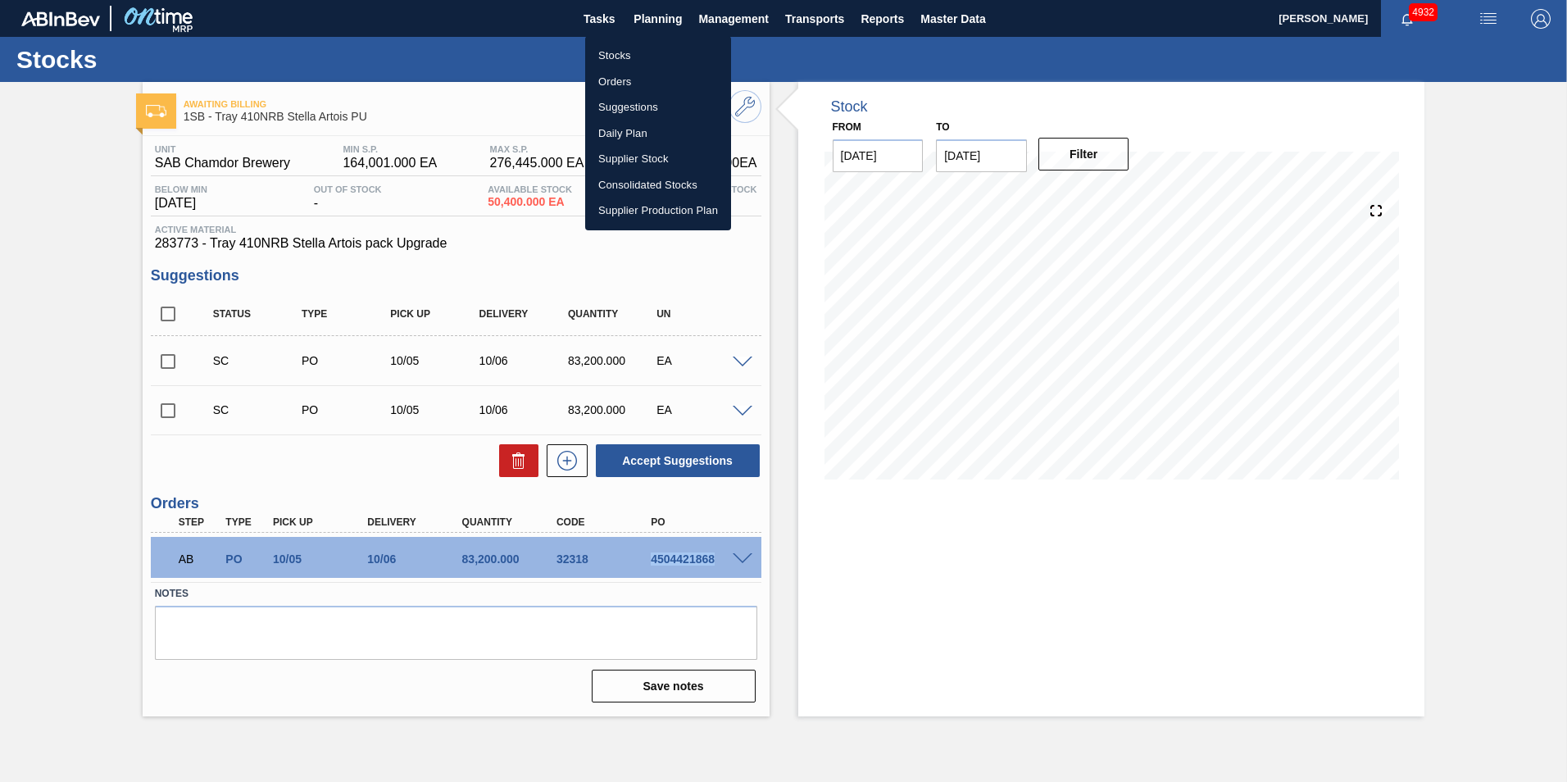
drag, startPoint x: 626, startPoint y: 48, endPoint x: 628, endPoint y: 75, distance: 27.1
click at [626, 48] on li "Stocks" at bounding box center [658, 56] width 146 height 26
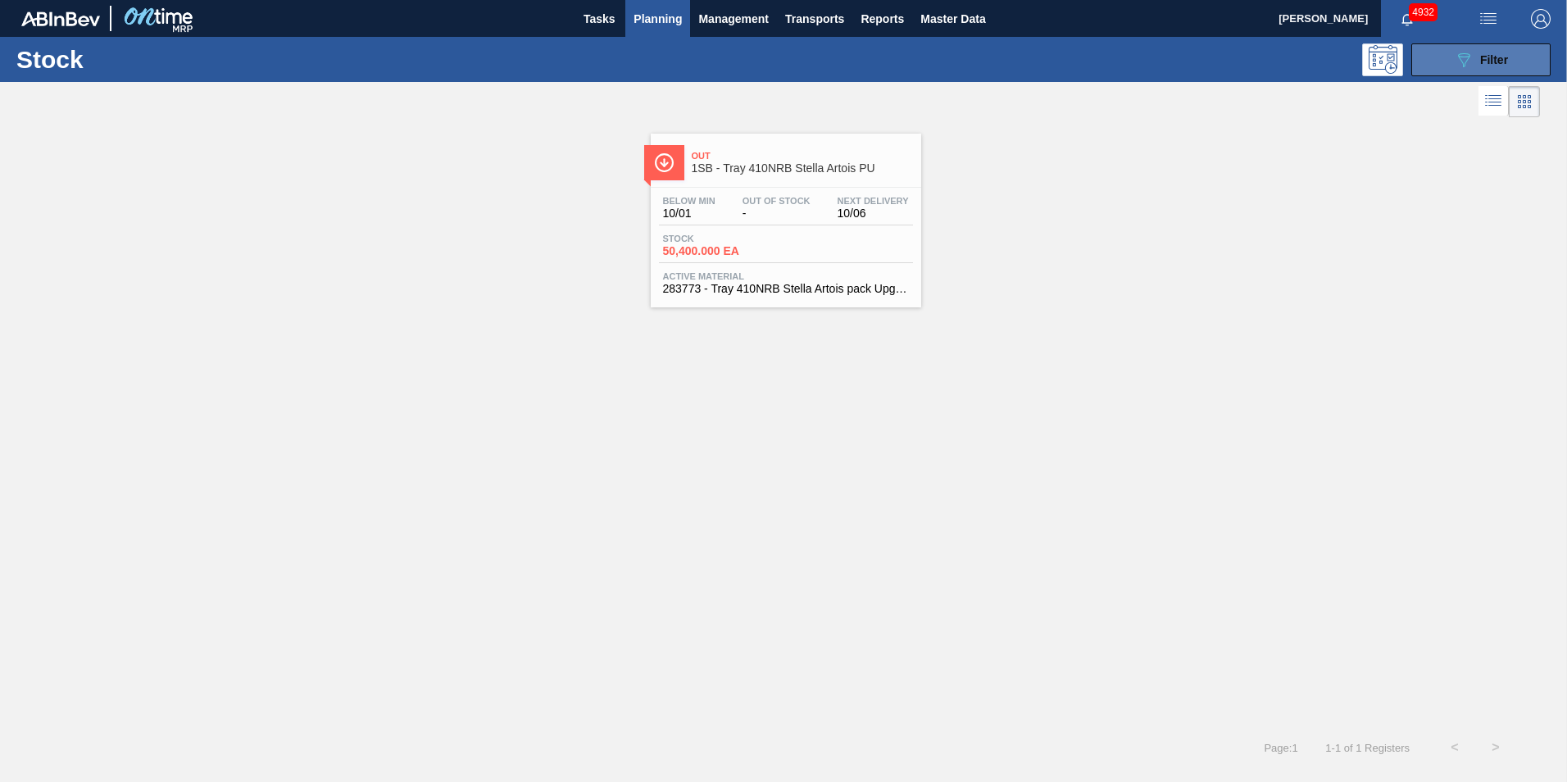
click at [1504, 55] on span "Filter" at bounding box center [1494, 59] width 28 height 13
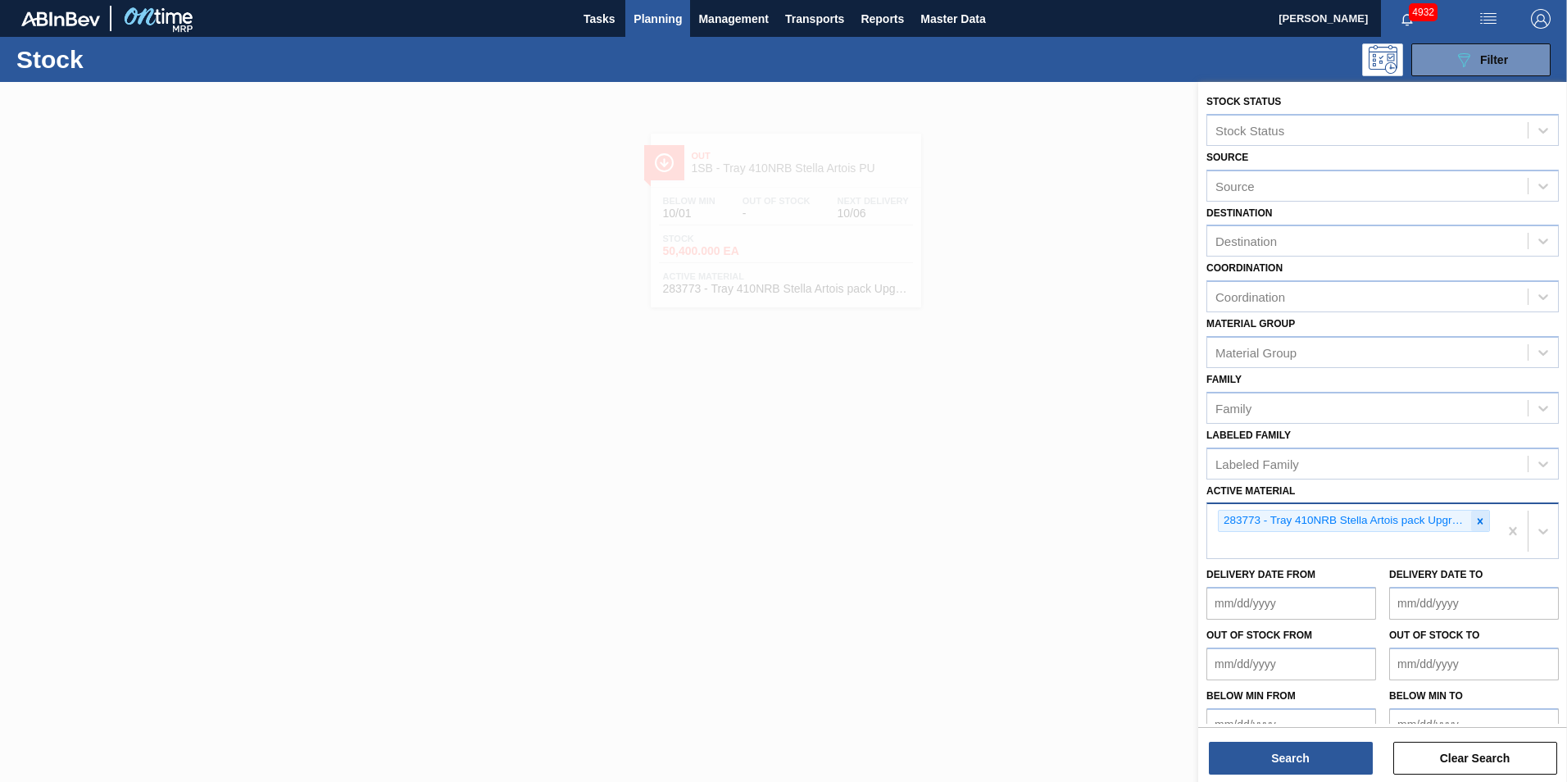
click at [1476, 521] on icon at bounding box center [1480, 521] width 11 height 11
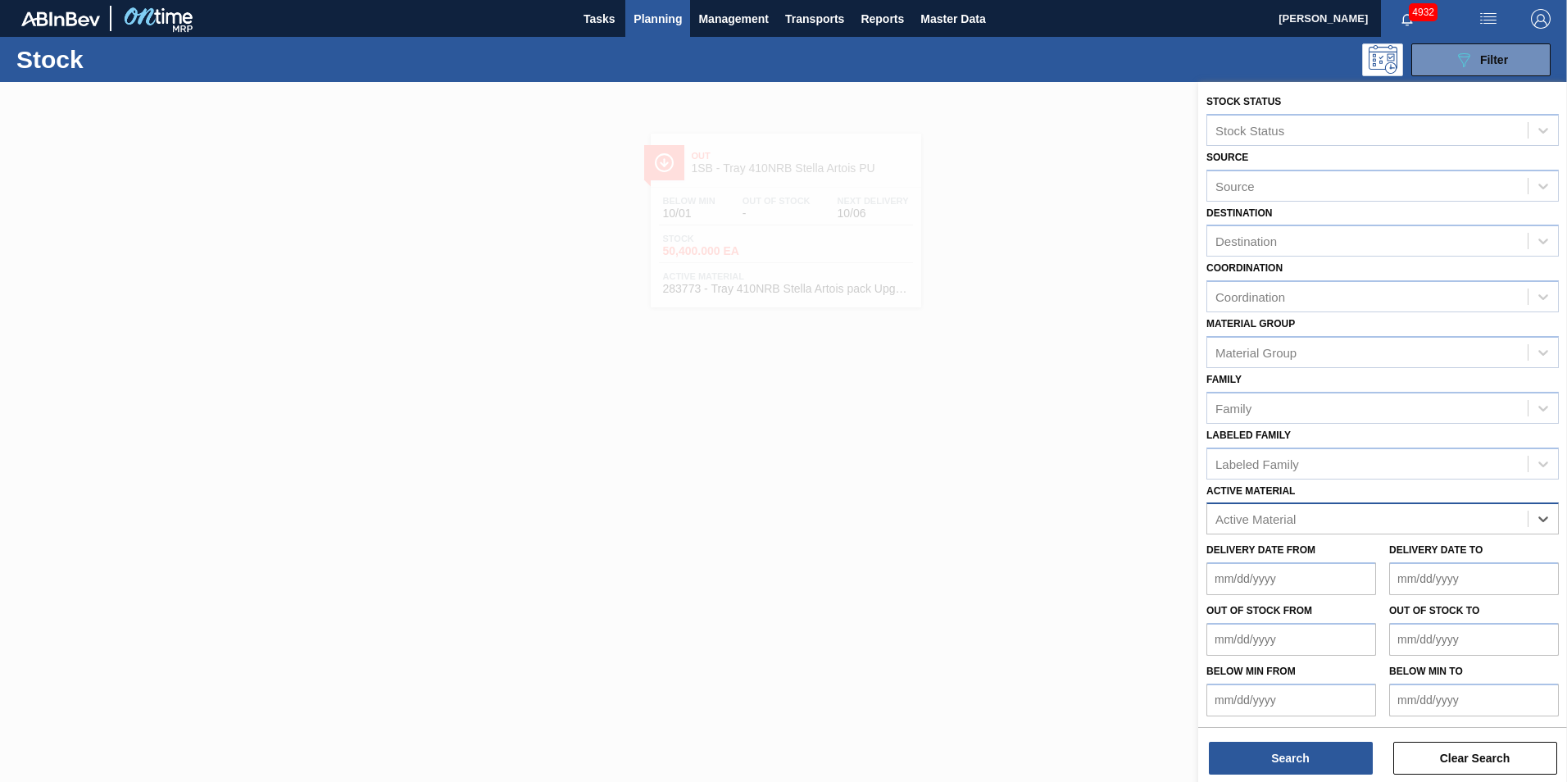
paste Material "283772"
type Material "283772"
click at [1338, 560] on div "283772 - Can 410 Stella Artois Pack Upgrade" at bounding box center [1383, 559] width 352 height 30
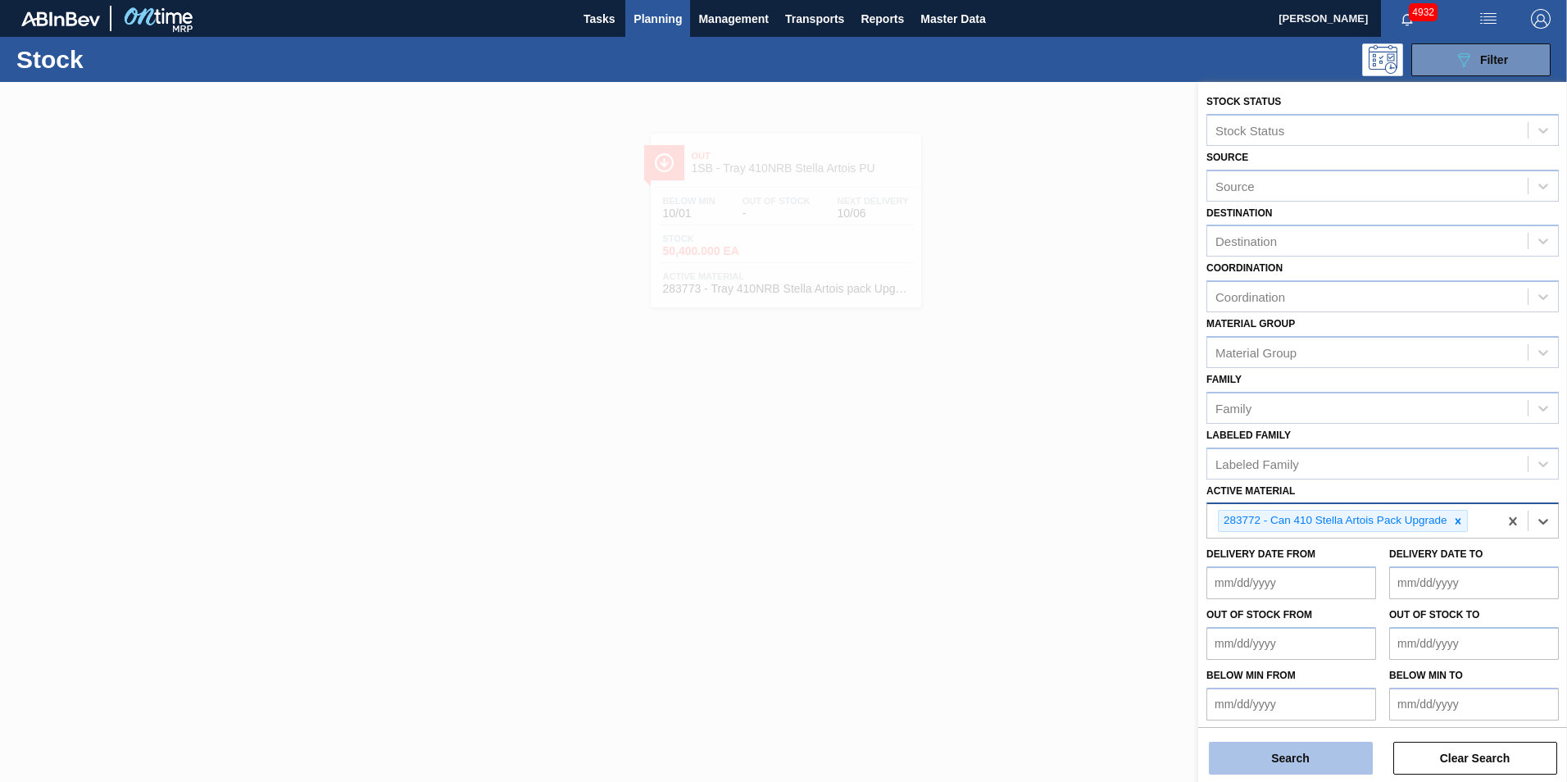
click at [1289, 757] on button "Search" at bounding box center [1291, 758] width 164 height 33
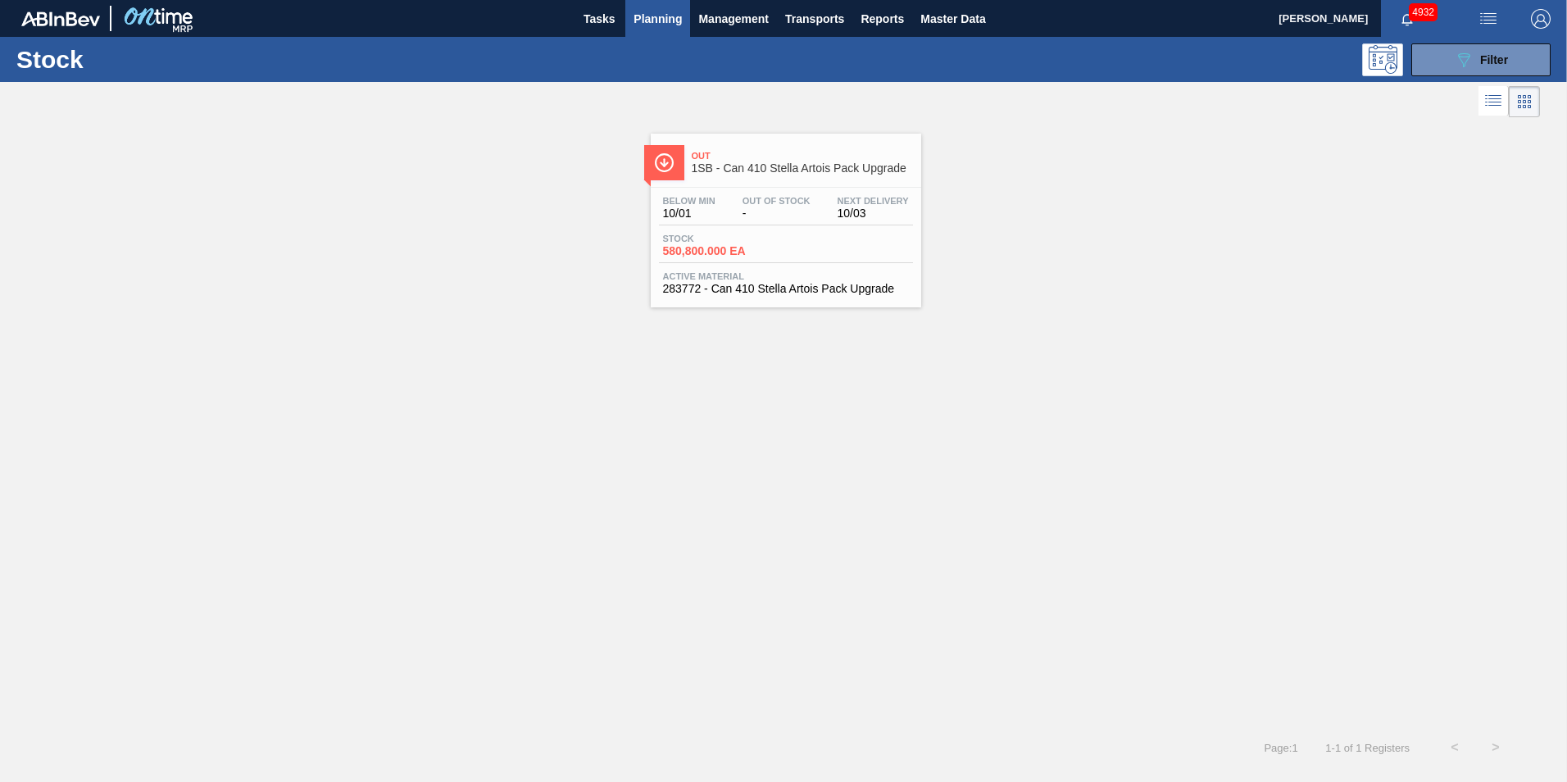
click at [759, 219] on span "-" at bounding box center [777, 213] width 68 height 12
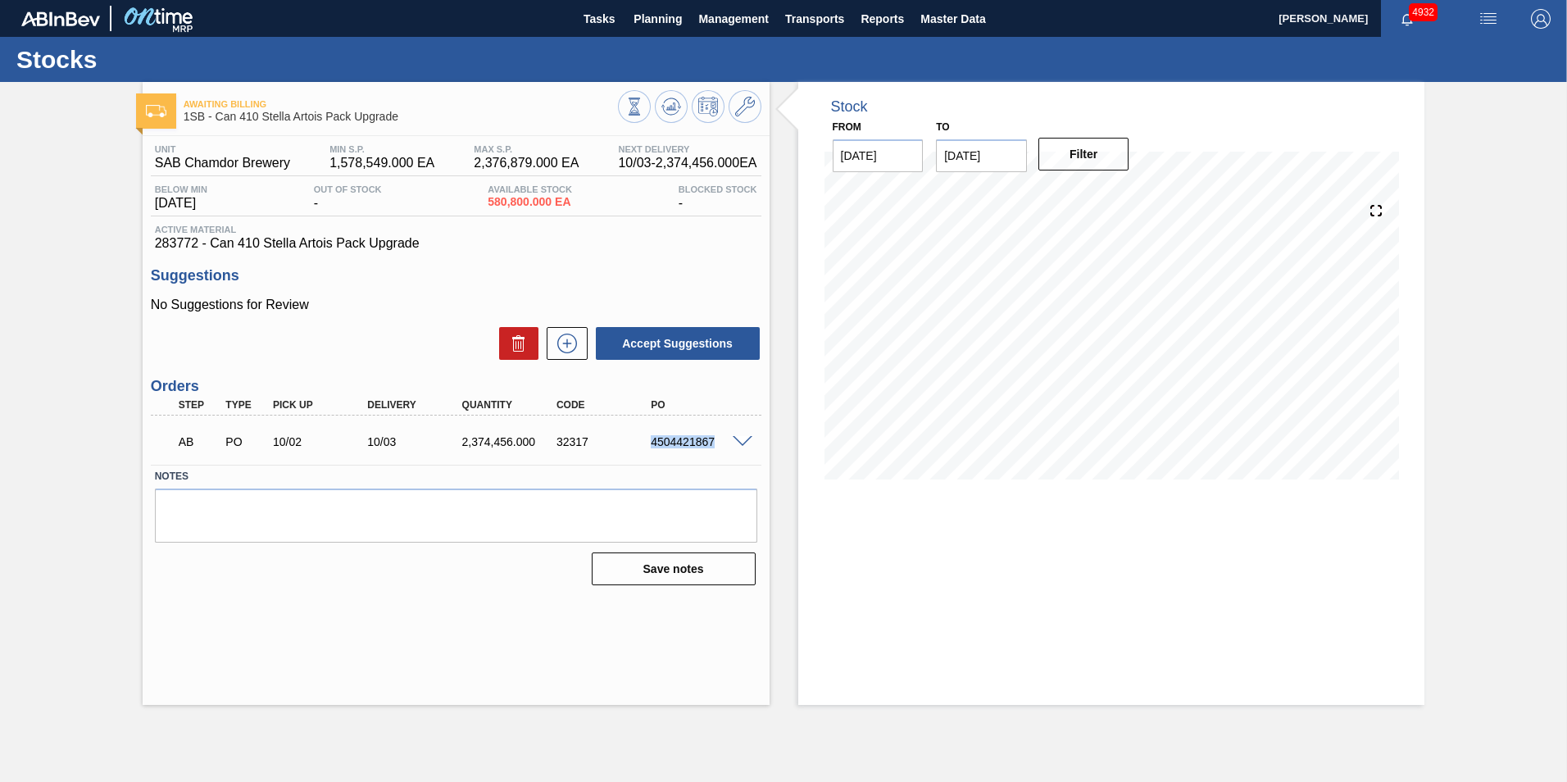
drag, startPoint x: 712, startPoint y: 438, endPoint x: 652, endPoint y: 437, distance: 60.7
click at [652, 437] on div "4504421867" at bounding box center [700, 441] width 106 height 13
copy div "4504421867"
